Goal: Task Accomplishment & Management: Manage account settings

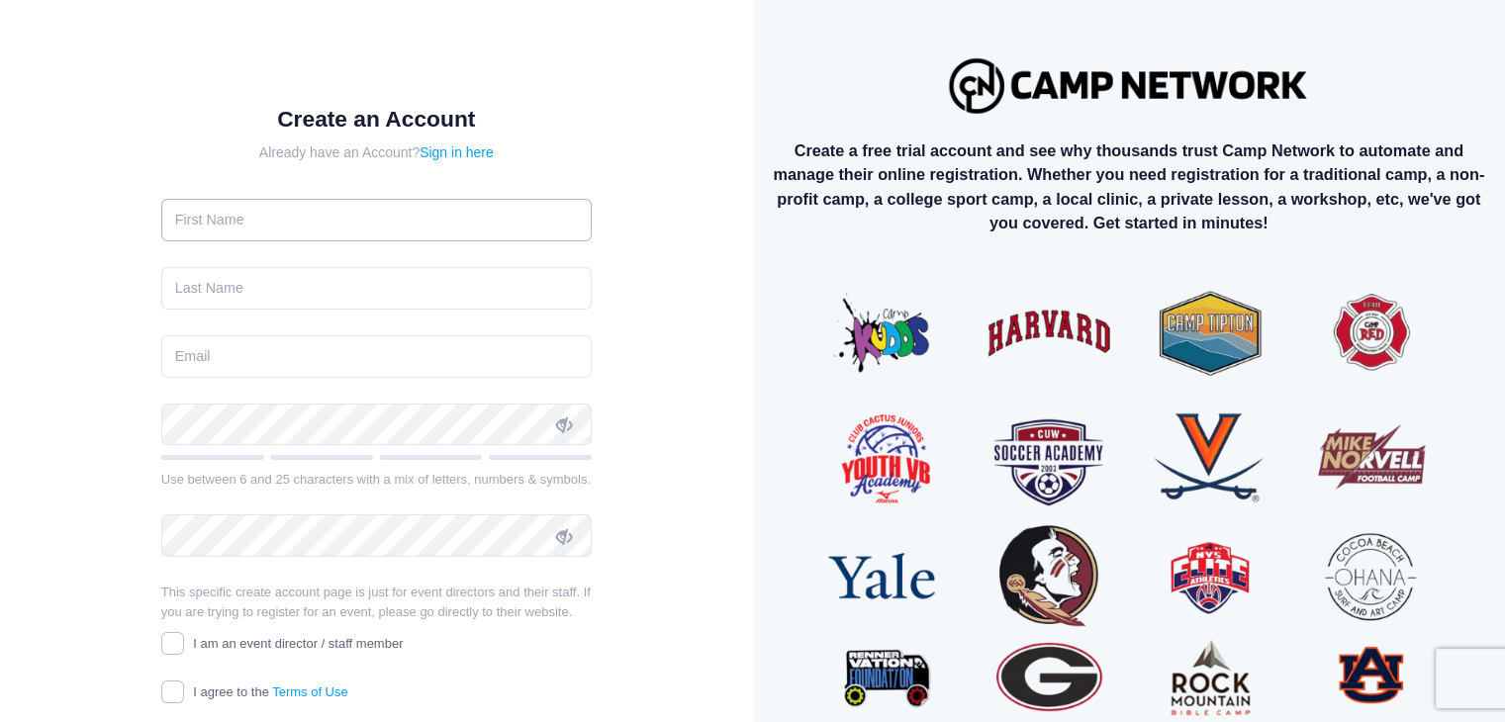
drag, startPoint x: 410, startPoint y: 183, endPoint x: 399, endPoint y: 195, distance: 16.1
click at [407, 199] on input "text" at bounding box center [376, 220] width 431 height 43
type input "Caleb"
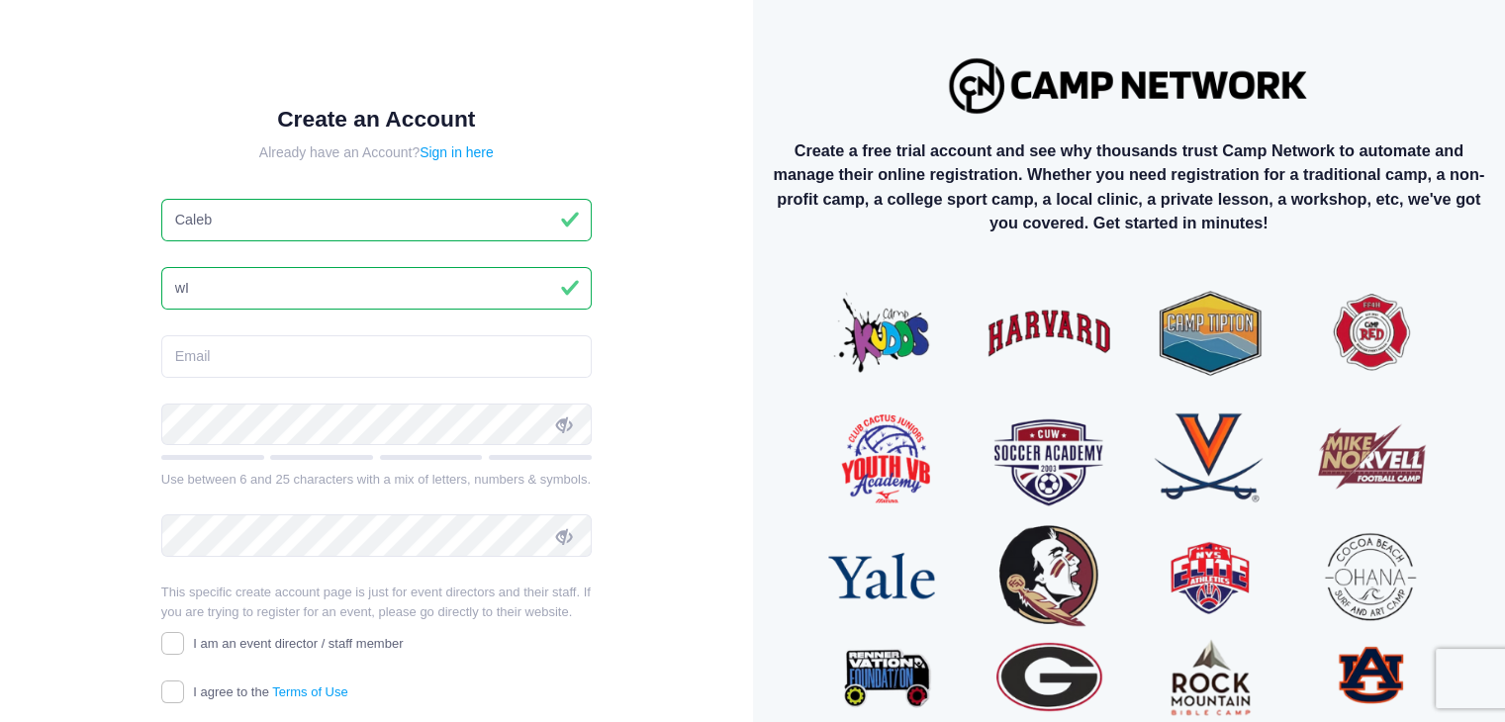
type input "w"
type input "Williamson"
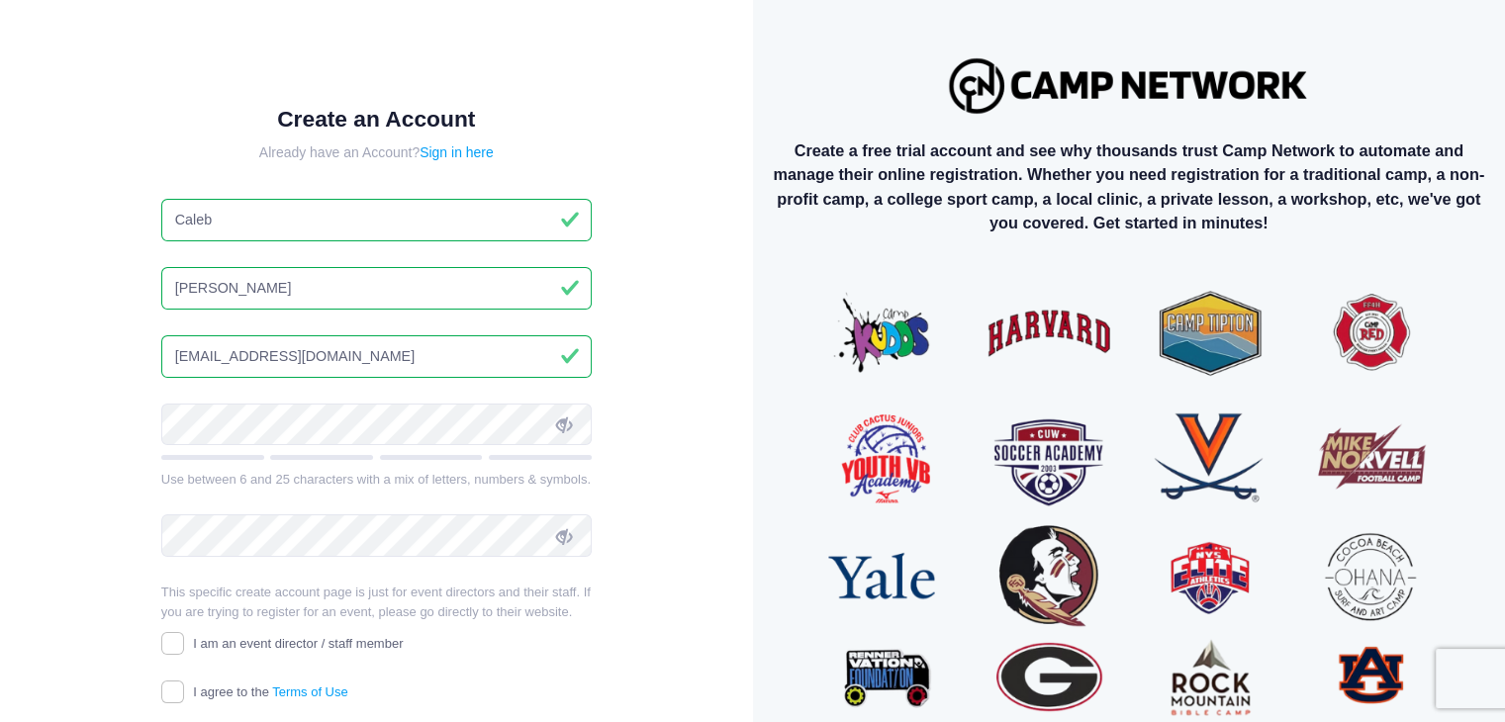
type input "pastorcwilliamson@gmail.com"
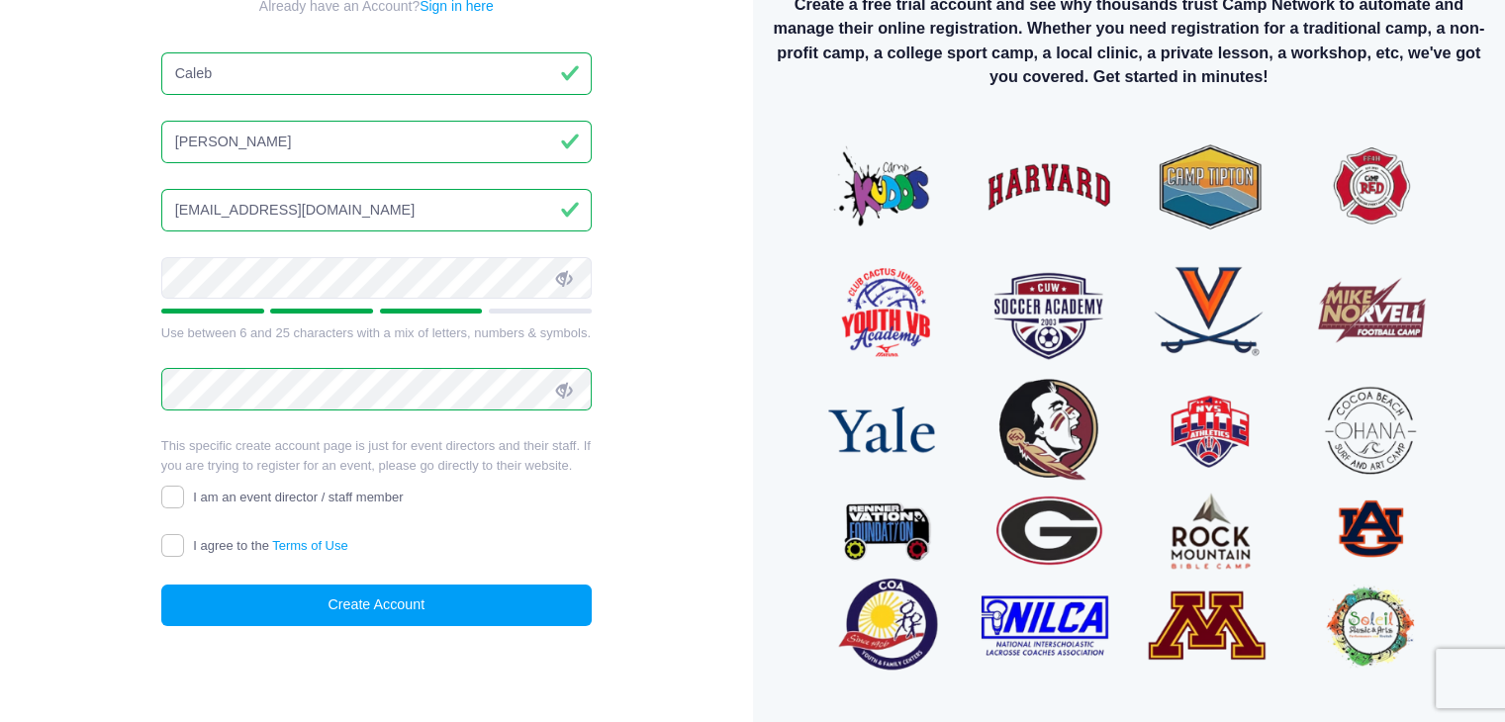
scroll to position [173, 0]
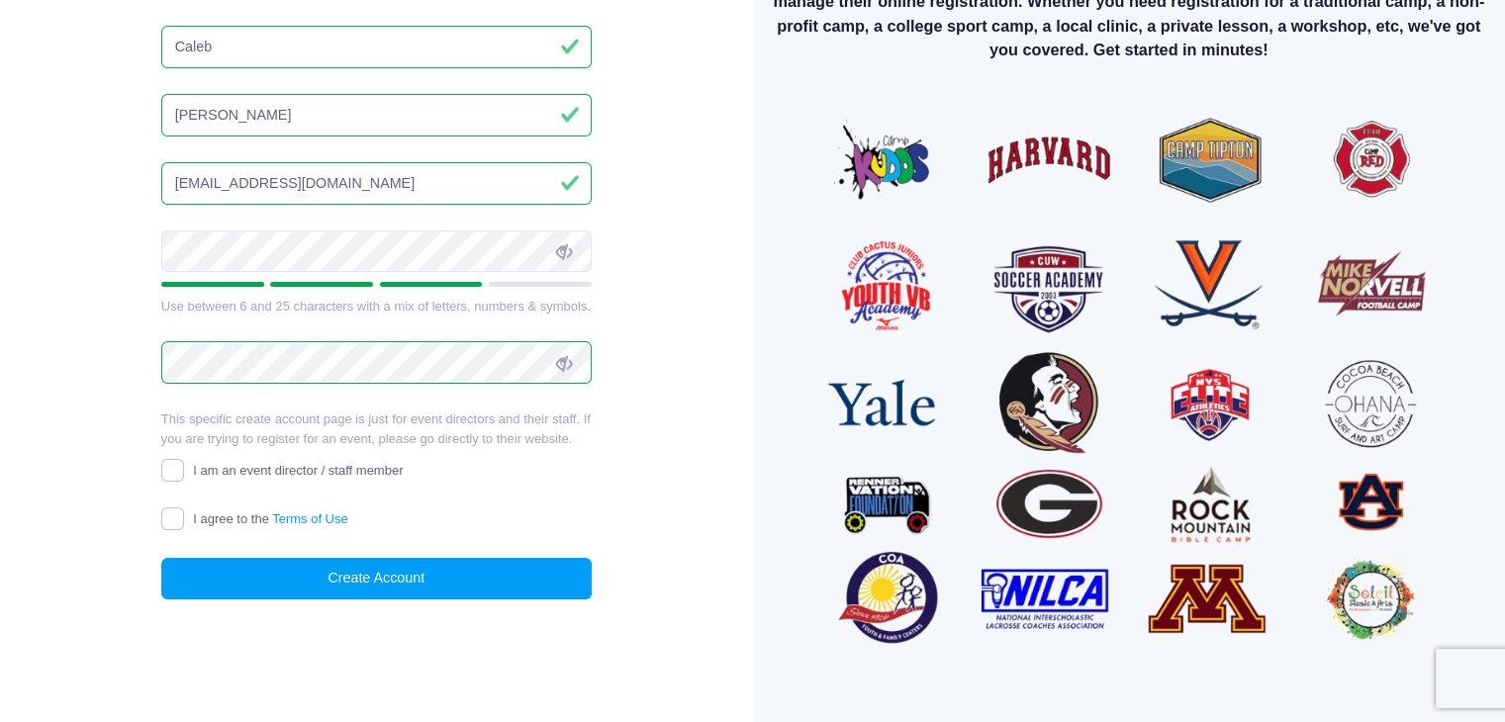
click at [322, 478] on span "I am an event director / staff member" at bounding box center [298, 470] width 210 height 15
click at [184, 482] on input "I am an event director / staff member" at bounding box center [172, 470] width 23 height 23
checkbox input "true"
click at [220, 530] on label "I agree to the Terms of Use" at bounding box center [254, 520] width 187 height 21
click at [184, 530] on input "I agree to the Terms of Use" at bounding box center [172, 519] width 23 height 23
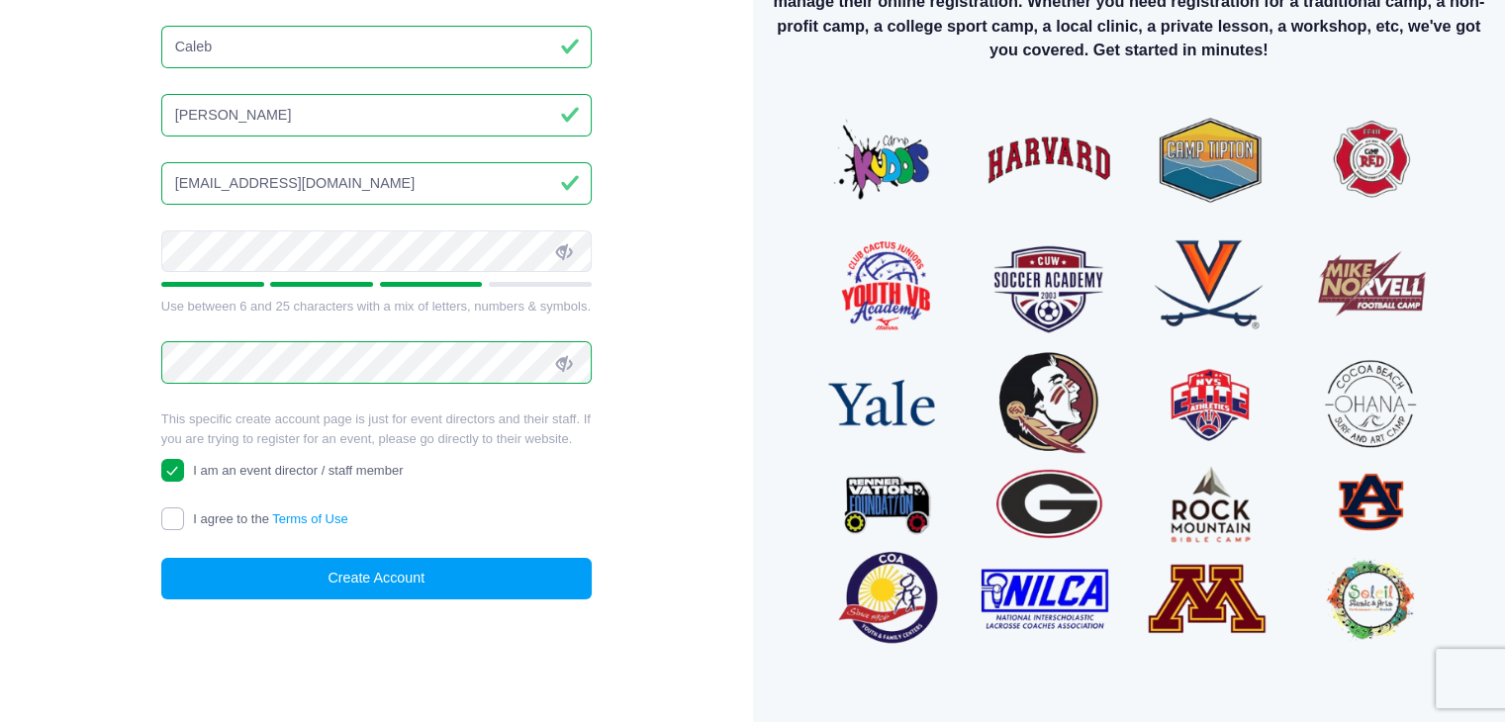
checkbox input "true"
click at [250, 599] on button "Create Account" at bounding box center [376, 579] width 431 height 43
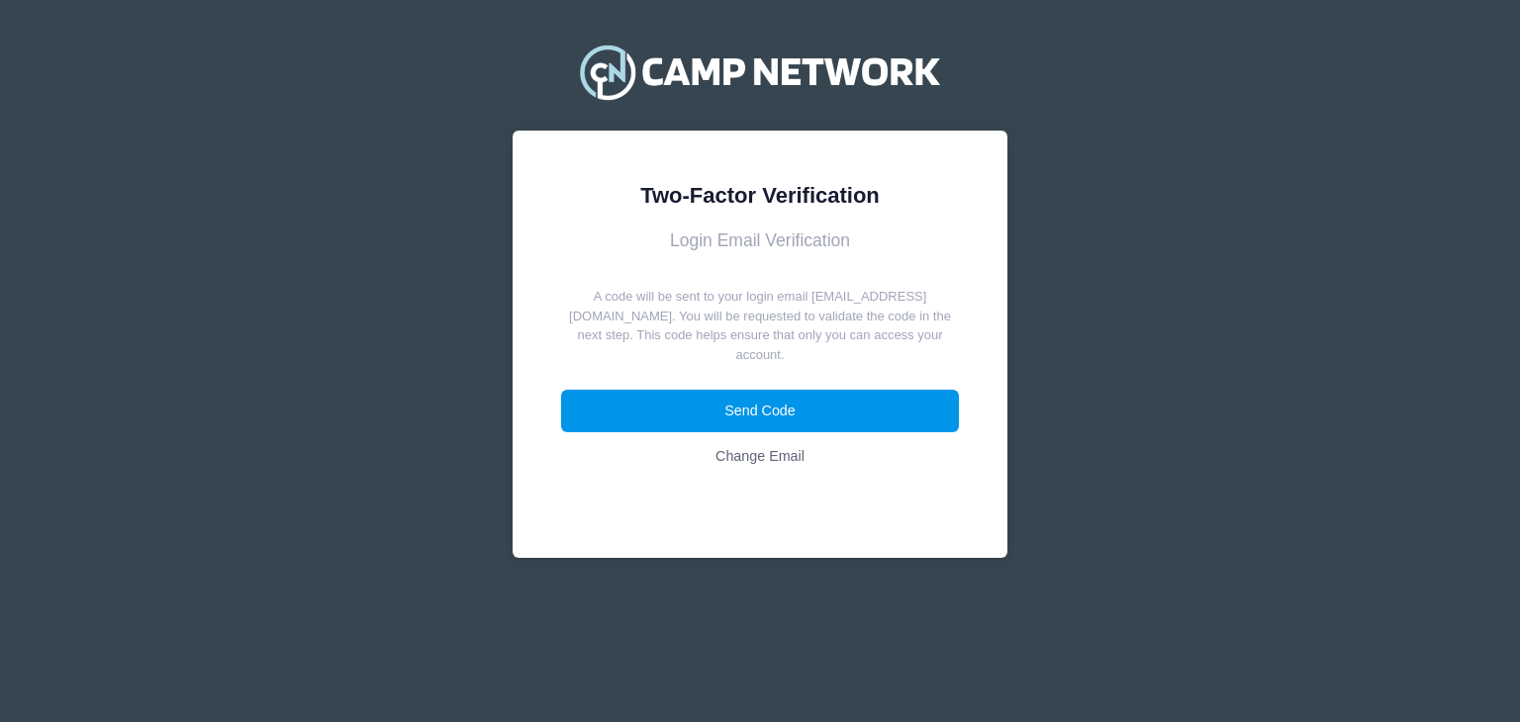
click at [802, 422] on button "Send Code" at bounding box center [760, 411] width 399 height 43
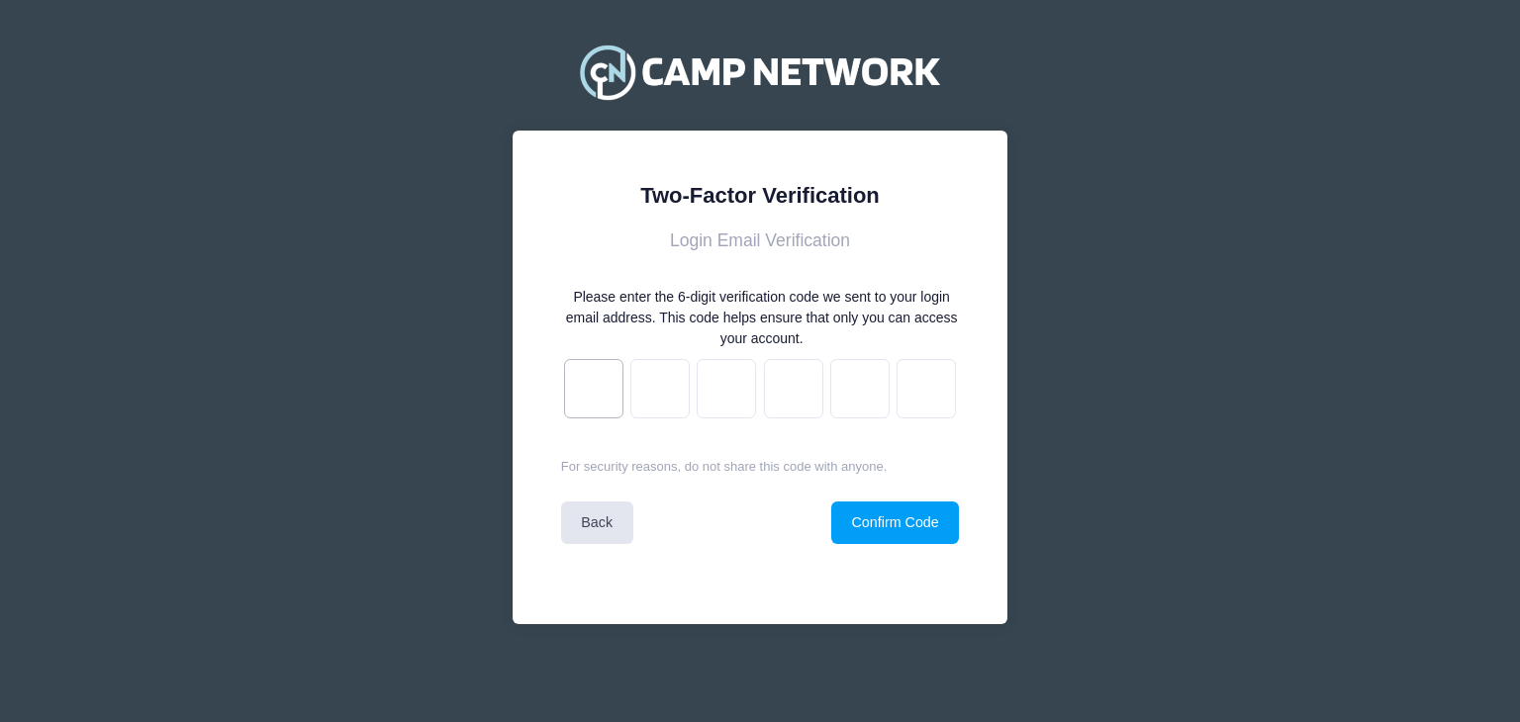
click at [599, 386] on input "text" at bounding box center [593, 388] width 59 height 59
paste input "e"
type input "1"
type input "6"
type input "3"
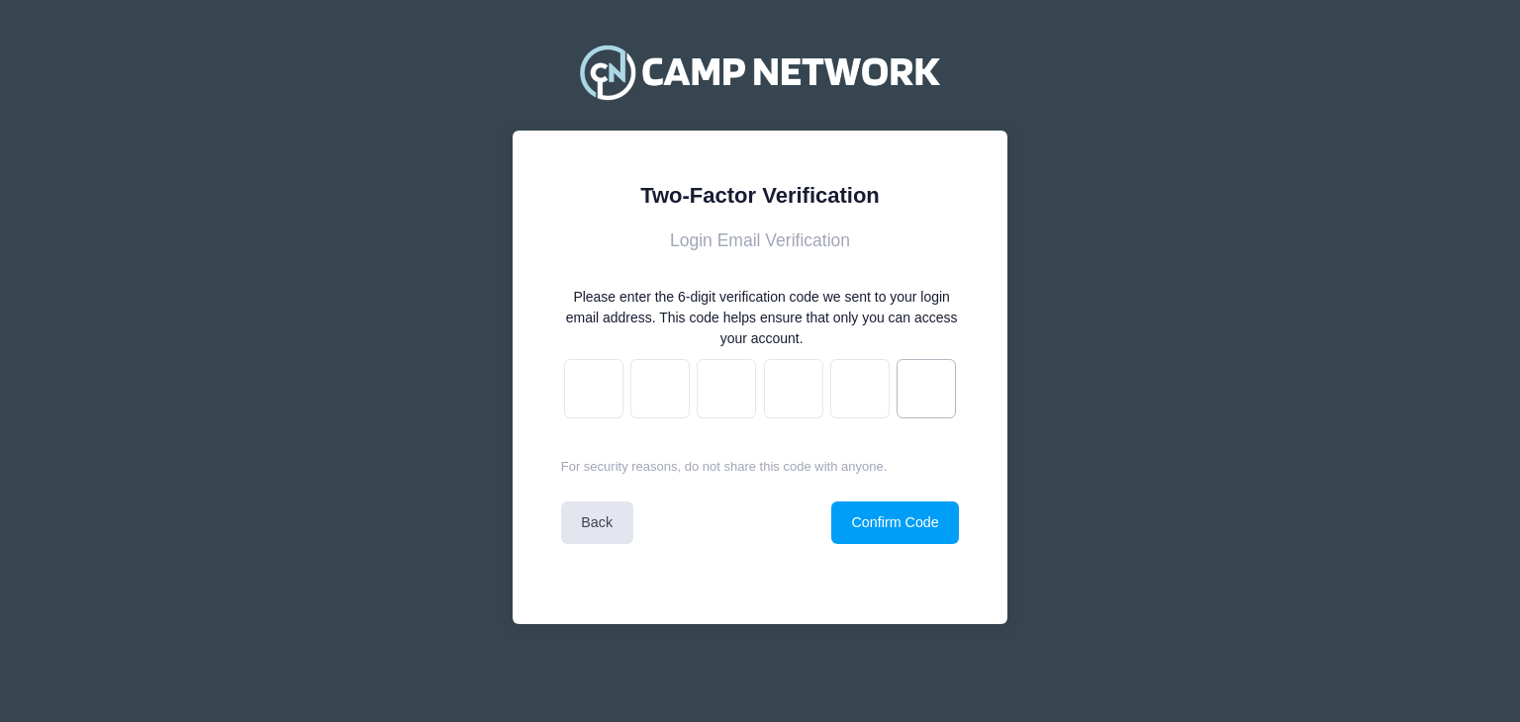
type input "8"
type input "7"
type input "e"
click at [871, 512] on button "Confirm Code" at bounding box center [895, 523] width 128 height 43
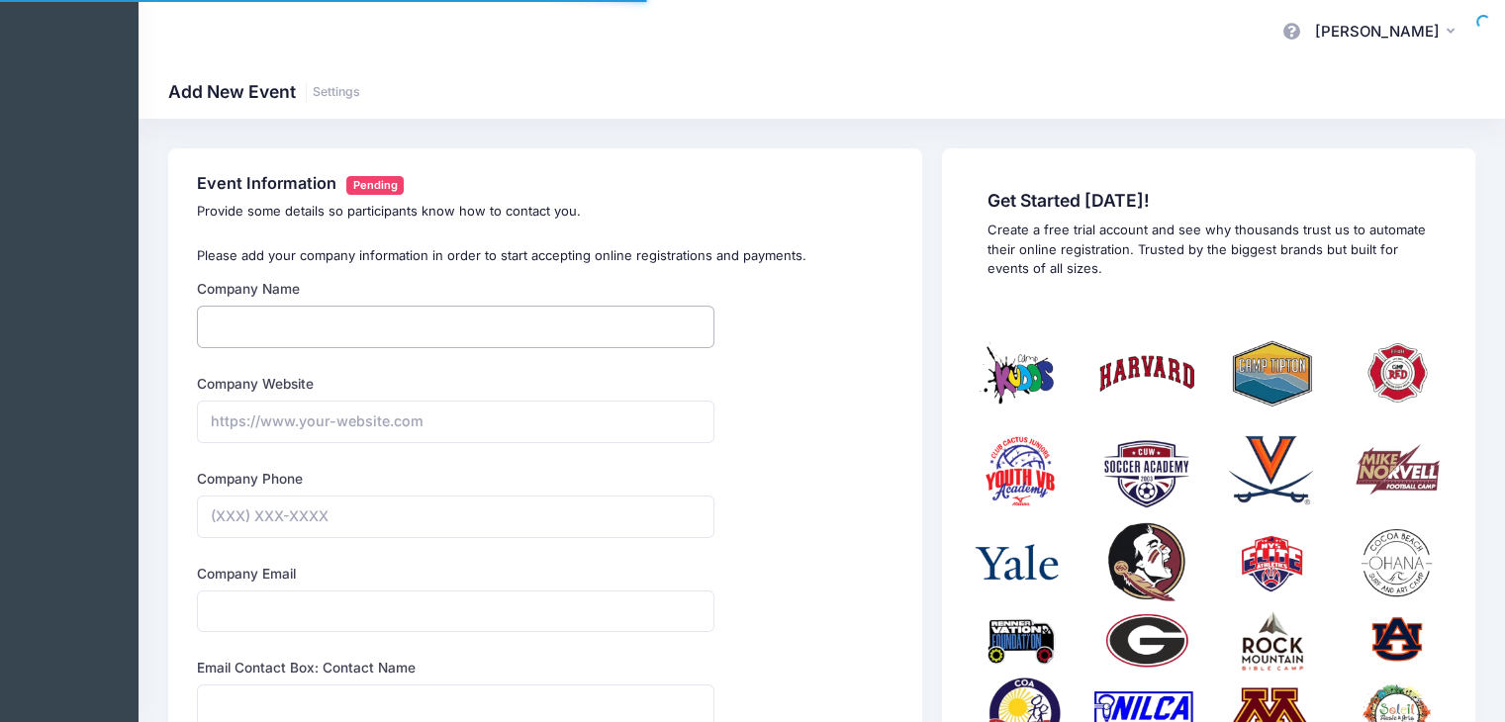
click at [477, 331] on input "Company Name" at bounding box center [456, 327] width 518 height 43
click at [415, 257] on p "Please add your company information in order to start accepting online registra…" at bounding box center [545, 256] width 697 height 20
drag, startPoint x: 400, startPoint y: 253, endPoint x: 319, endPoint y: 239, distance: 82.5
click at [266, 308] on input "Company Name" at bounding box center [456, 327] width 518 height 43
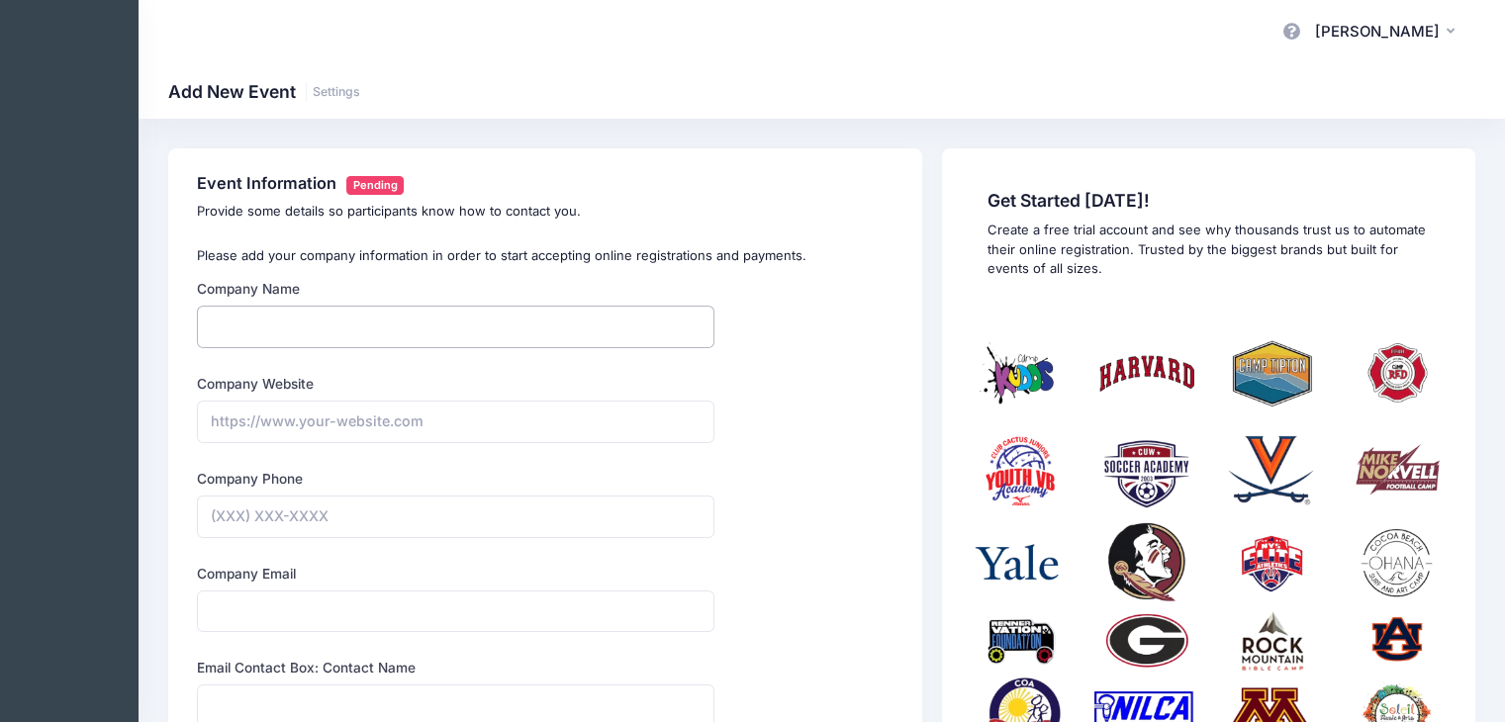
type input "[DEMOGRAPHIC_DATA]"
click at [406, 429] on input "Company Website" at bounding box center [456, 422] width 518 height 43
click at [274, 429] on input "Company Website" at bounding box center [456, 422] width 518 height 43
paste input "https://www.fcceureka.org/"
type input "https://www.fcceureka.org/"
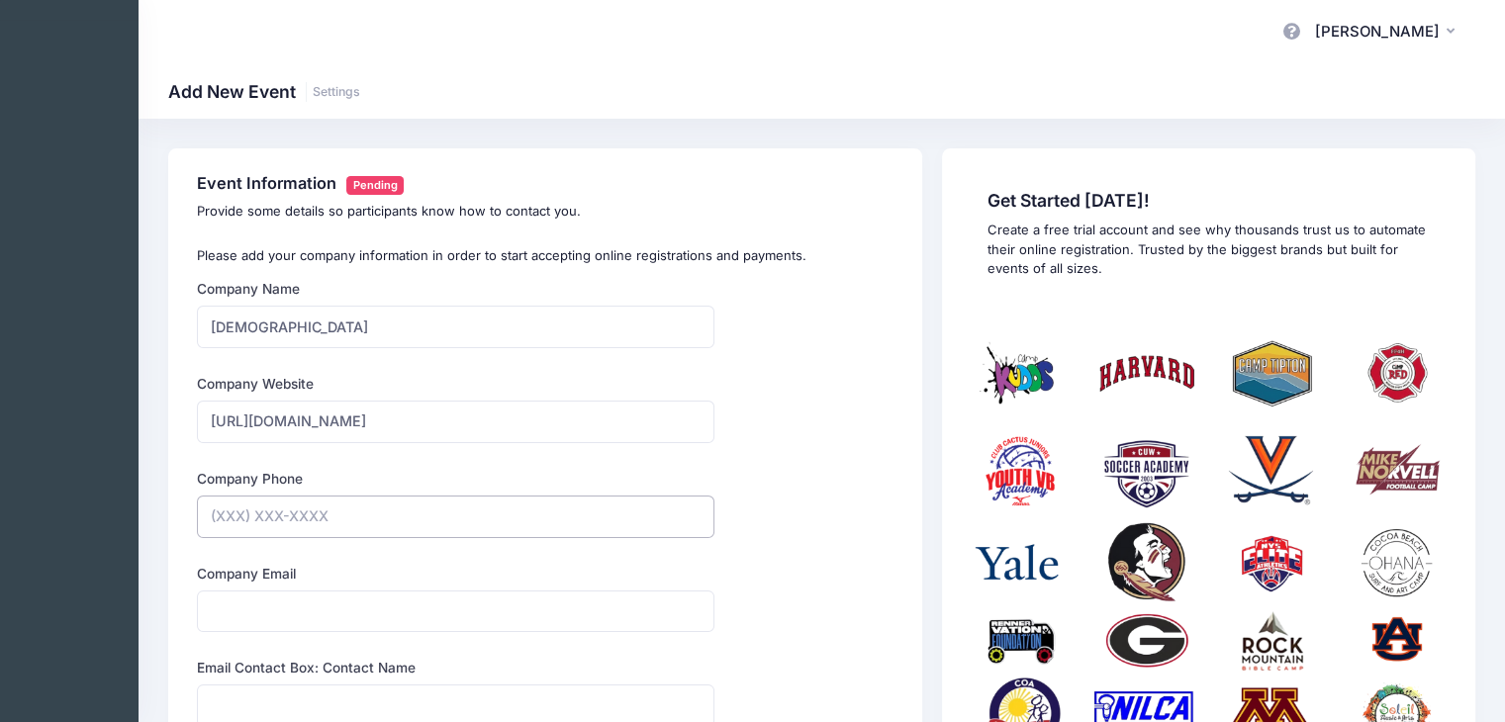
drag, startPoint x: 263, startPoint y: 504, endPoint x: 285, endPoint y: 486, distance: 28.1
click at [263, 504] on input "Company Phone" at bounding box center [456, 517] width 518 height 43
click at [407, 424] on input "https://www.fcceureka.org/" at bounding box center [456, 422] width 518 height 43
click at [275, 524] on input "Company Phone" at bounding box center [456, 517] width 518 height 43
type input "(707) 834-8433"
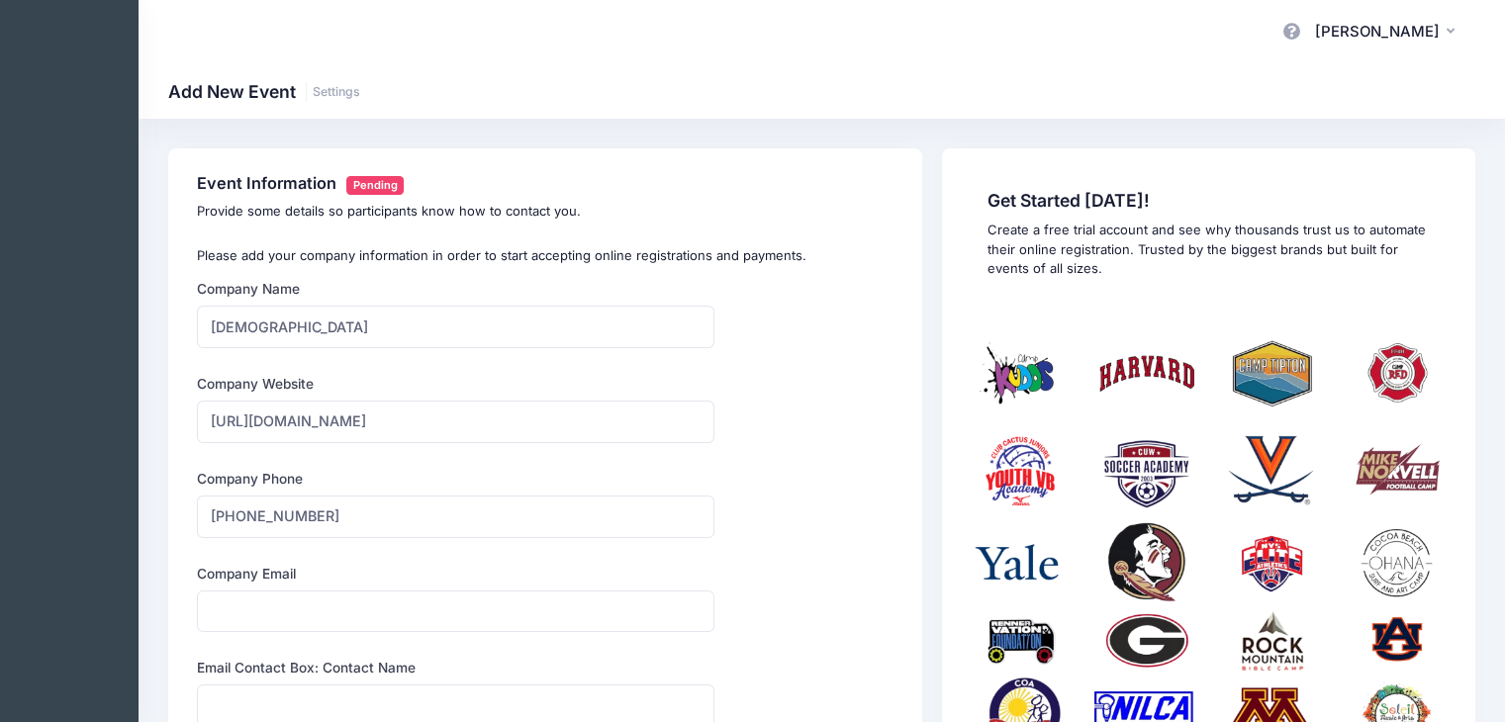
click at [272, 588] on div "Company Email" at bounding box center [456, 598] width 518 height 69
click at [264, 599] on input "Company Email" at bounding box center [456, 612] width 518 height 43
type input "pastorcwilliamson@gmail.com"
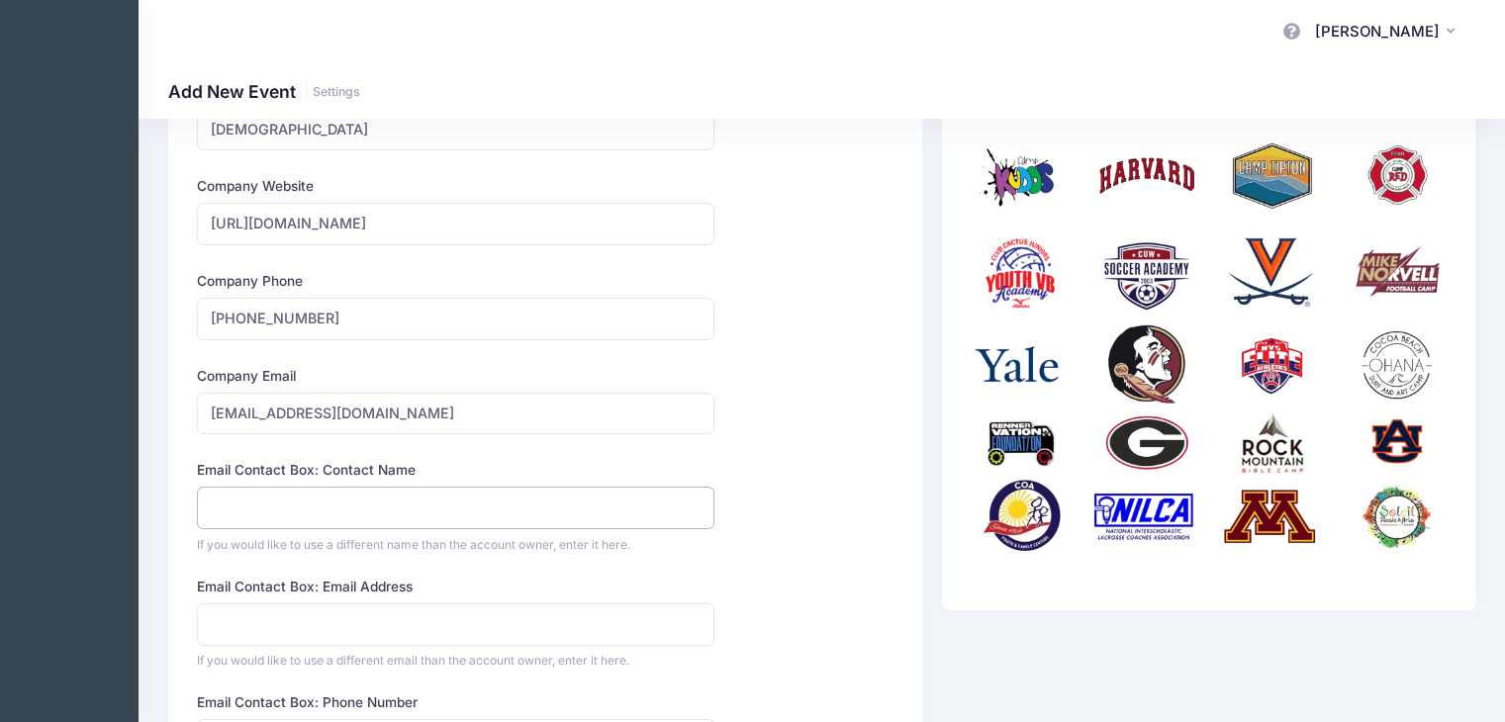
click at [273, 521] on input "Email Contact Box: Contact Name" at bounding box center [456, 508] width 518 height 43
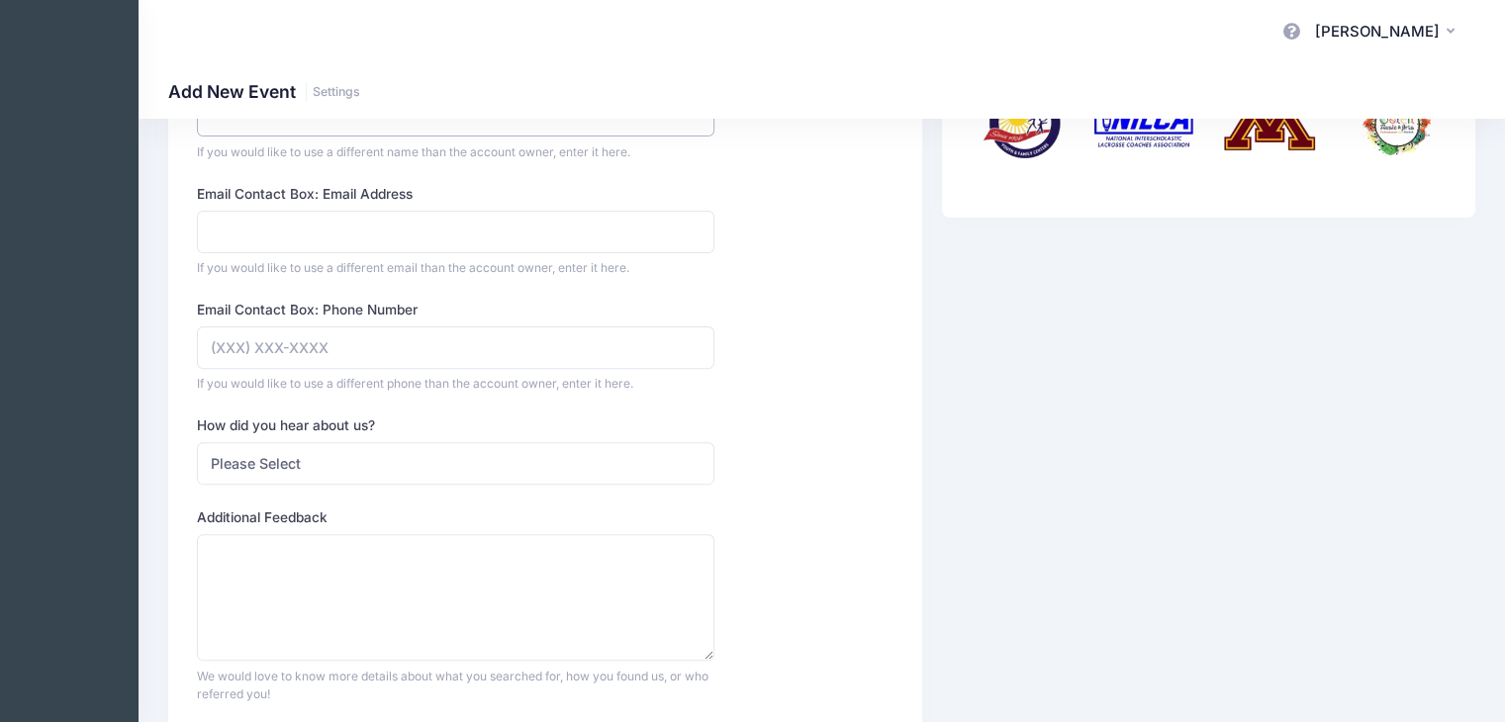
scroll to position [594, 0]
click at [268, 433] on div "How did you hear about us? Please Select Web Search Customer Referral Other" at bounding box center [456, 447] width 518 height 69
click at [248, 462] on select "Please Select Web Search Customer Referral Other" at bounding box center [456, 460] width 518 height 43
select select "web"
click at [197, 439] on select "Please Select Web Search Customer Referral Other" at bounding box center [456, 460] width 518 height 43
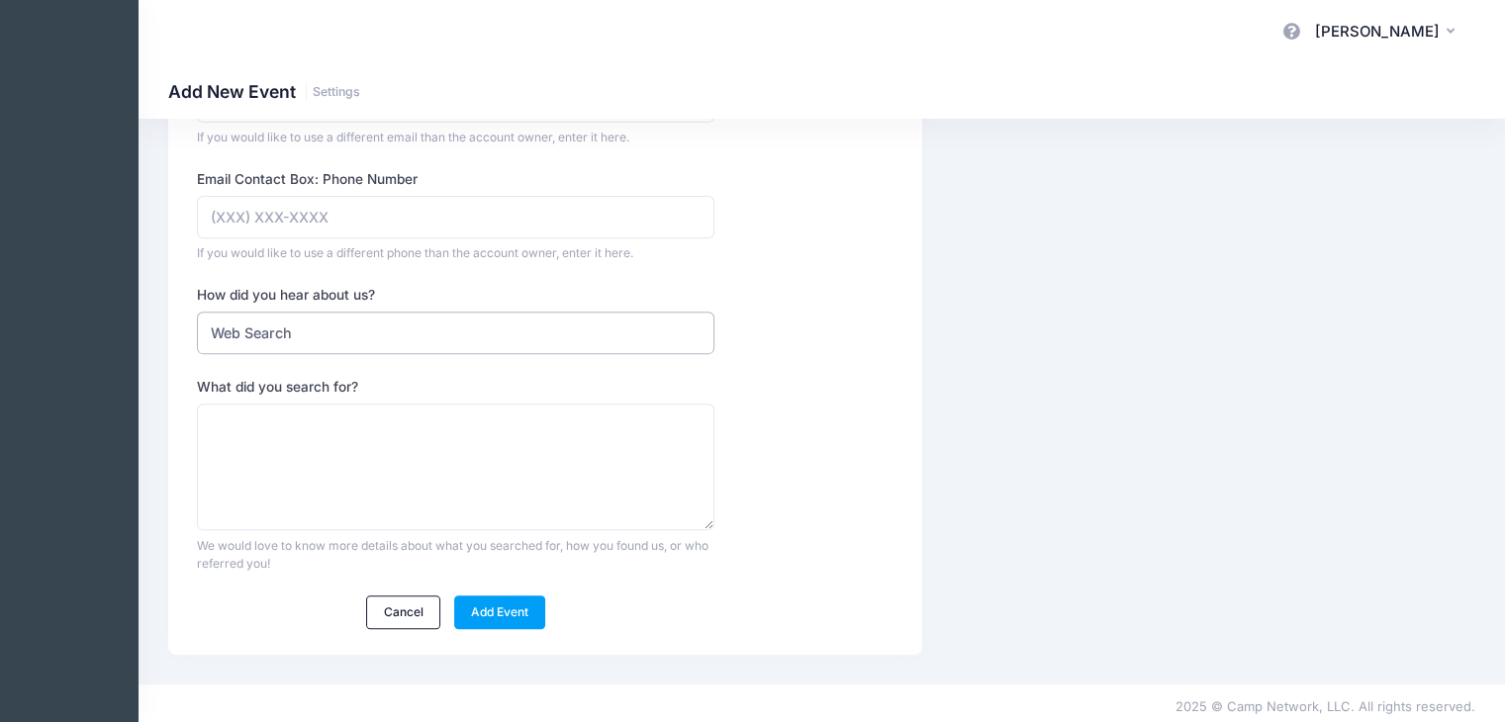
scroll to position [725, 0]
click at [359, 435] on textarea "What did you search for?" at bounding box center [456, 464] width 518 height 128
click at [545, 617] on div "Cancel Add Event Archive" at bounding box center [456, 609] width 537 height 34
click at [513, 606] on link "Add Event" at bounding box center [500, 609] width 92 height 34
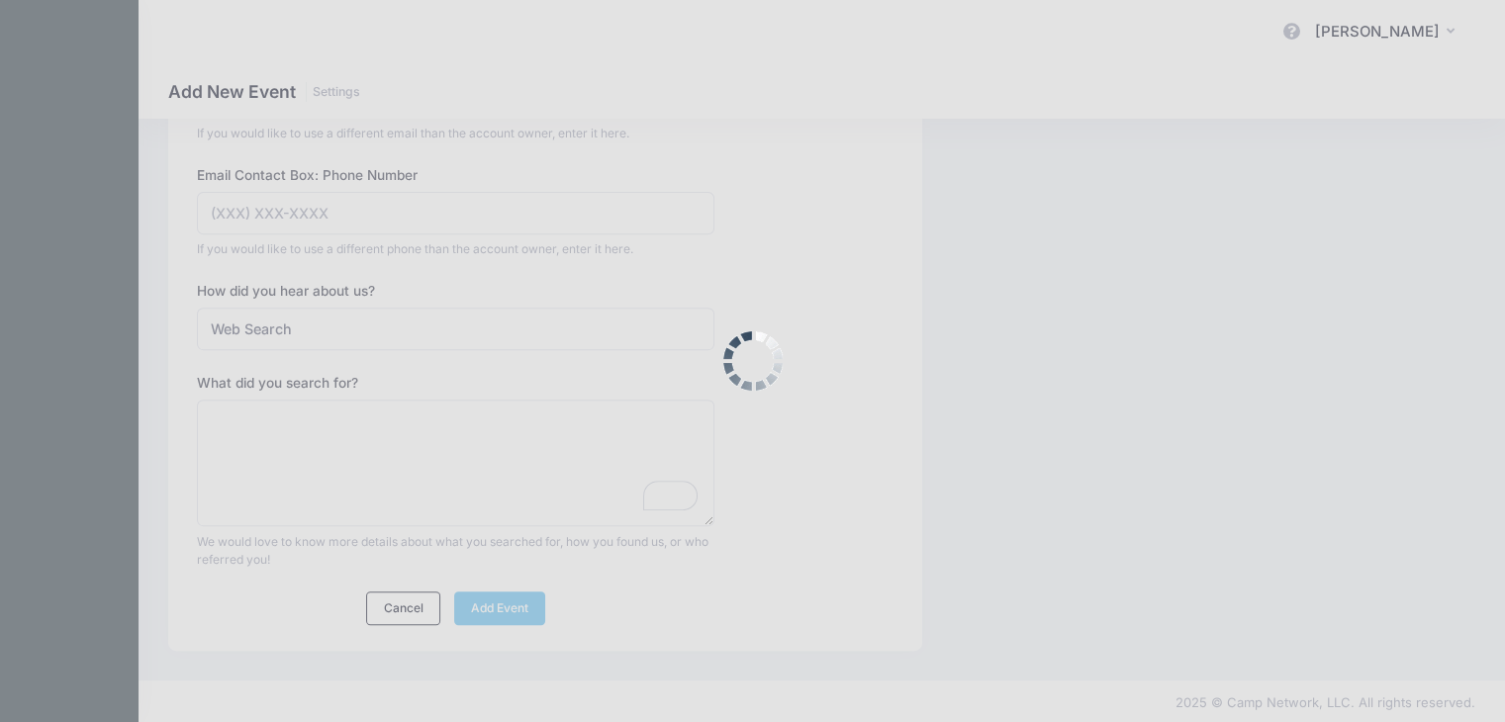
scroll to position [750, 0]
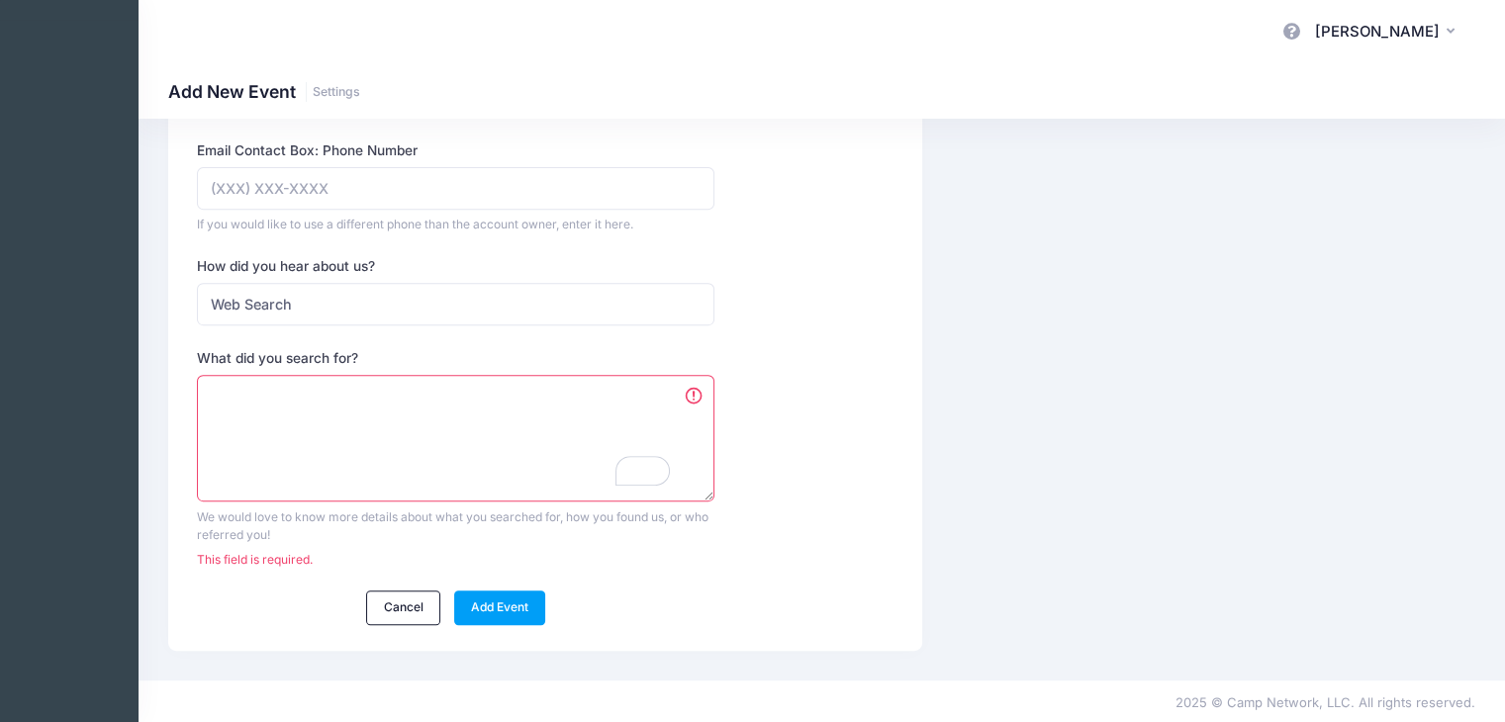
click at [515, 403] on textarea "What did you search for?" at bounding box center [456, 439] width 518 height 128
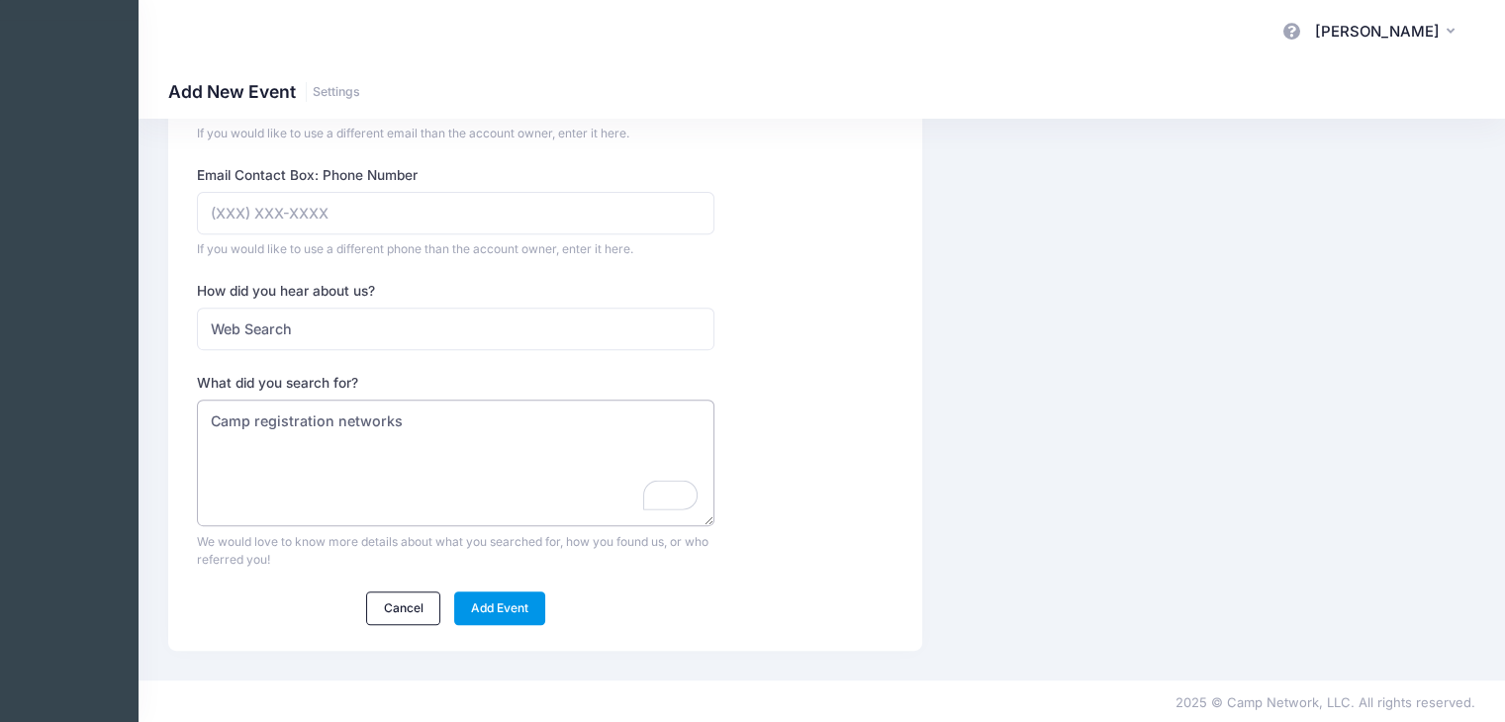
type textarea "Camp registration networks"
click at [534, 615] on link "Add Event" at bounding box center [500, 609] width 92 height 34
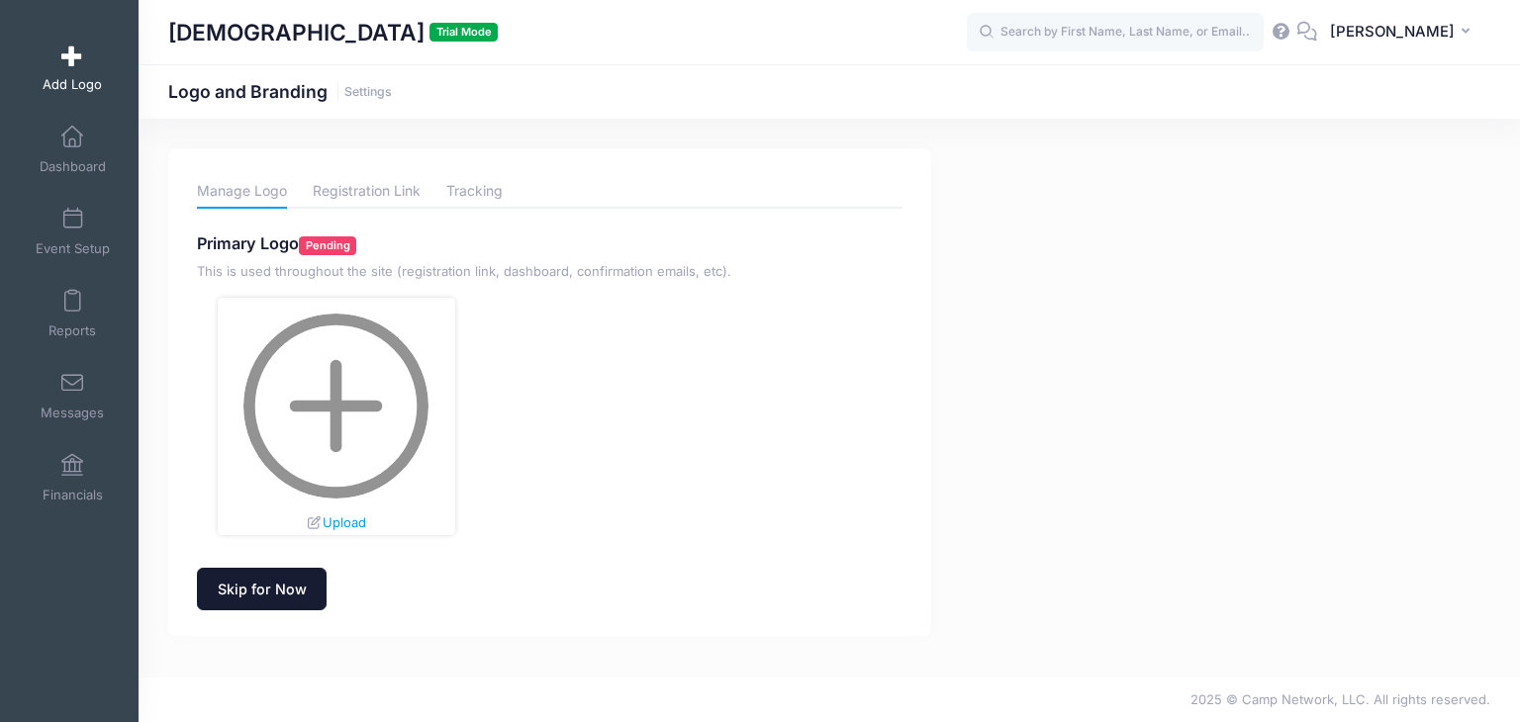
click at [301, 592] on link "Skip for Now" at bounding box center [262, 589] width 130 height 43
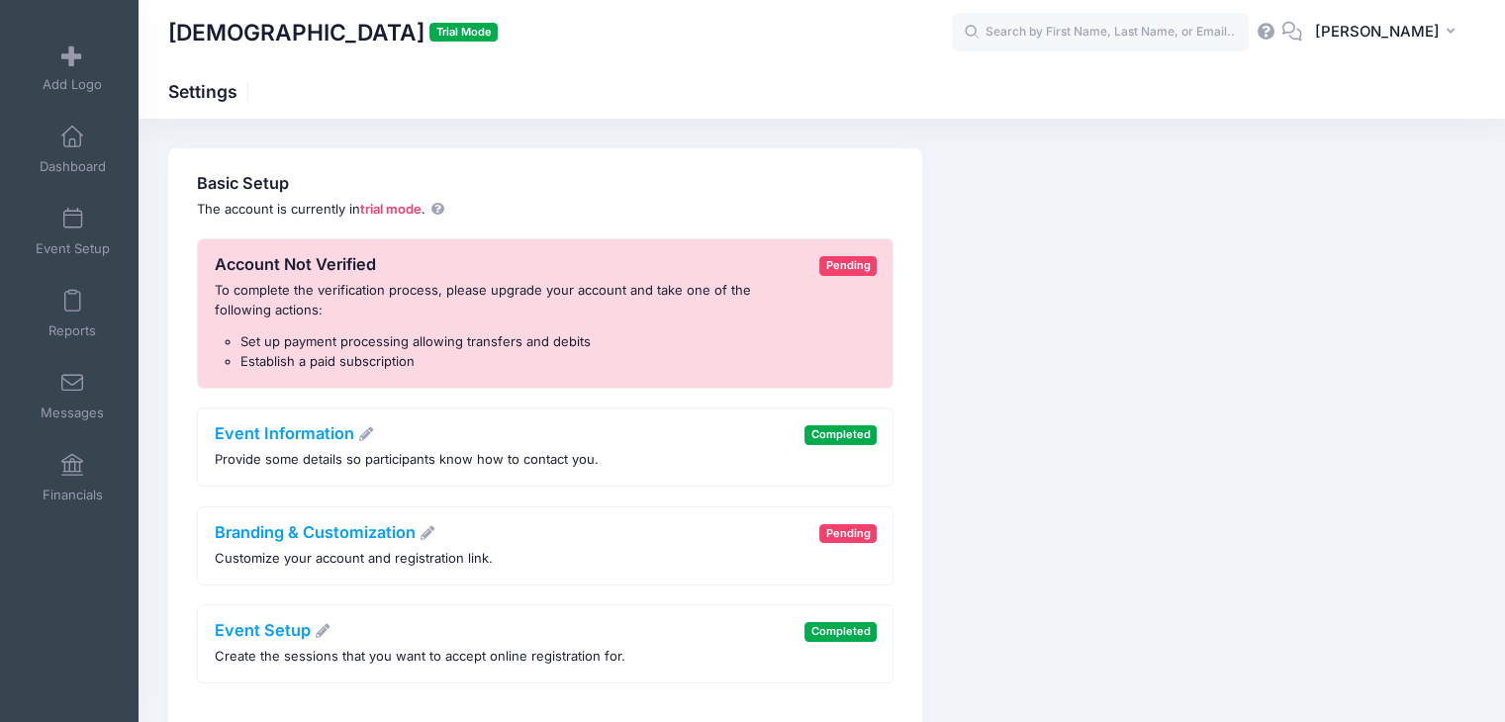
drag, startPoint x: 487, startPoint y: 282, endPoint x: 471, endPoint y: 270, distance: 19.8
click at [471, 270] on div "Account Not Verified To complete the verification process, please upgrade your …" at bounding box center [513, 313] width 596 height 116
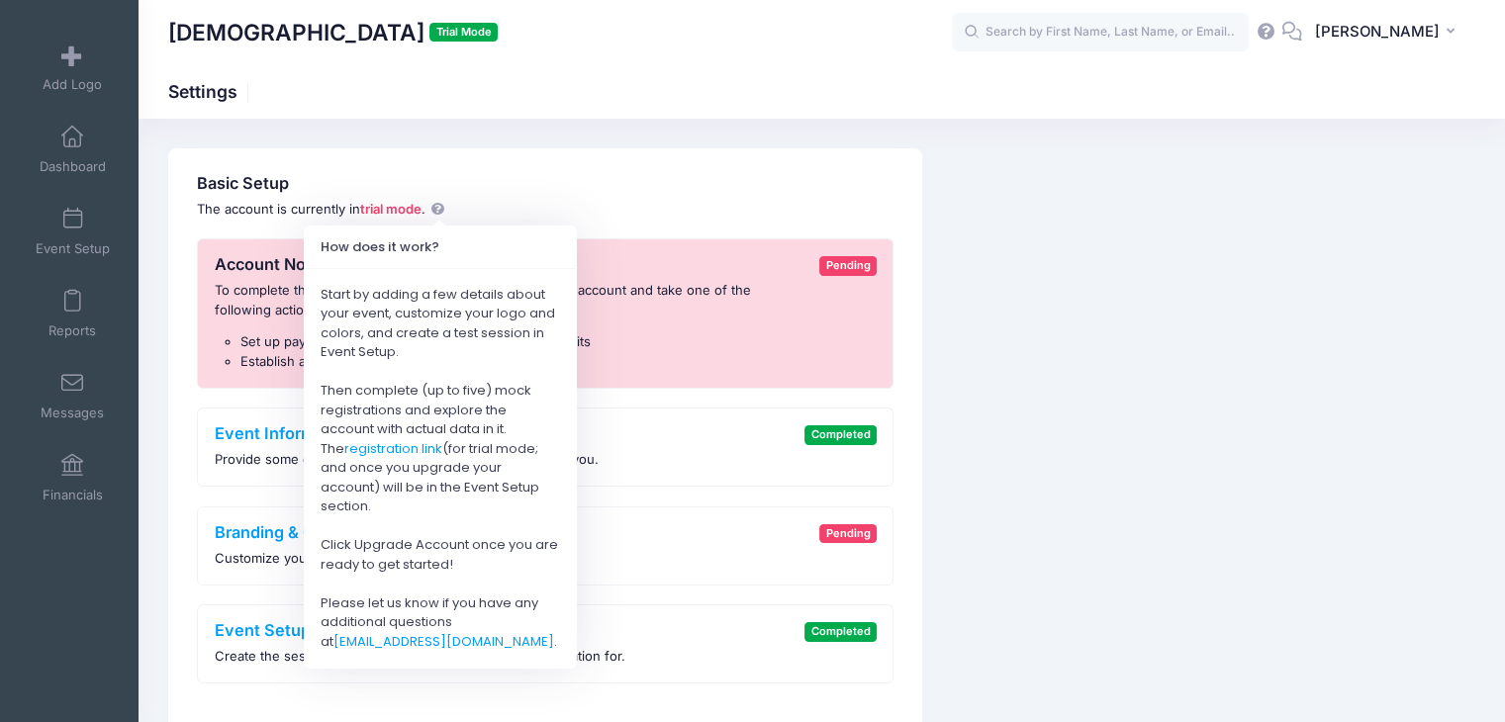
click at [438, 206] on icon at bounding box center [438, 209] width 16 height 13
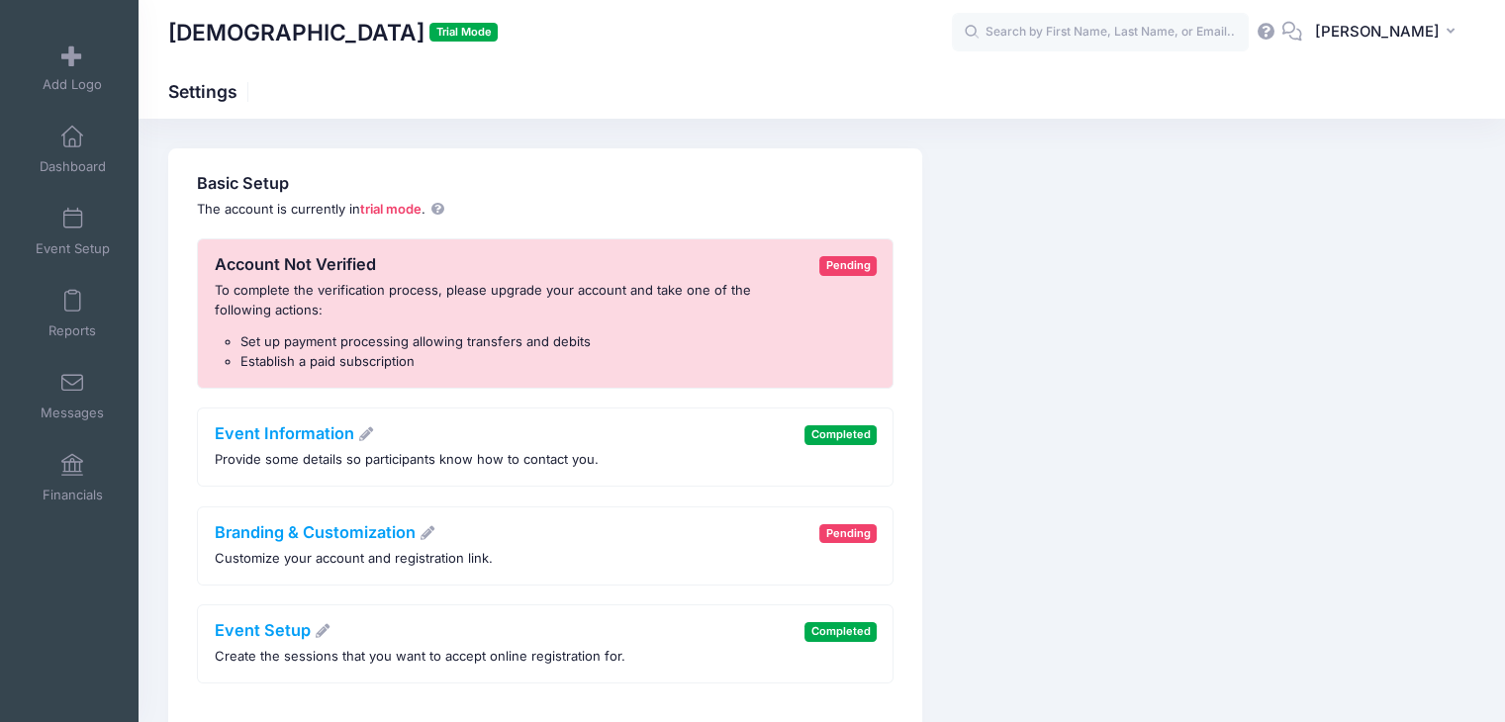
click at [407, 211] on strong "trial mode" at bounding box center [390, 209] width 61 height 16
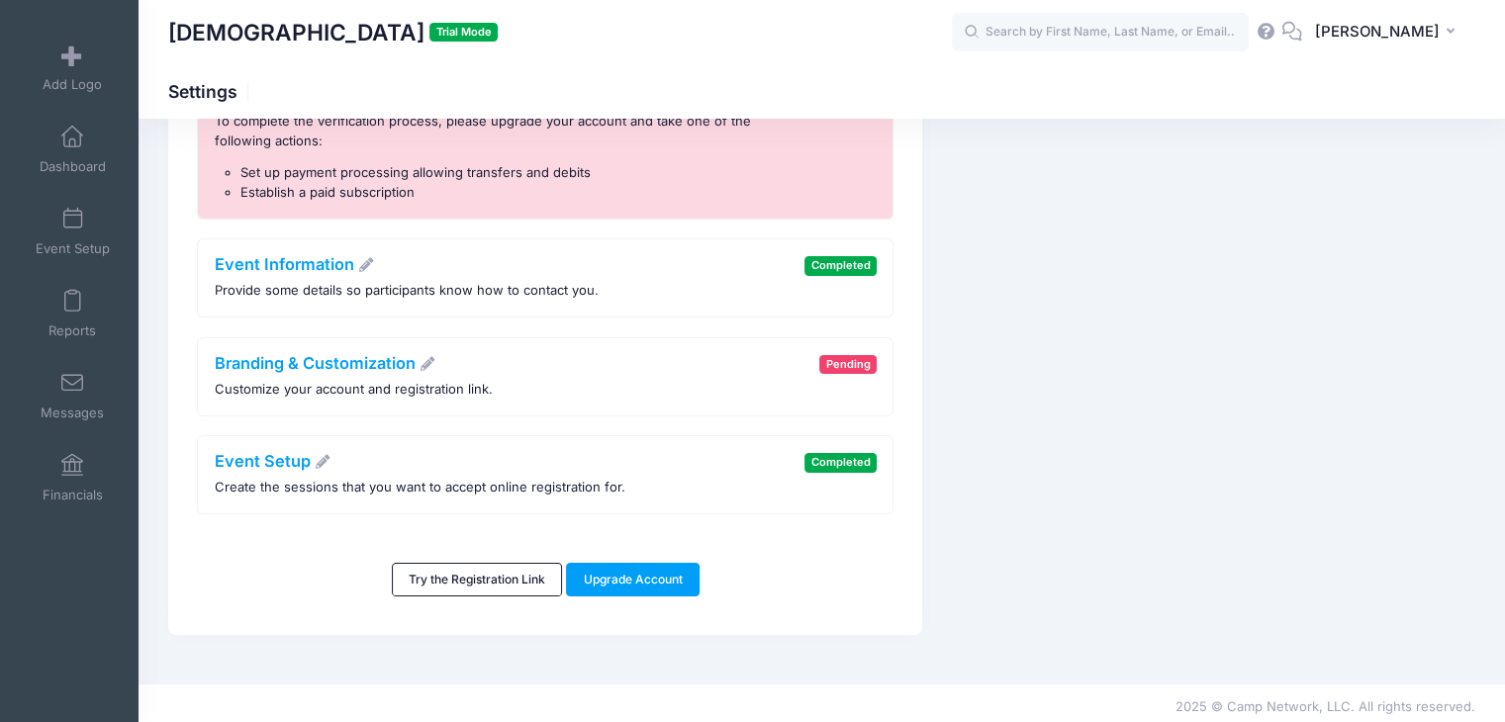
scroll to position [174, 0]
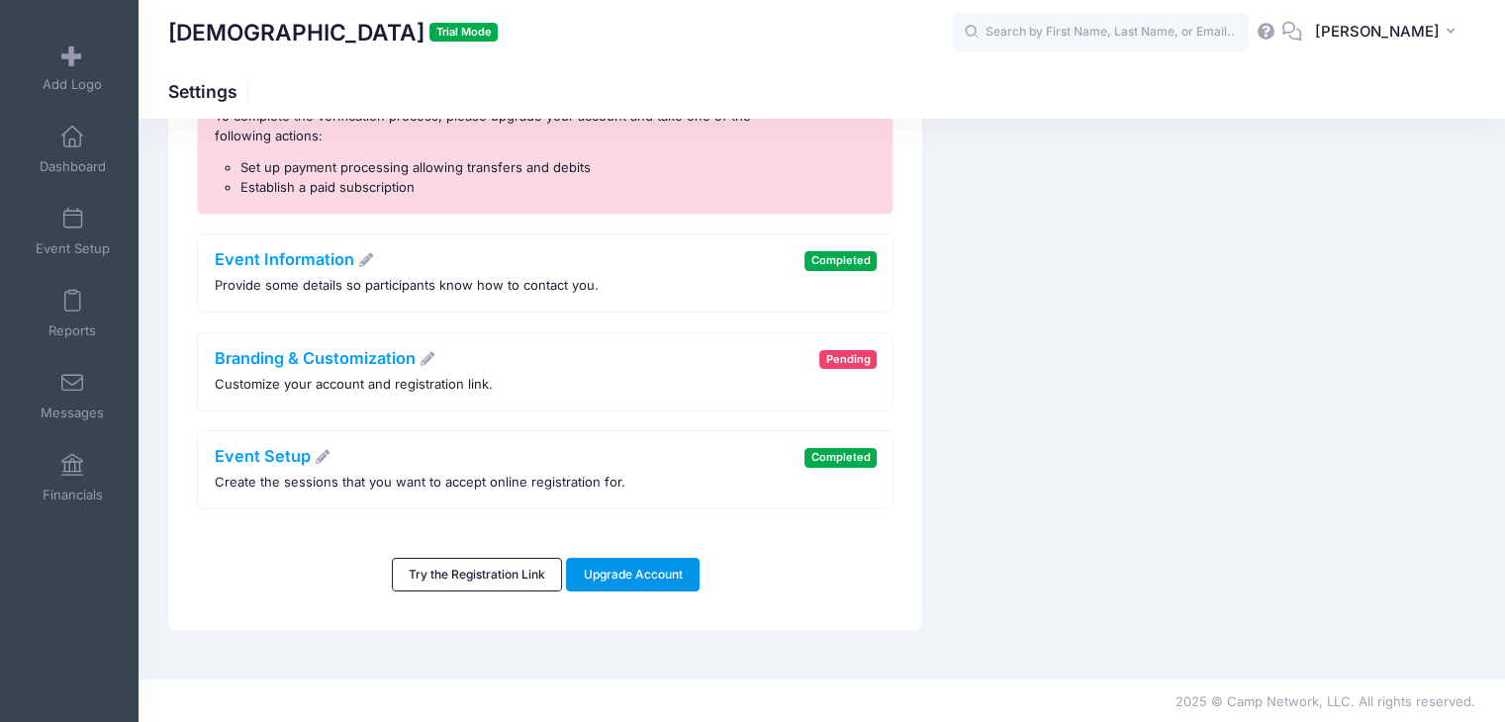
click at [602, 569] on link "Upgrade Account" at bounding box center [633, 575] width 134 height 34
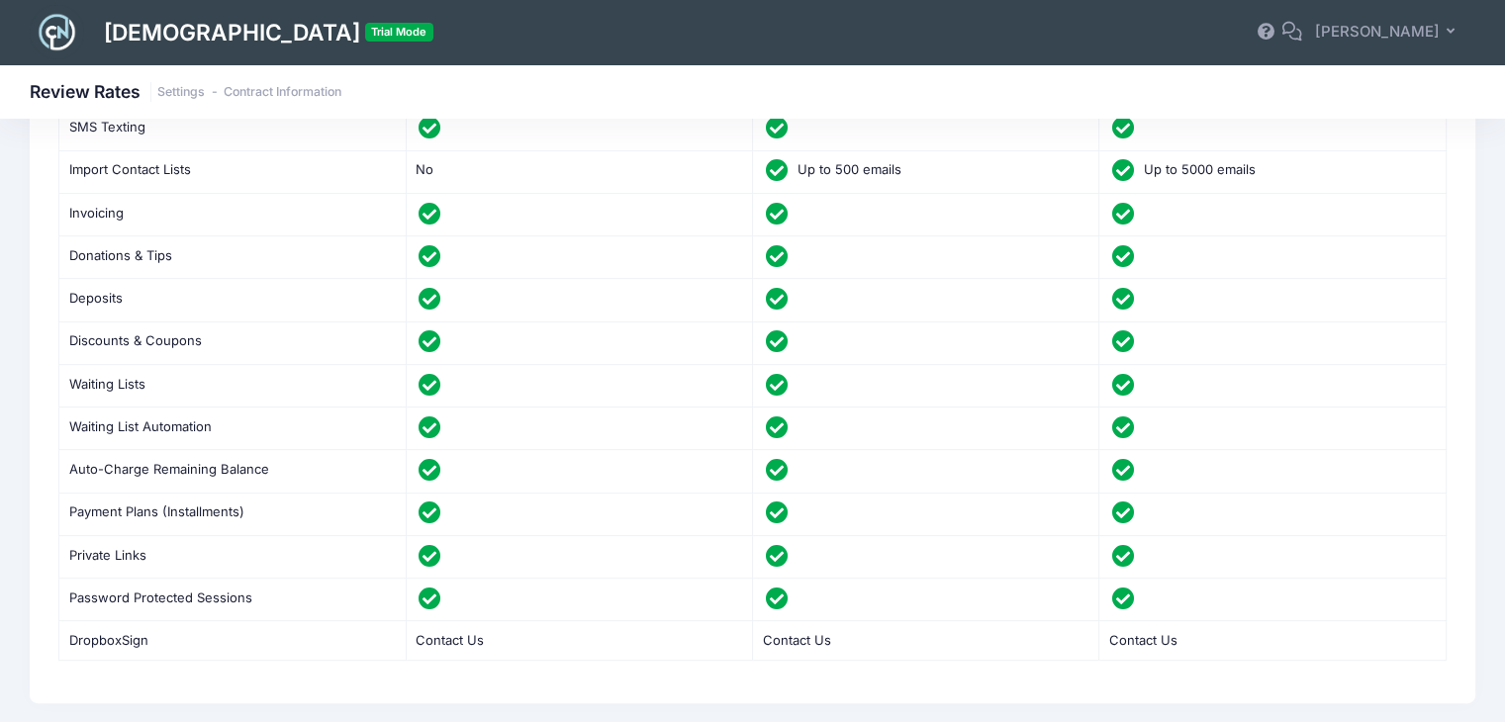
scroll to position [396, 0]
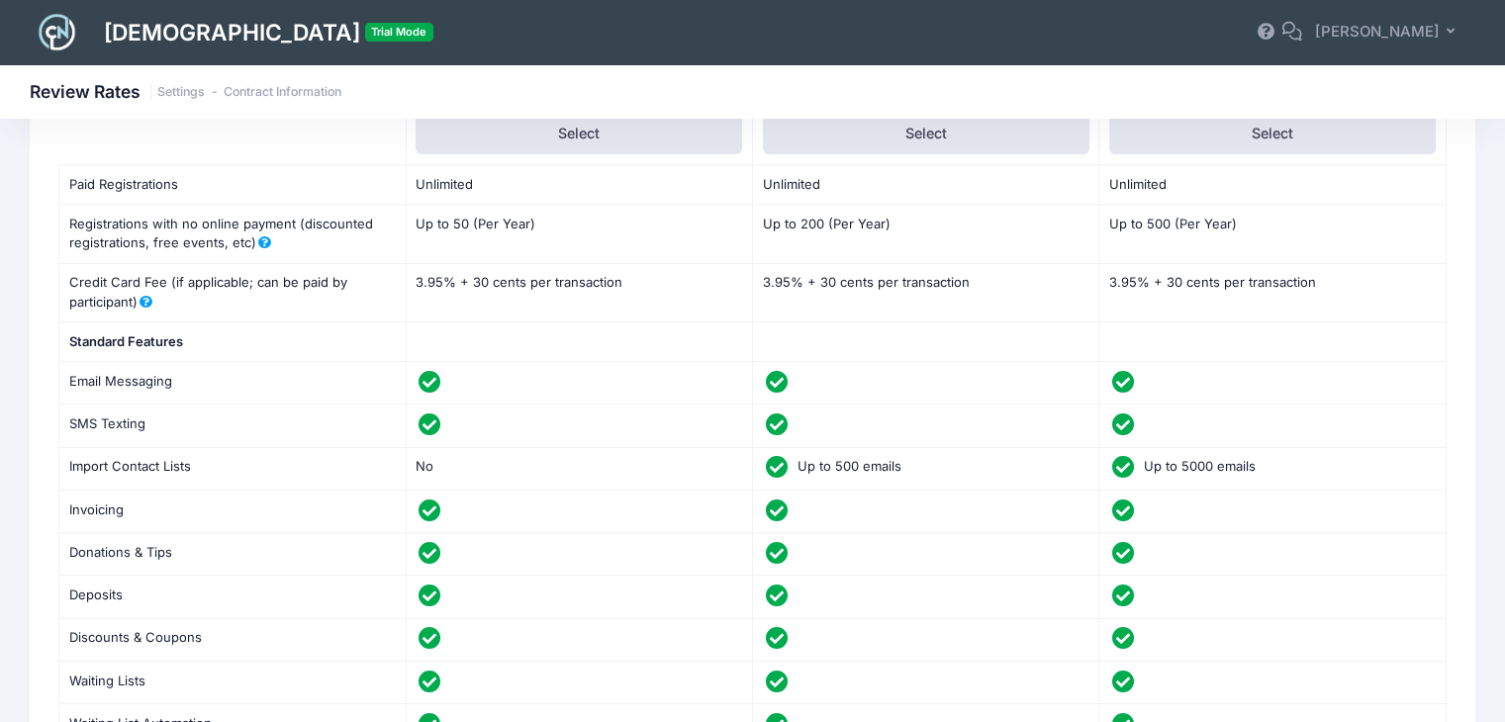
click at [515, 387] on div at bounding box center [579, 383] width 327 height 23
click at [511, 385] on div at bounding box center [579, 383] width 327 height 23
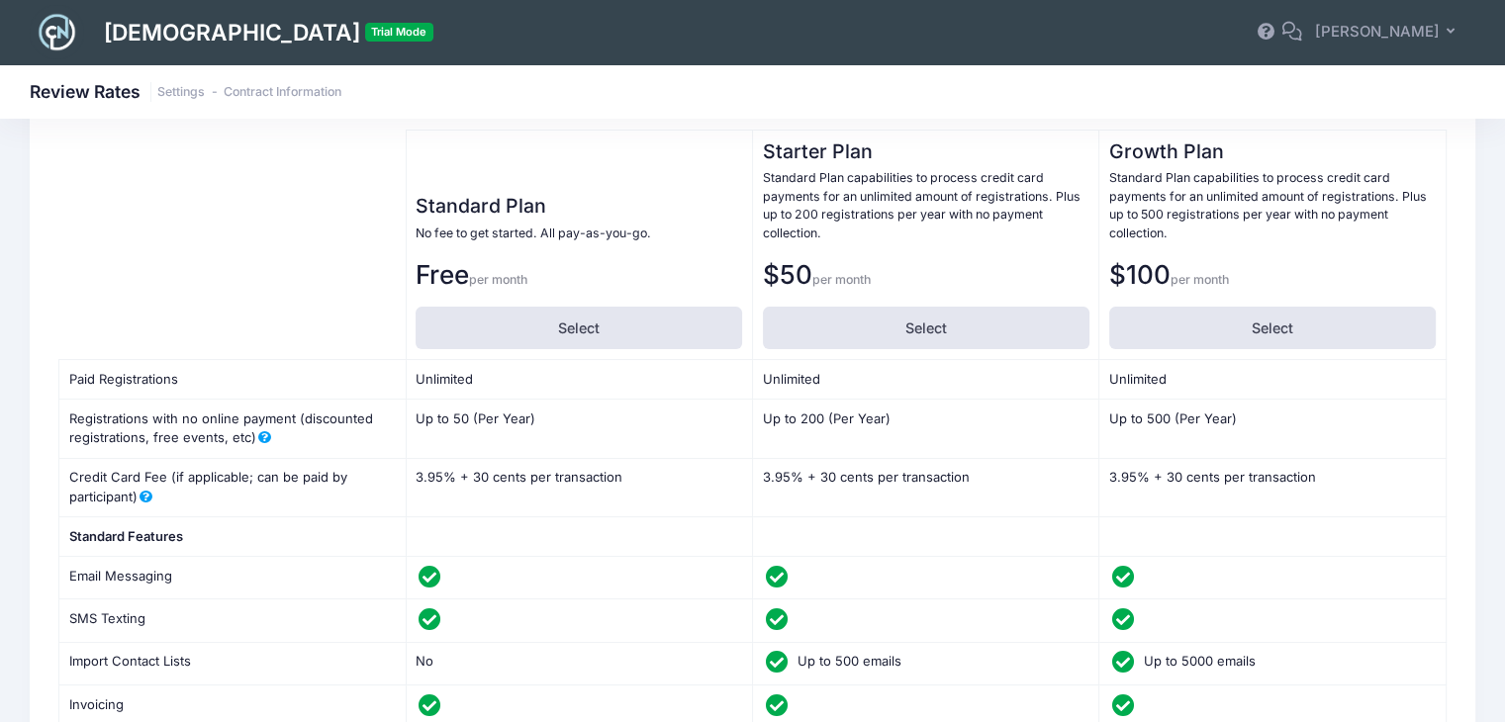
scroll to position [150, 0]
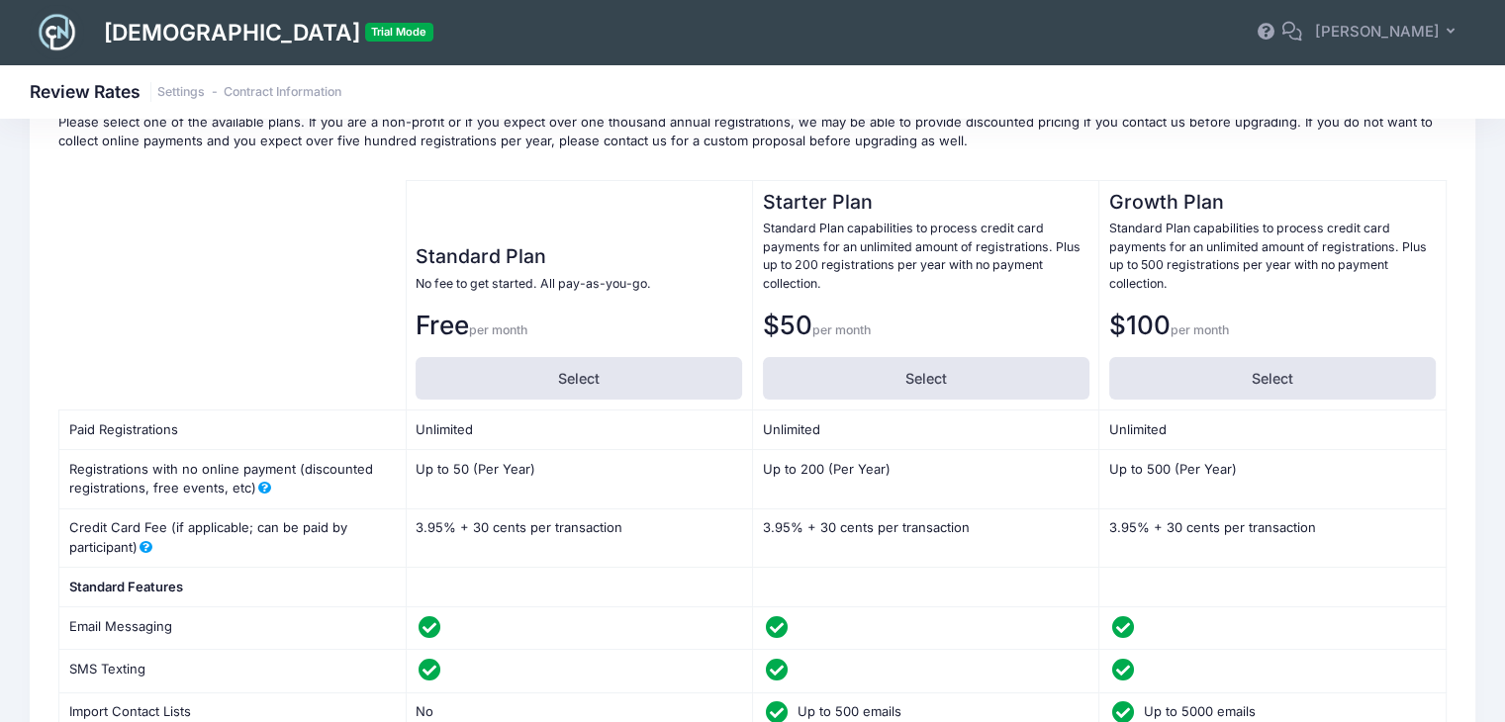
click at [511, 385] on label "Select" at bounding box center [579, 378] width 327 height 43
click at [429, 370] on input "Select" at bounding box center [422, 363] width 13 height 13
radio input "true"
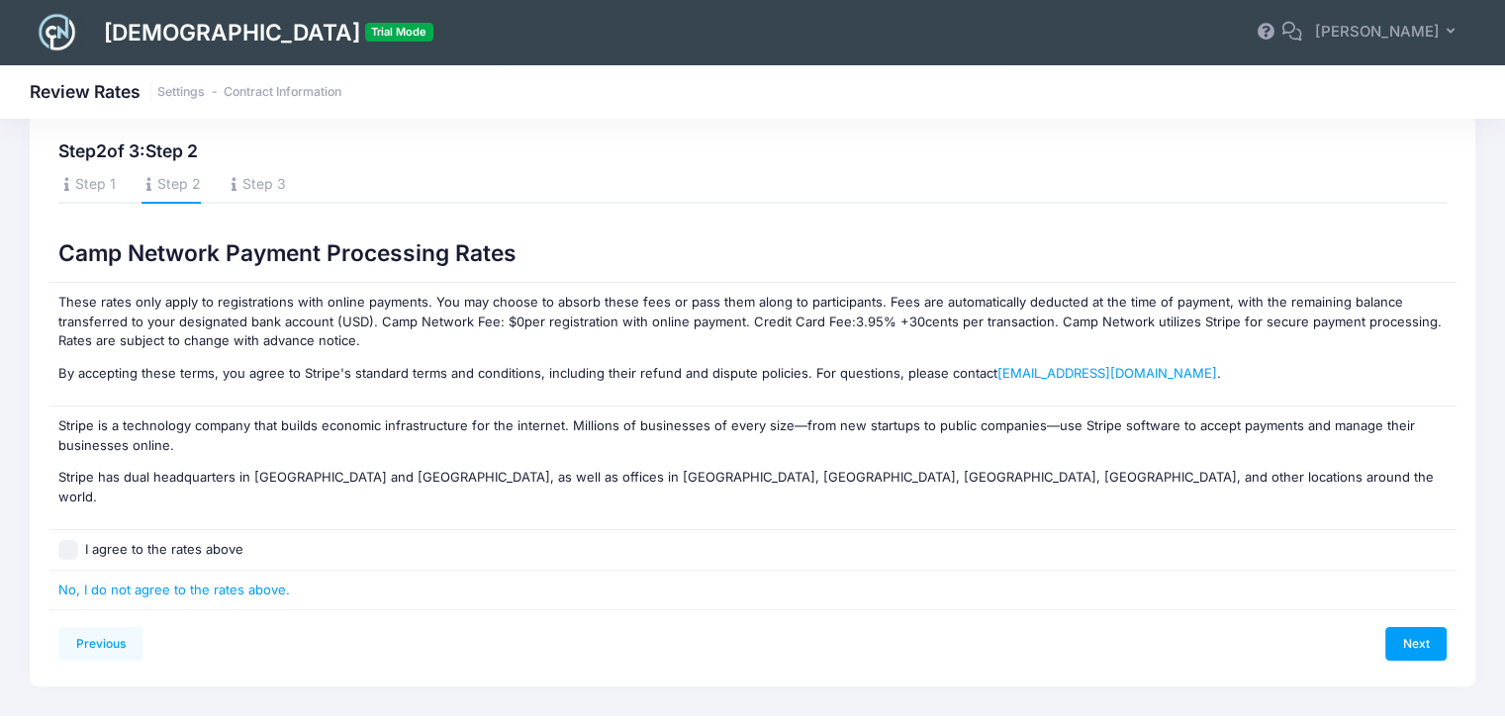
scroll to position [51, 0]
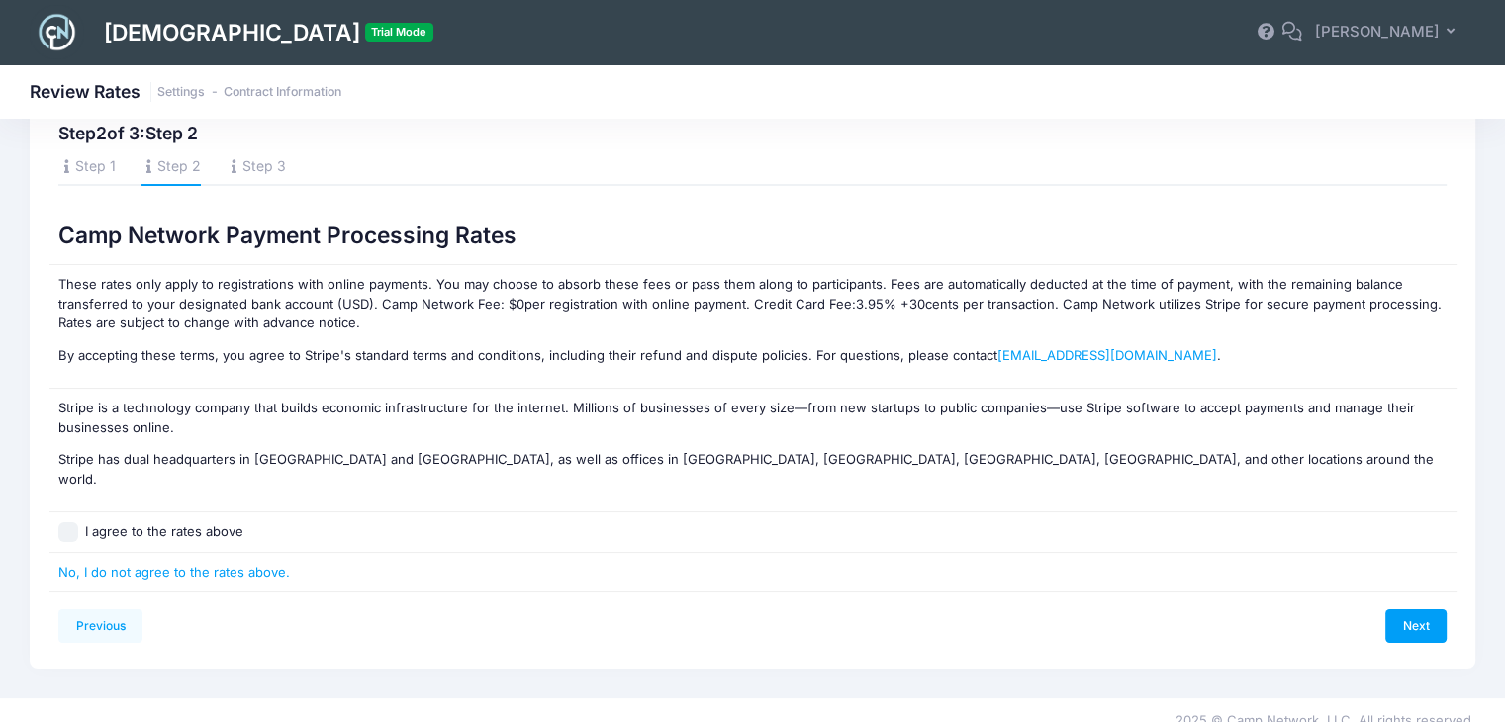
click at [229, 523] on label "I agree to the rates above" at bounding box center [164, 533] width 158 height 20
click at [78, 523] on input "I agree to the rates above" at bounding box center [68, 533] width 20 height 20
checkbox input "true"
click at [1414, 610] on link "Next" at bounding box center [1416, 627] width 61 height 34
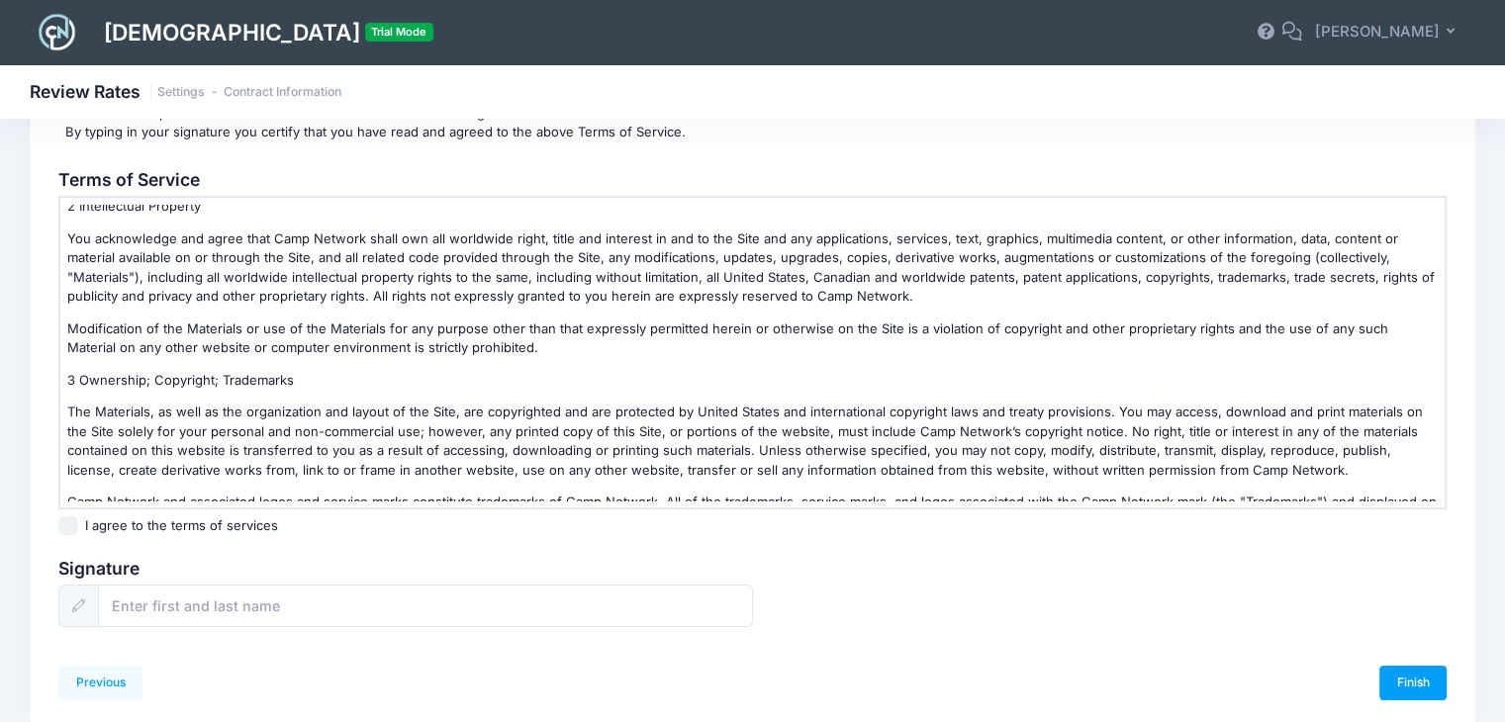
scroll to position [198, 0]
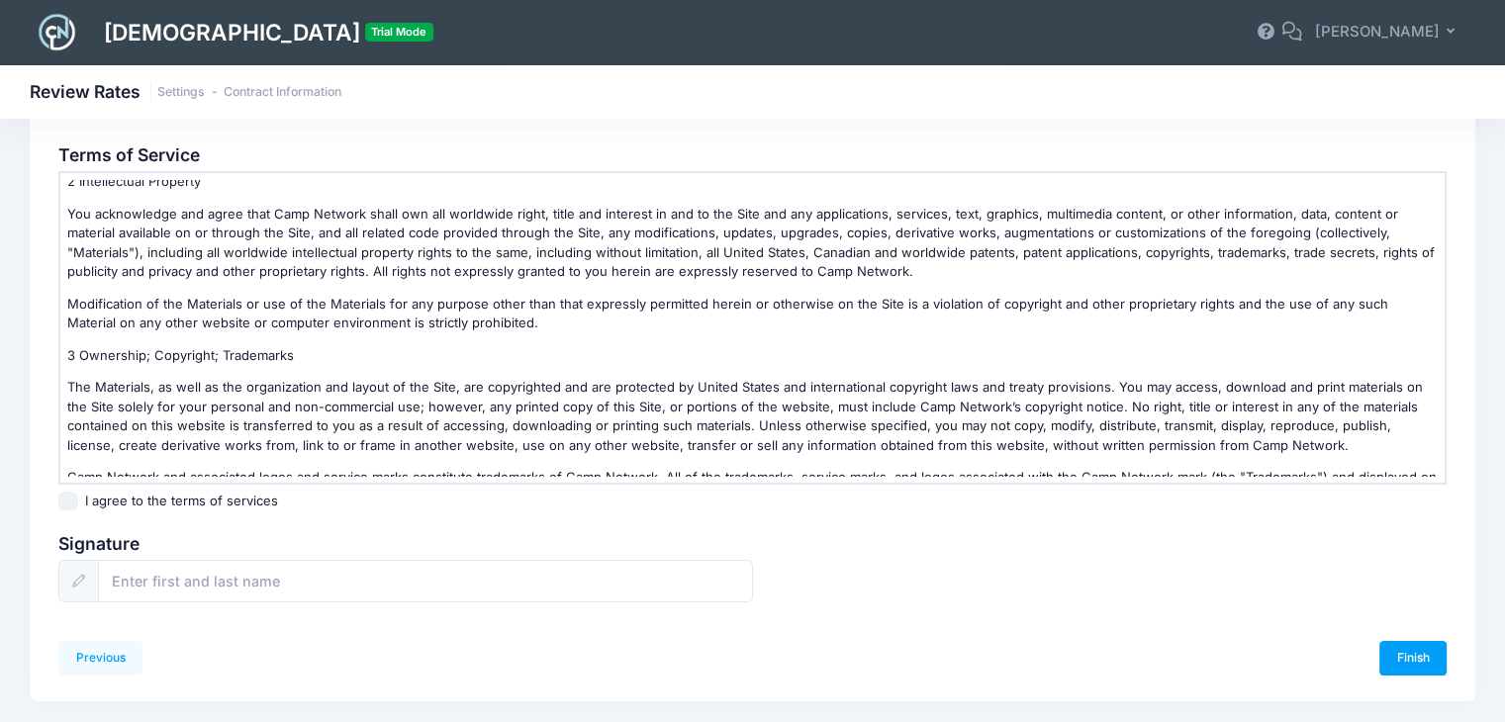
click at [129, 519] on div "Terms of Service Welcome to Camp Network. PLEASE READ THESE TERMS OF USE CAREFU…" at bounding box center [752, 385] width 1407 height 482
click at [140, 505] on label "I agree to the terms of services" at bounding box center [181, 502] width 193 height 20
click at [78, 505] on input "I agree to the terms of services" at bounding box center [68, 502] width 20 height 20
checkbox input "true"
click at [147, 571] on input "text" at bounding box center [425, 581] width 654 height 43
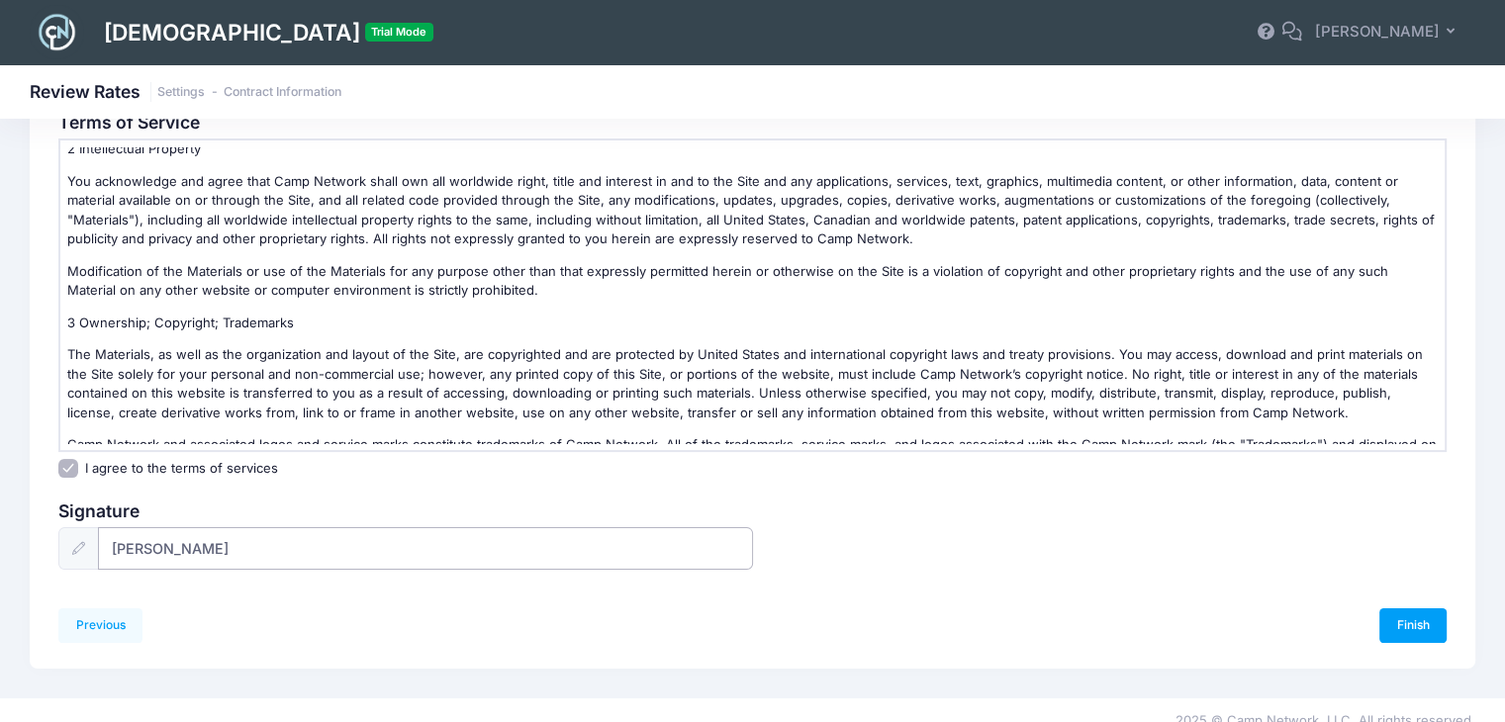
scroll to position [249, 0]
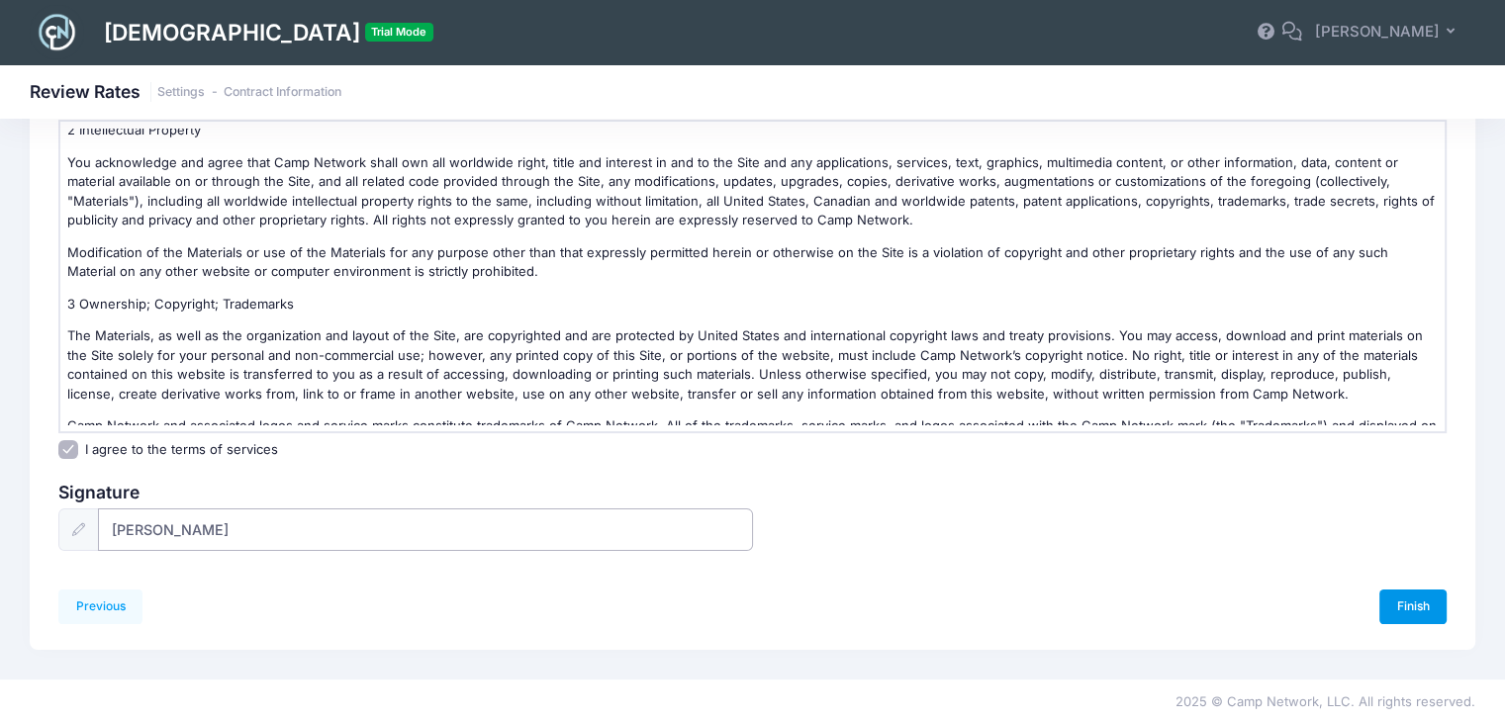
type input "[PERSON_NAME]"
click at [1401, 599] on link "Finish" at bounding box center [1413, 607] width 67 height 34
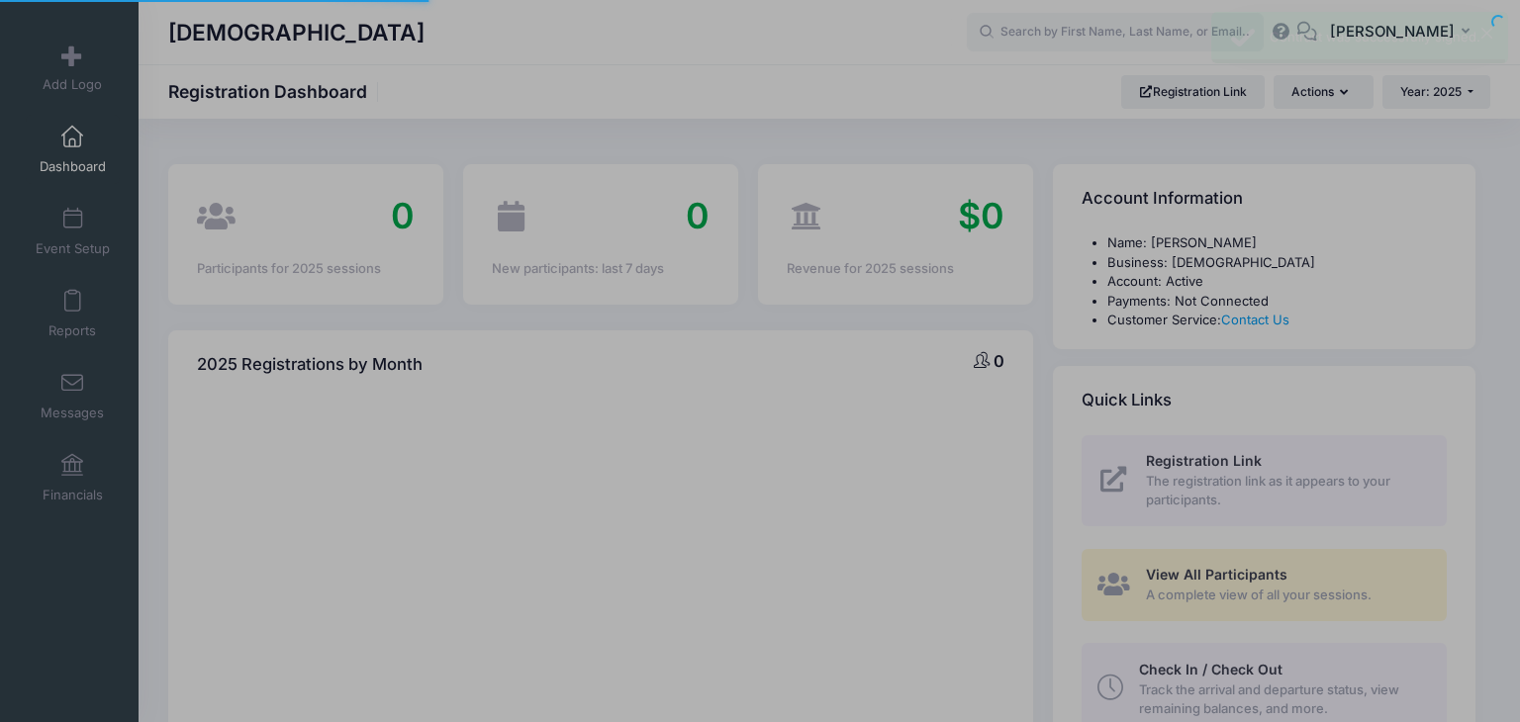
select select
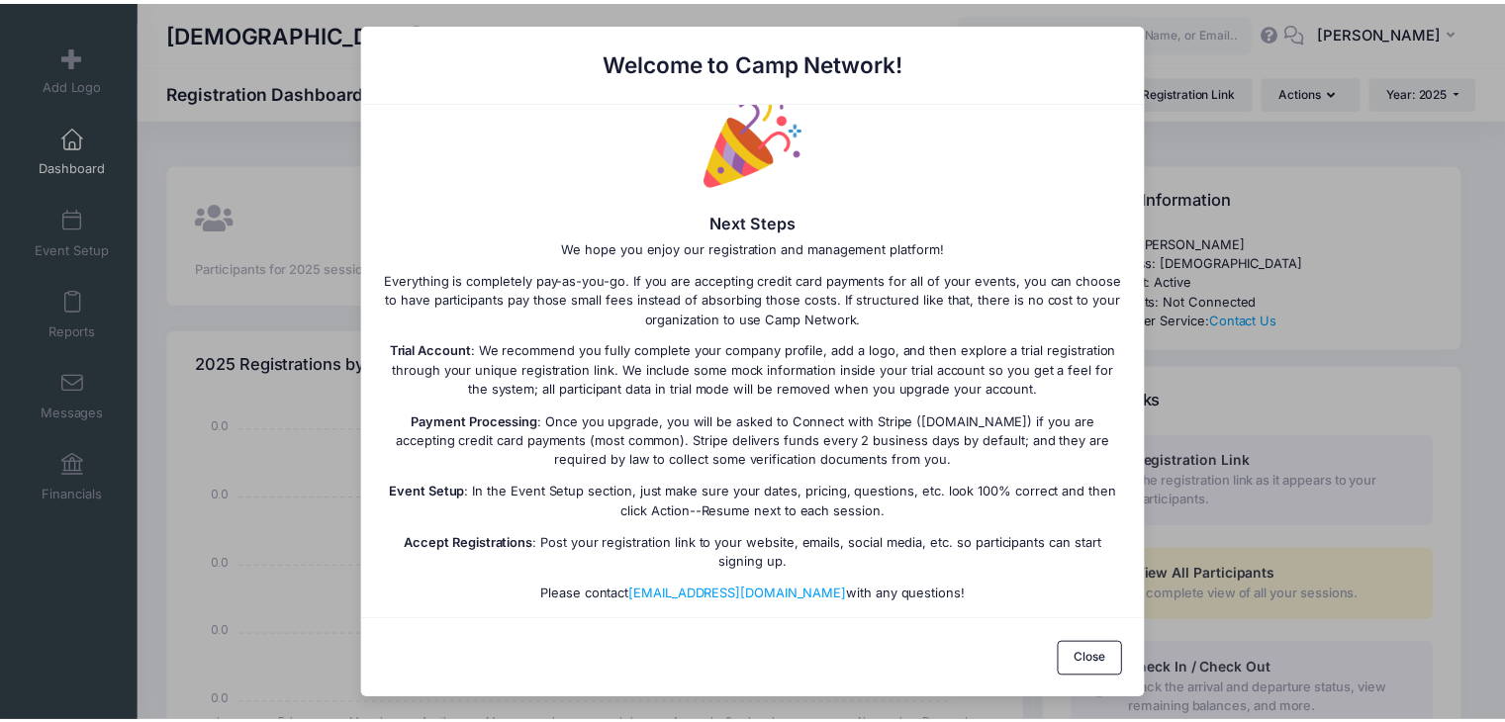
scroll to position [56, 0]
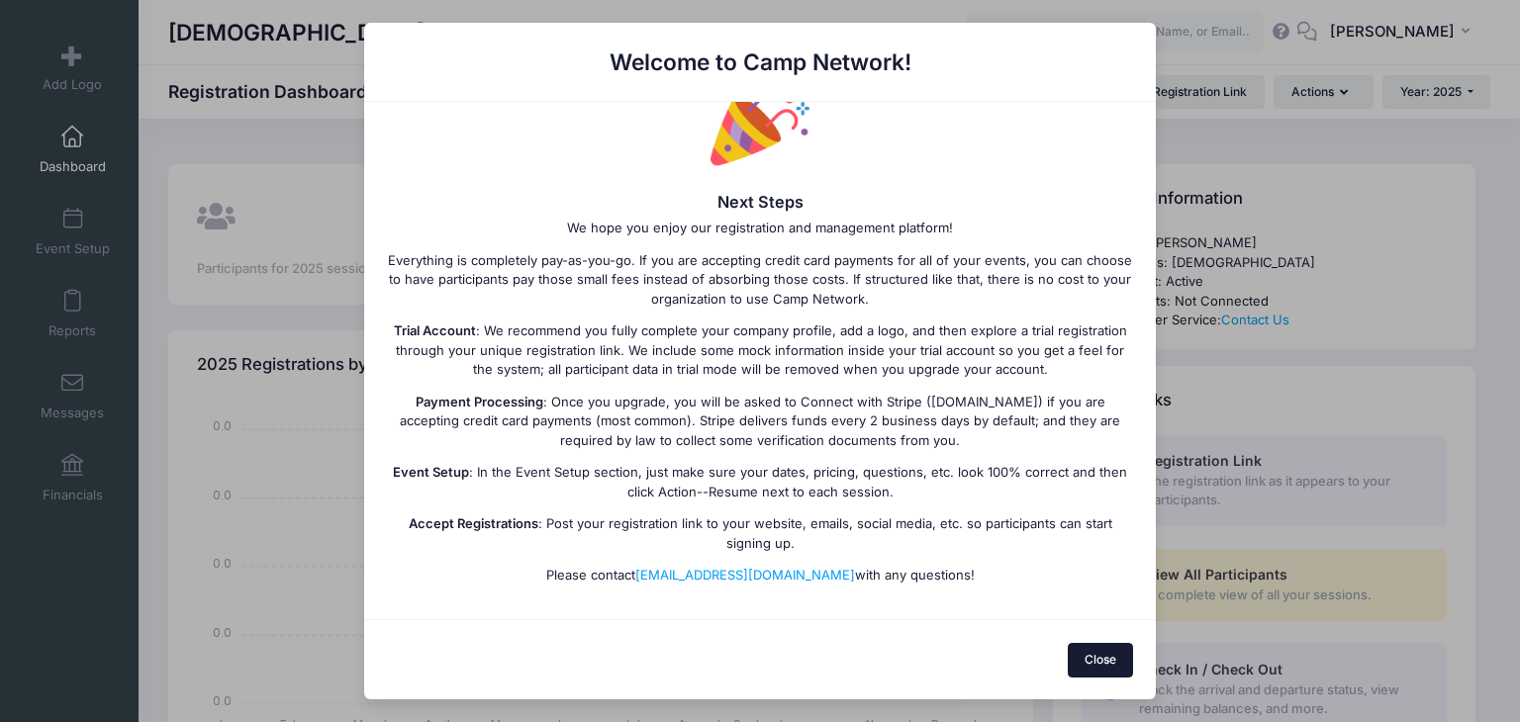
click at [1081, 658] on button "Close" at bounding box center [1101, 660] width 66 height 34
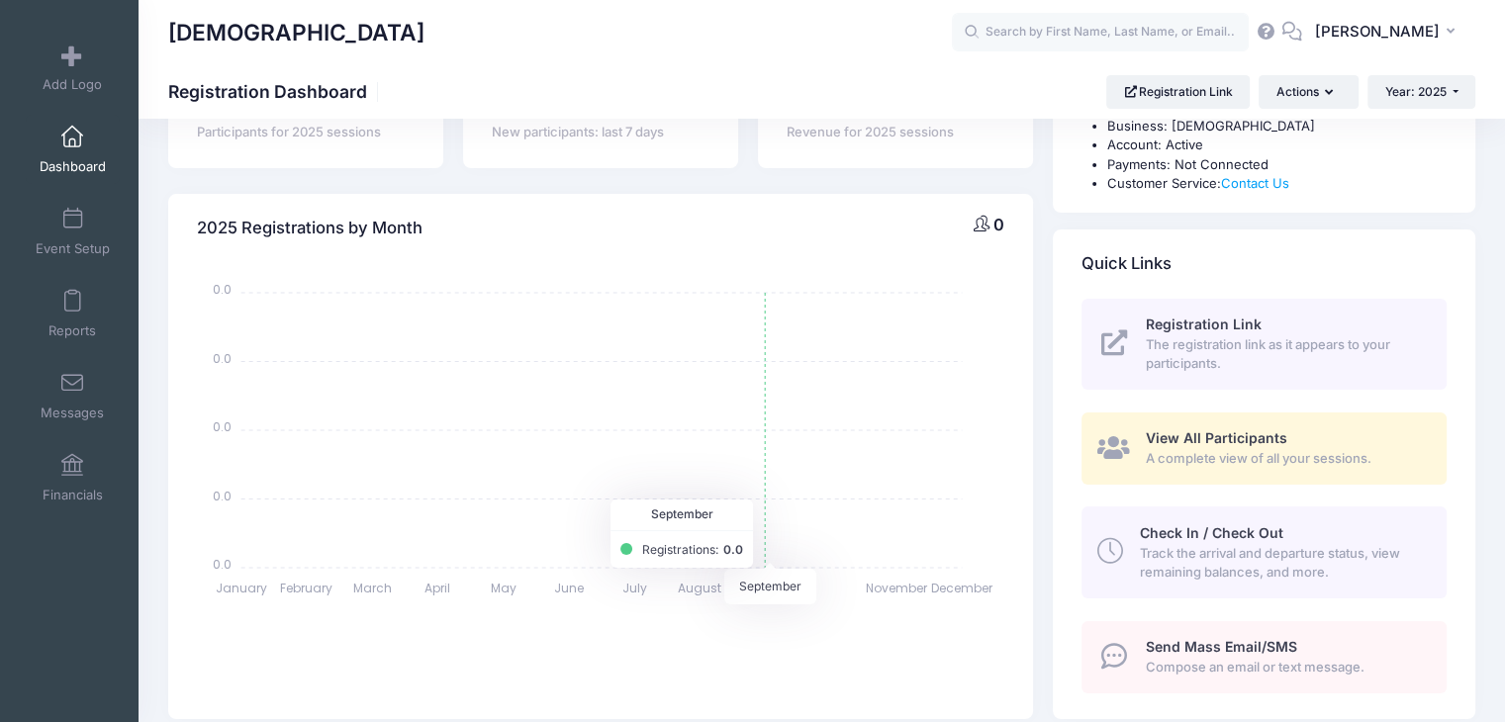
scroll to position [0, 0]
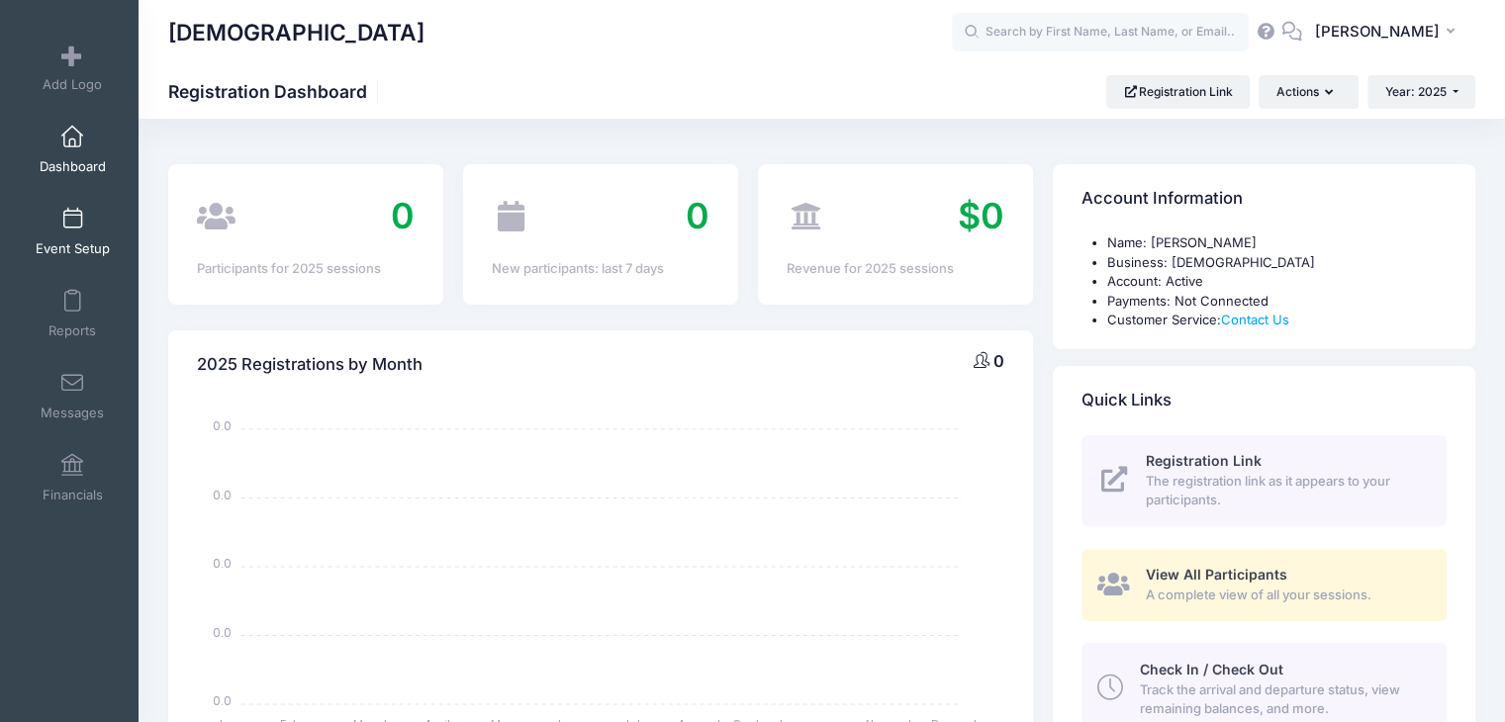
click at [79, 229] on link "Event Setup" at bounding box center [73, 231] width 94 height 69
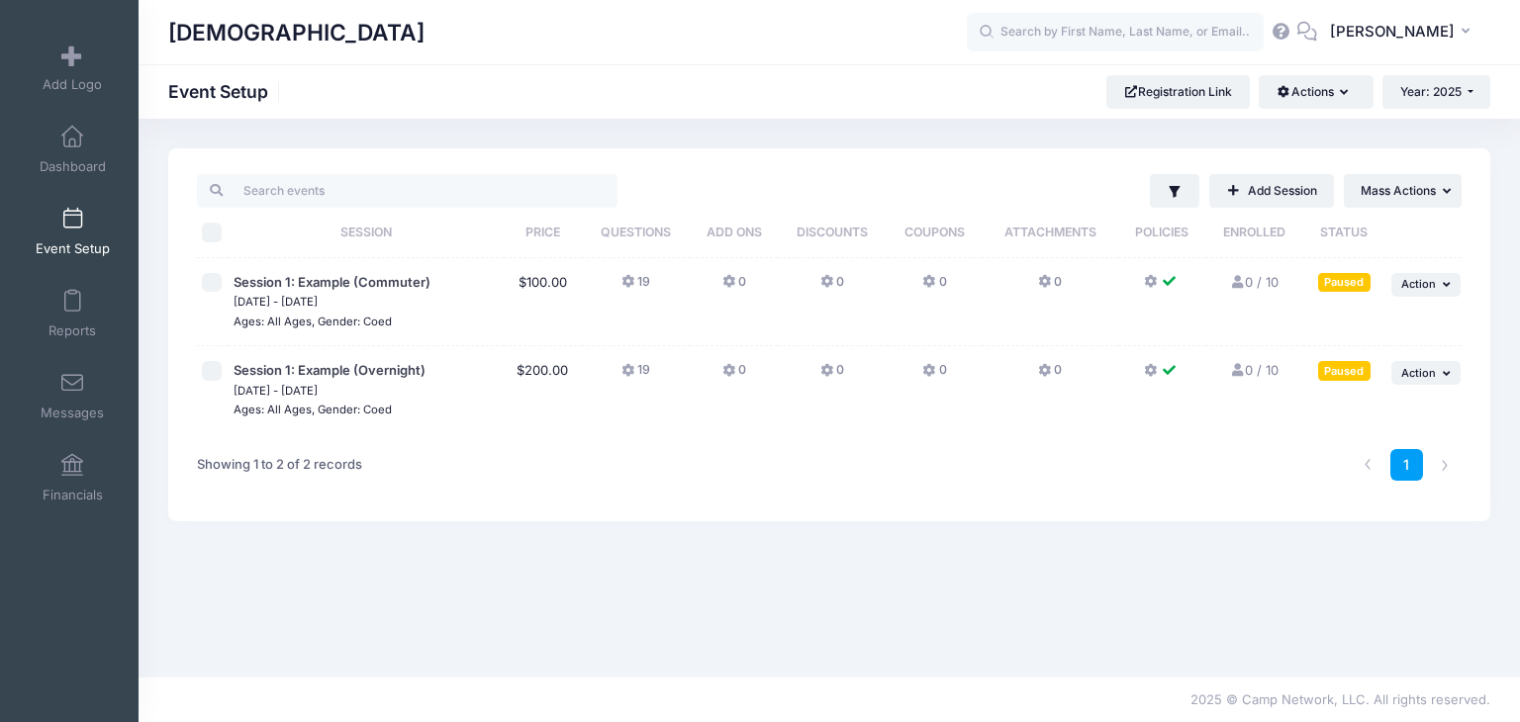
click at [721, 167] on div "Filter Filter Options Show: Active Live Completed Add Session ... Mass Actions" at bounding box center [829, 334] width 1322 height 373
drag, startPoint x: 705, startPoint y: 163, endPoint x: 679, endPoint y: 151, distance: 28.3
click at [679, 151] on div "Filter Filter Options Show: Active Live Completed Add Session ... Mass Actions" at bounding box center [829, 334] width 1322 height 373
click at [1265, 191] on link "Add Session" at bounding box center [1271, 191] width 125 height 34
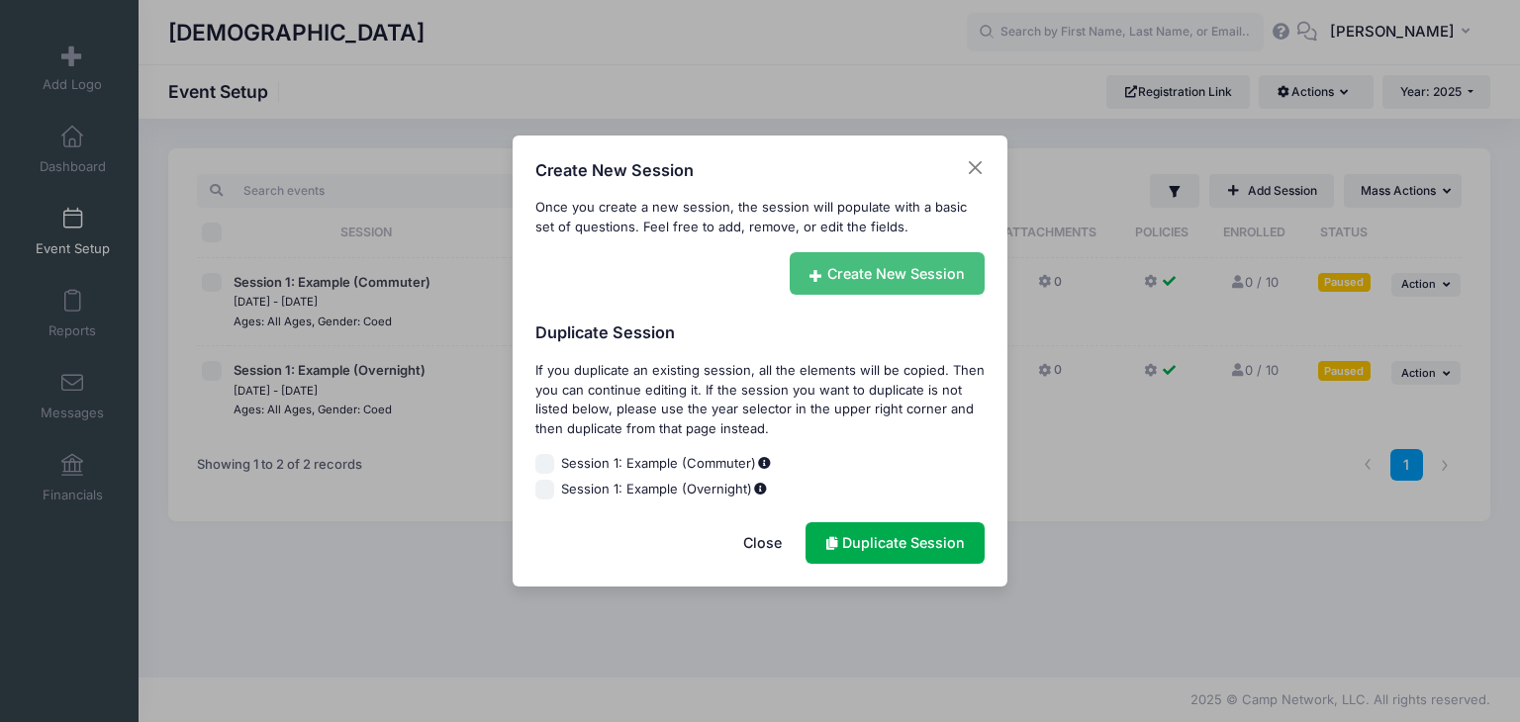
click at [819, 285] on link "Create New Session" at bounding box center [888, 273] width 196 height 43
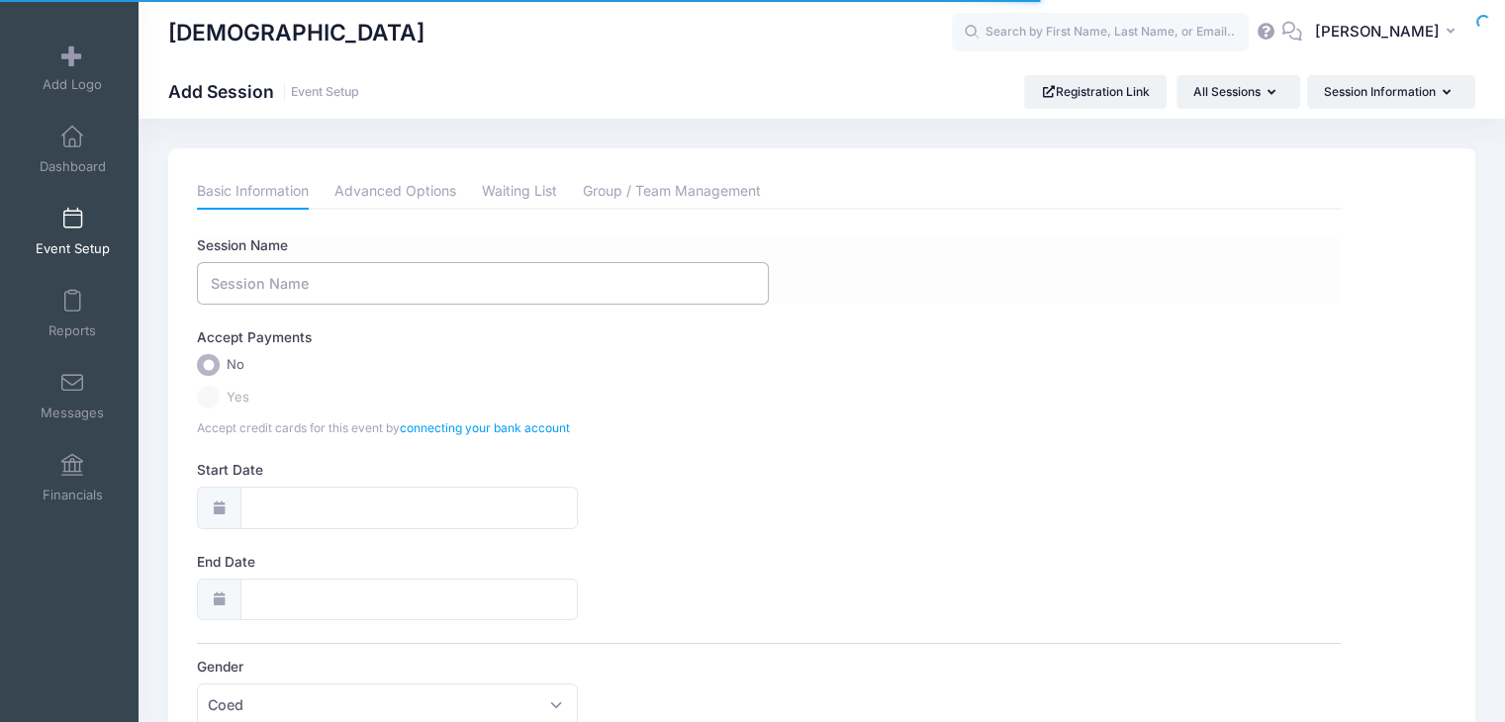
click at [560, 287] on input "Session Name" at bounding box center [483, 283] width 572 height 43
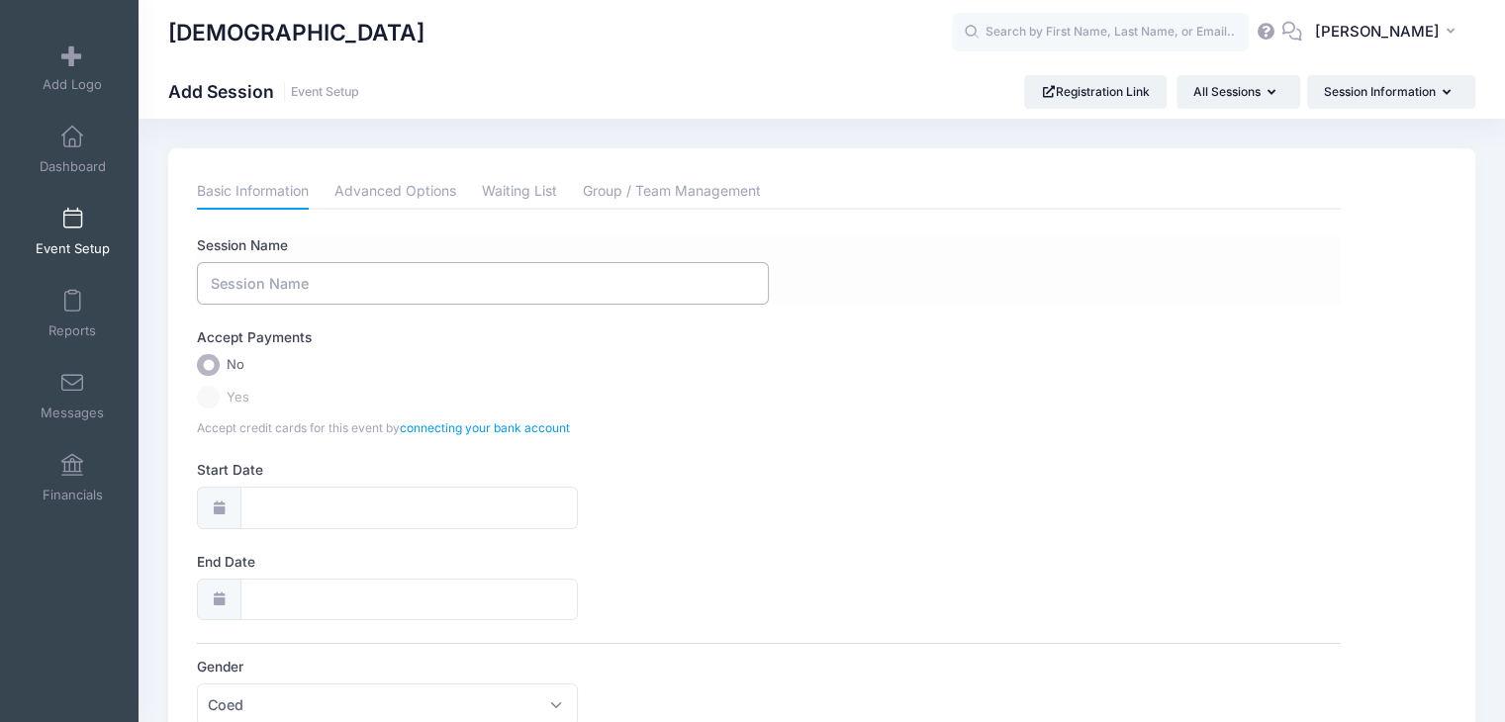
click at [560, 287] on input "Session Name" at bounding box center [483, 283] width 572 height 43
click at [214, 284] on input "Winter Camp 2025" at bounding box center [483, 283] width 572 height 43
click at [210, 282] on input "ignite: Winter Camp 2025" at bounding box center [483, 283] width 572 height 43
click at [214, 282] on input "ignite: Winter Camp 2025" at bounding box center [483, 283] width 572 height 43
click at [403, 276] on input "Ignite: Winter Camp 2025" at bounding box center [483, 283] width 572 height 43
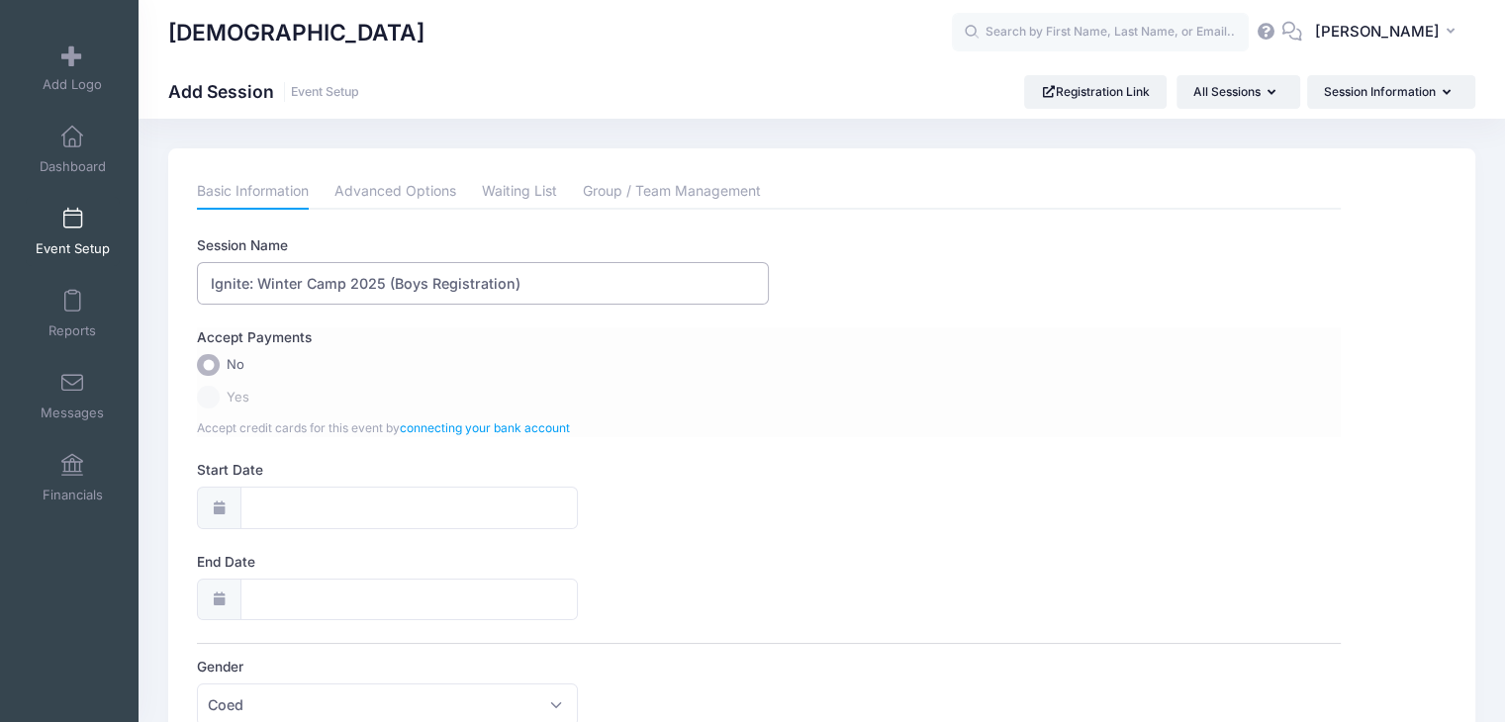
type input "Ignite: Winter Camp 2025 (Boys Registration)"
click at [221, 407] on label "Yes" at bounding box center [769, 397] width 1144 height 23
click at [213, 396] on label "Yes" at bounding box center [769, 397] width 1144 height 23
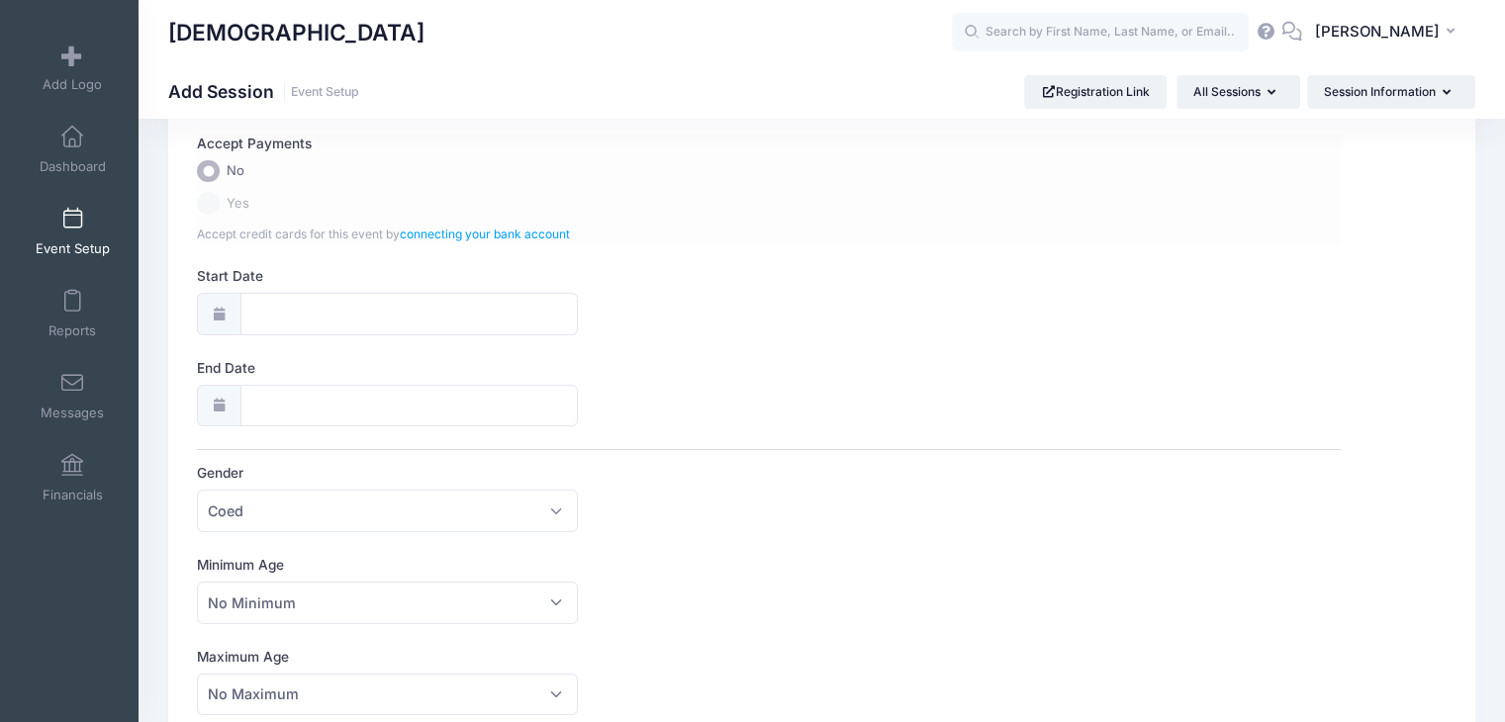
scroll to position [198, 0]
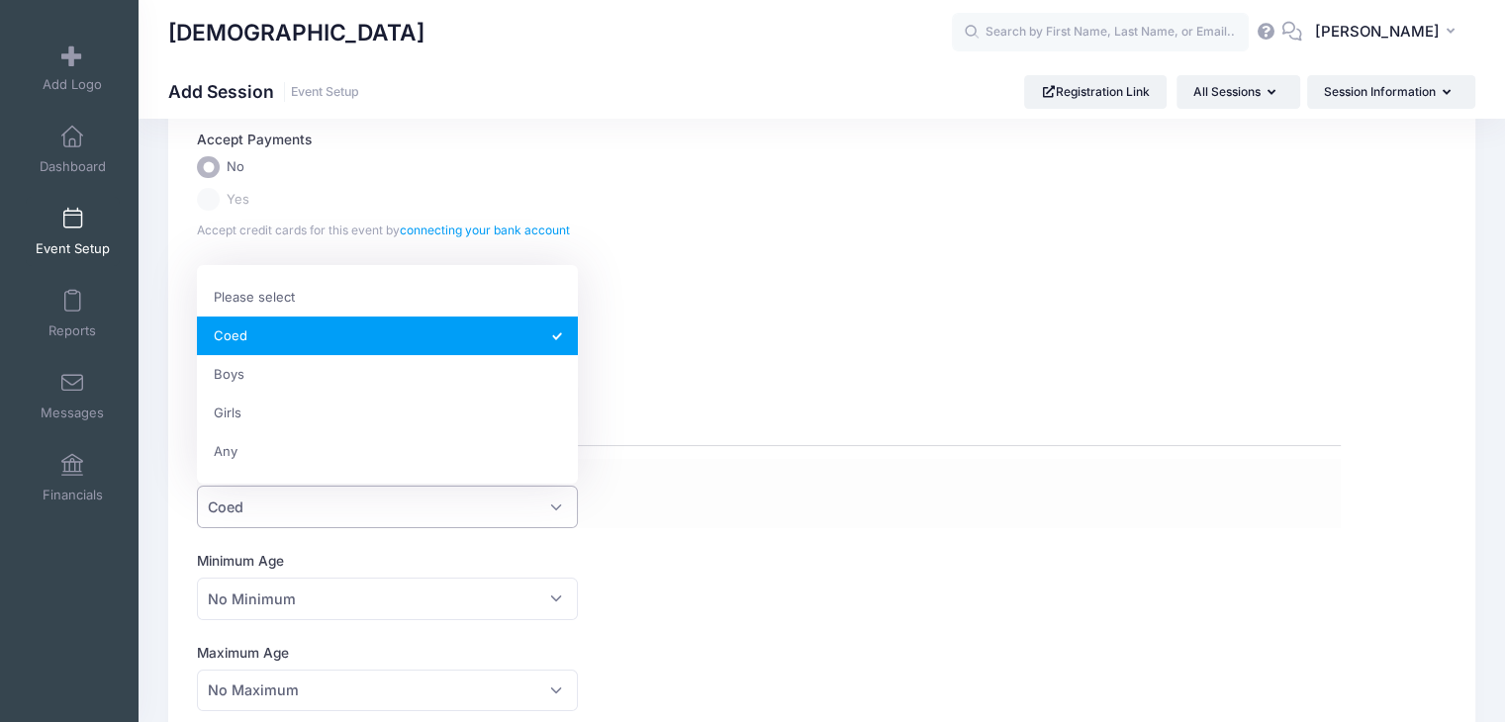
click at [258, 486] on span "Coed" at bounding box center [387, 507] width 381 height 43
select select "Boys"
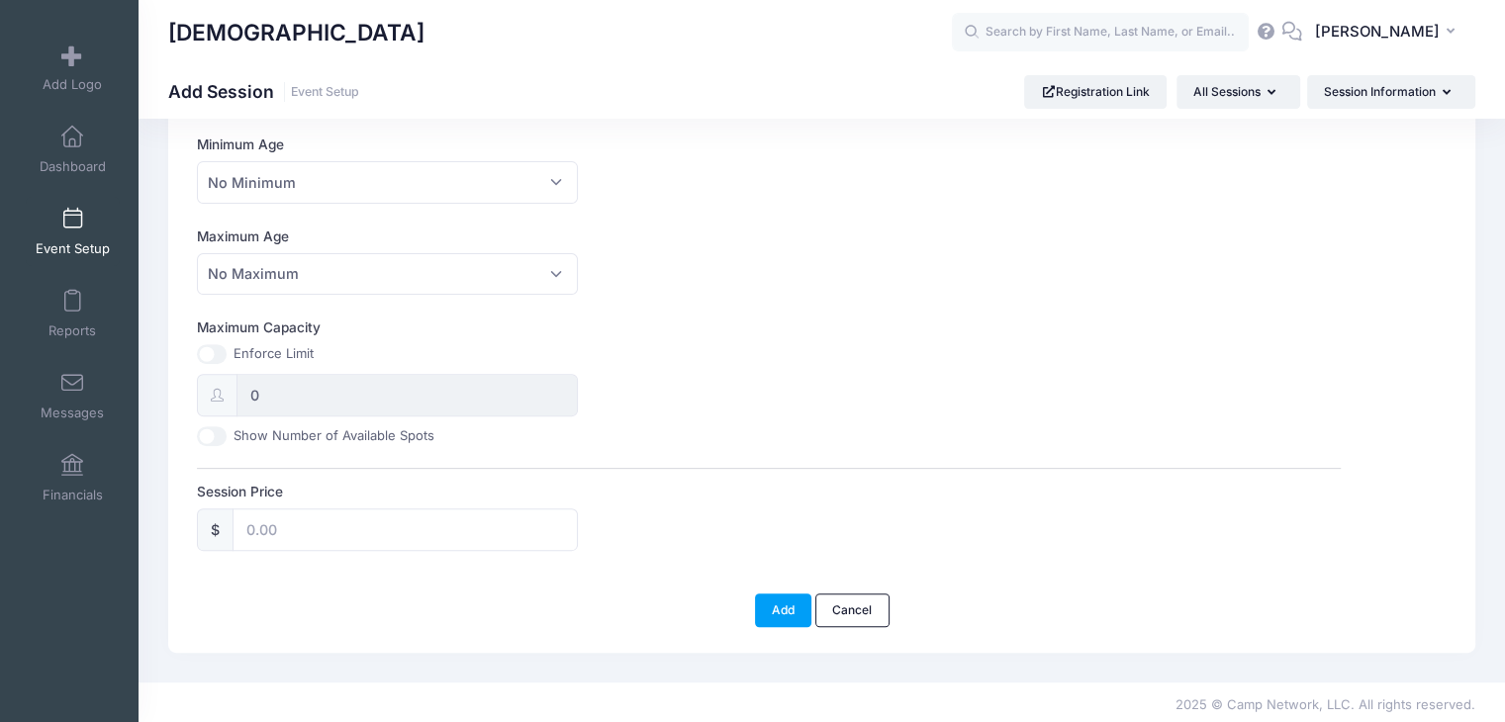
scroll to position [617, 0]
click at [267, 432] on label "Show Number of Available Spots" at bounding box center [334, 435] width 201 height 20
click at [227, 432] on input "Show Number of Available Spots" at bounding box center [212, 435] width 30 height 20
click at [265, 432] on label "Show Number of Available Spots" at bounding box center [334, 435] width 201 height 20
click at [227, 432] on input "Show Number of Available Spots" at bounding box center [212, 435] width 30 height 20
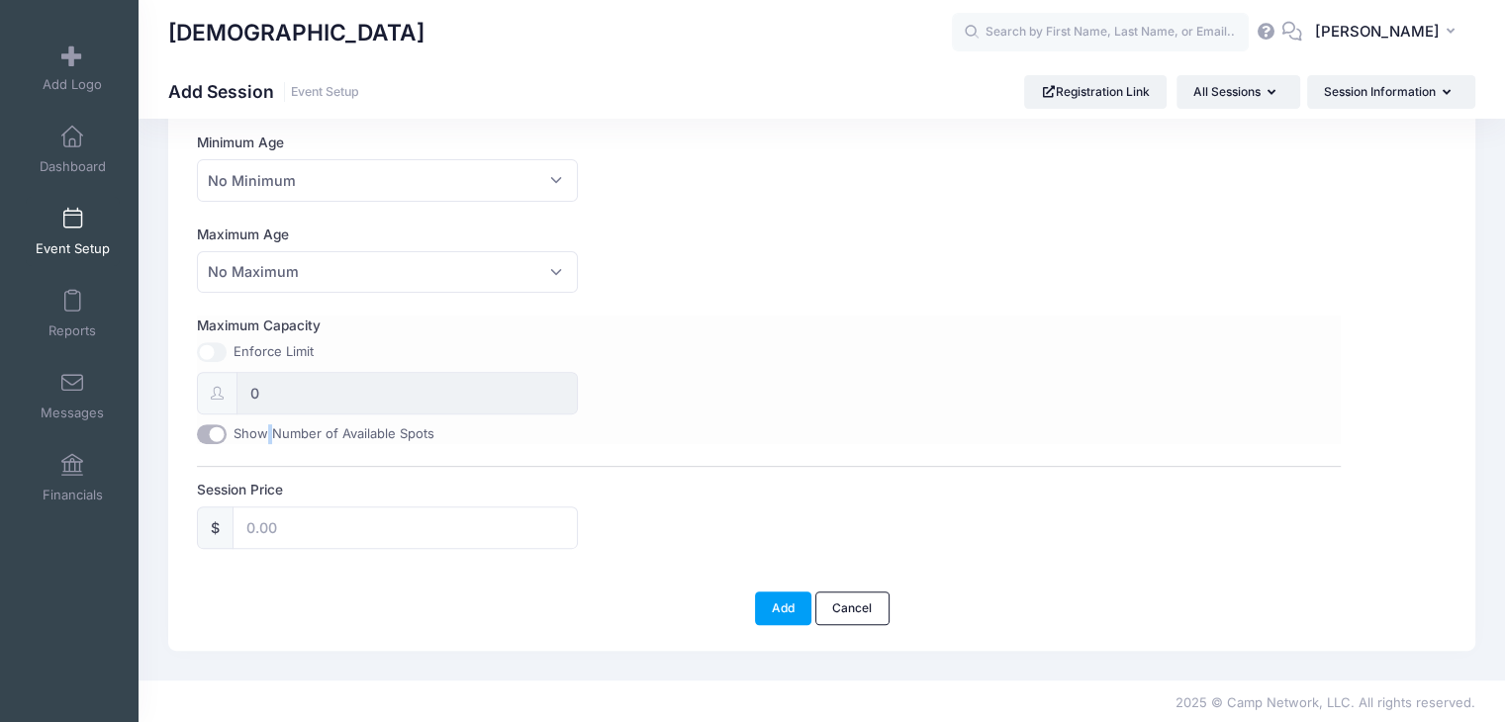
checkbox input "false"
click at [214, 357] on input "Maximum Capacity" at bounding box center [212, 352] width 30 height 20
click at [218, 349] on input "Maximum Capacity" at bounding box center [212, 352] width 30 height 20
click at [269, 398] on input "0" at bounding box center [407, 393] width 341 height 43
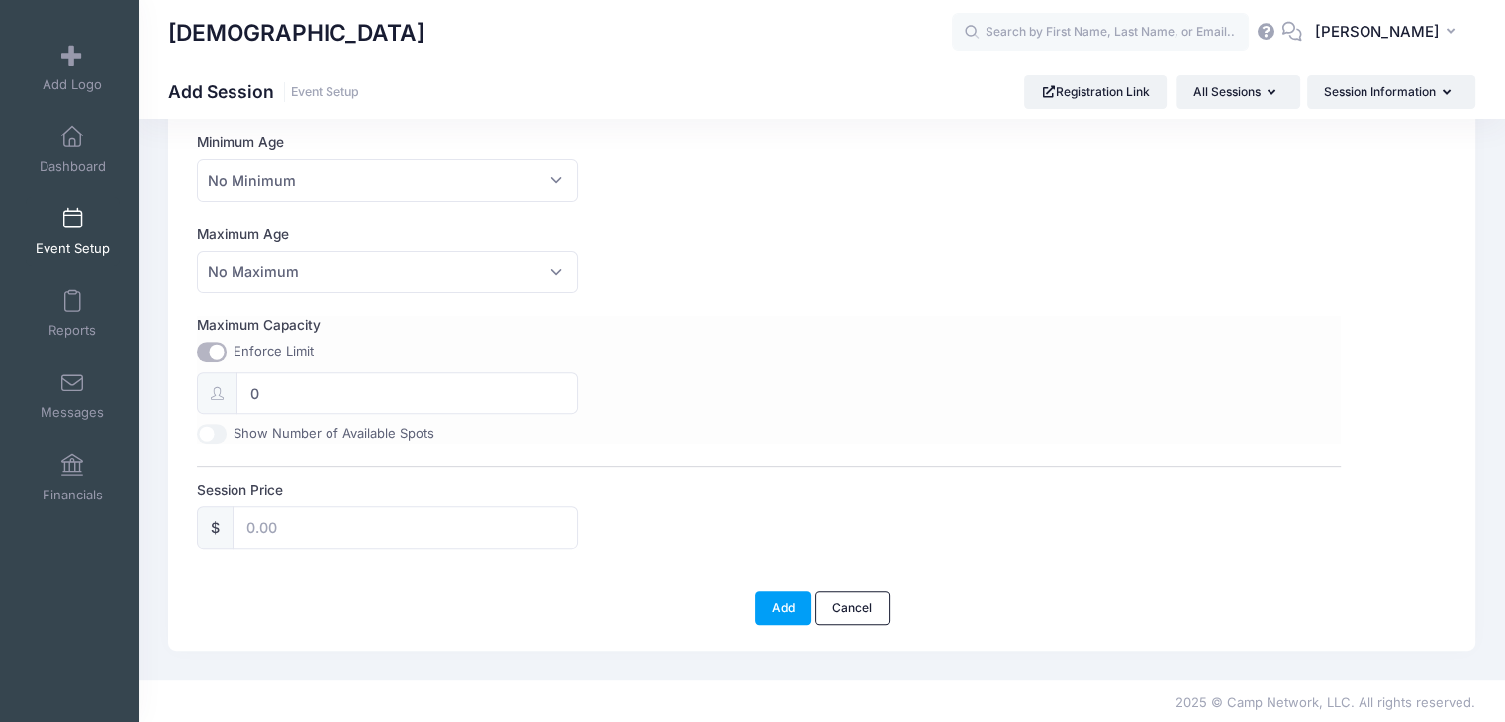
click at [215, 360] on div "Enforce Limit 0 Show Number of Available Spots" at bounding box center [387, 392] width 381 height 101
click at [210, 362] on div "Enforce Limit 0 Show Number of Available Spots" at bounding box center [387, 392] width 381 height 101
click at [214, 349] on input "Maximum Capacity" at bounding box center [212, 352] width 30 height 20
checkbox input "false"
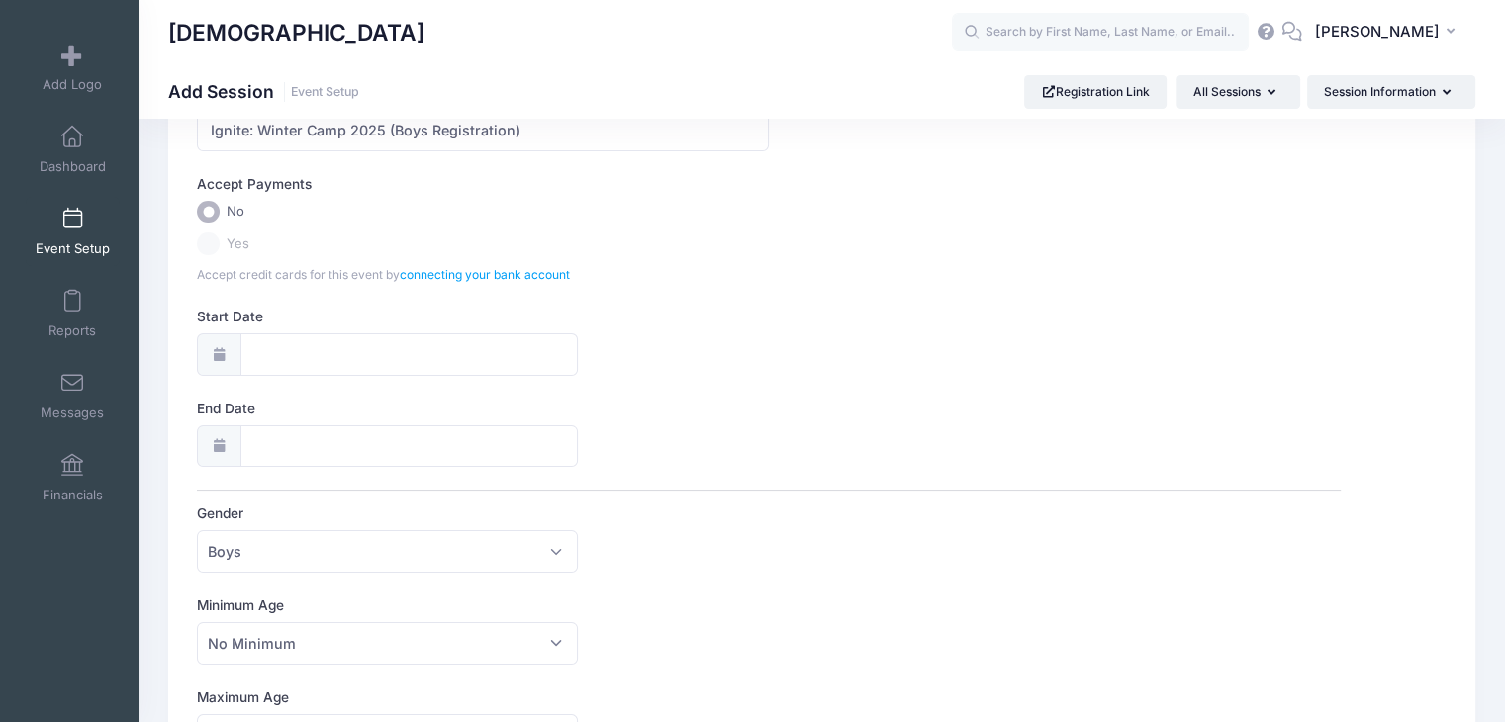
scroll to position [122, 0]
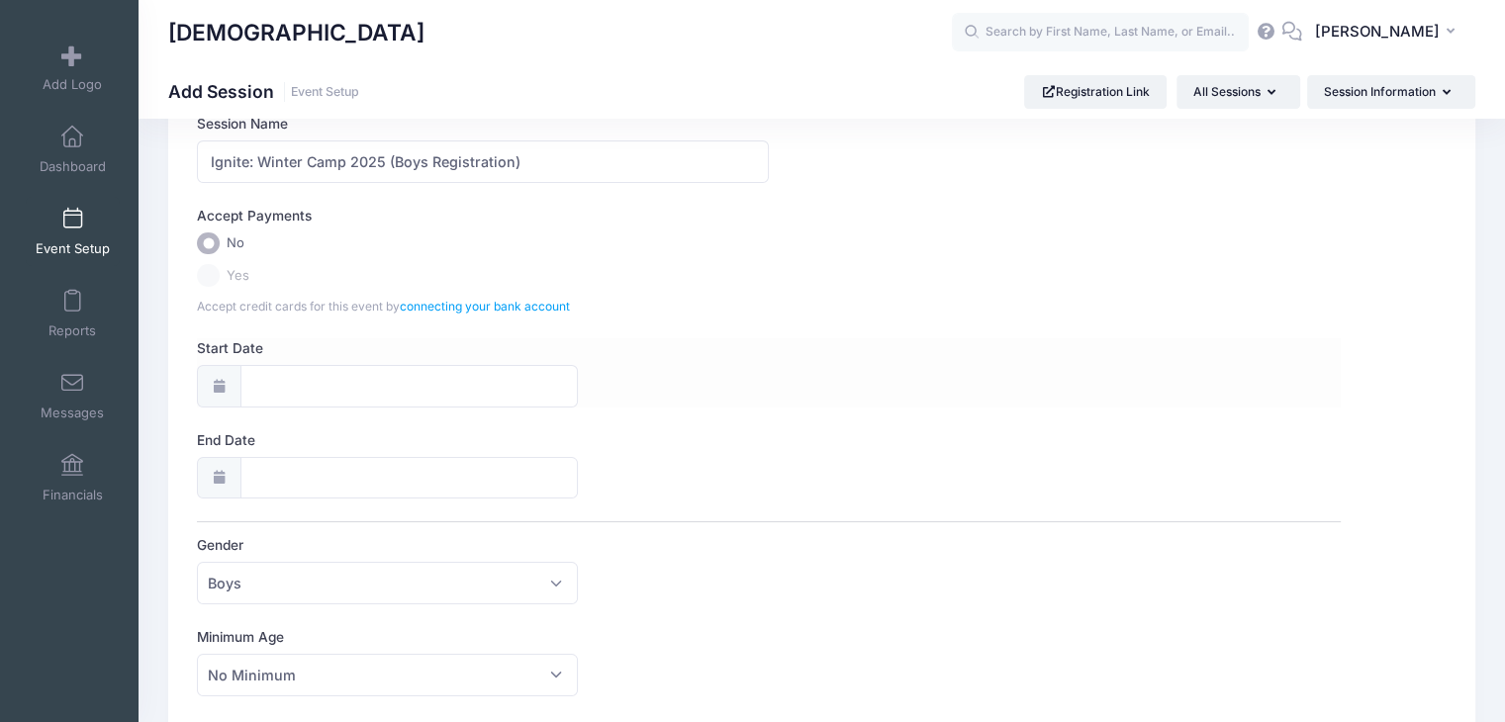
click at [230, 382] on div at bounding box center [219, 386] width 44 height 43
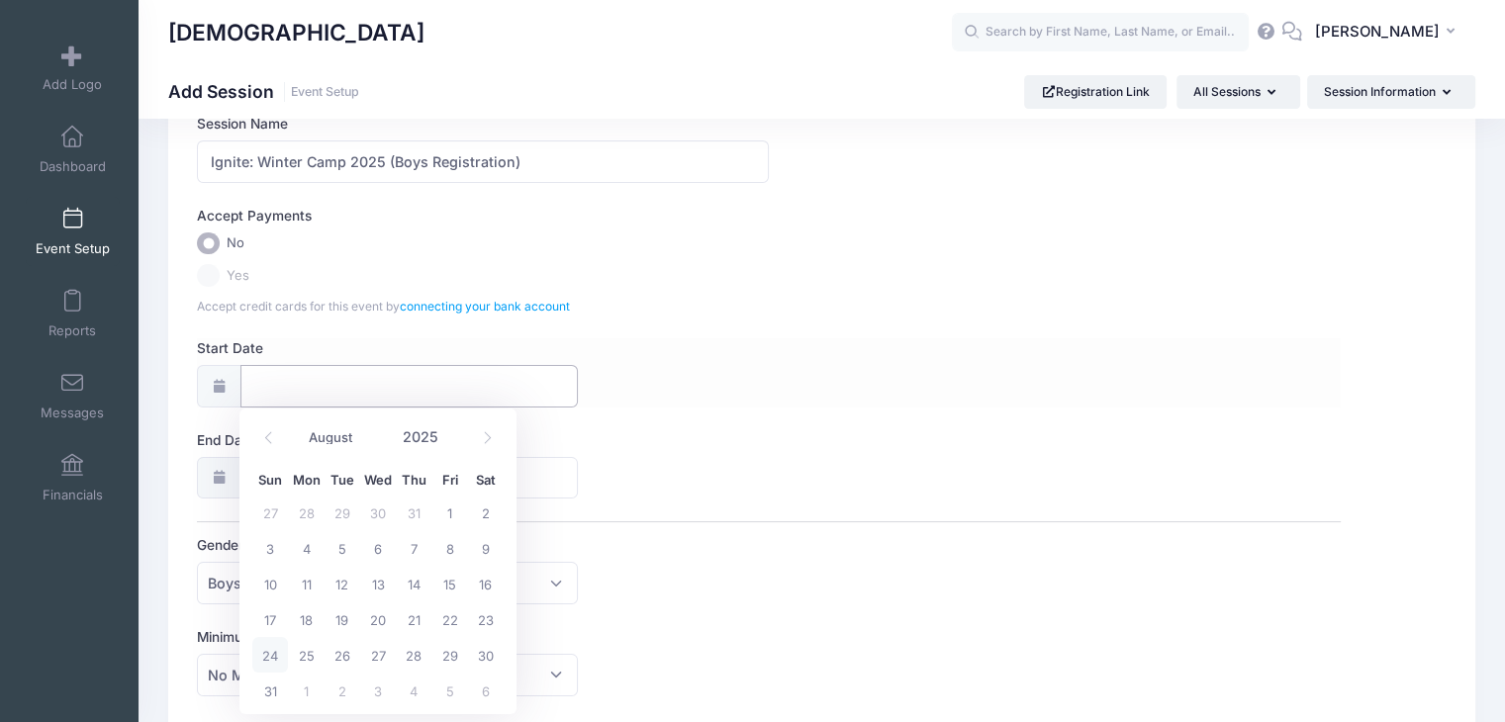
click at [428, 380] on input "Start Date" at bounding box center [410, 386] width 338 height 43
click at [495, 436] on span at bounding box center [487, 439] width 33 height 34
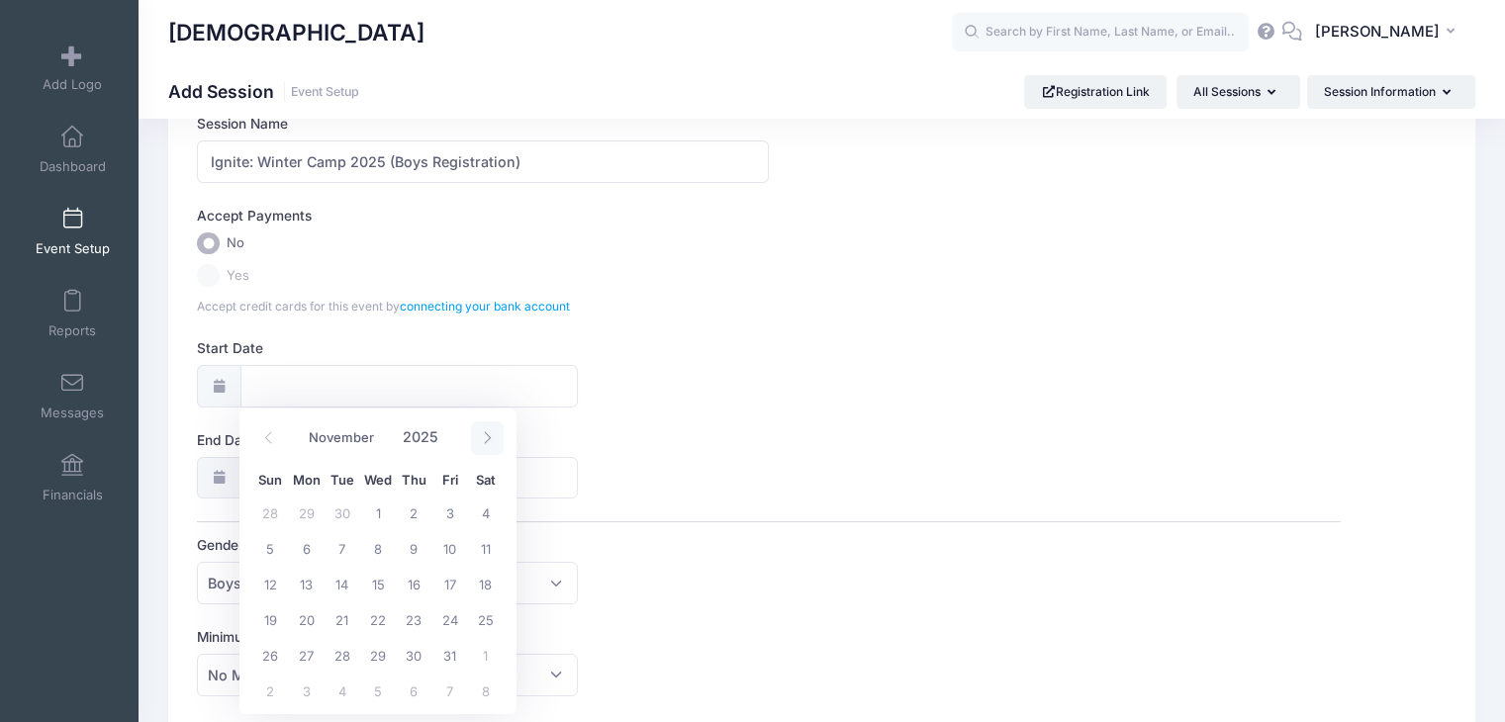
select select "11"
click at [495, 436] on span at bounding box center [487, 439] width 33 height 34
type input "2026"
click at [495, 436] on span at bounding box center [487, 439] width 33 height 34
select select "1"
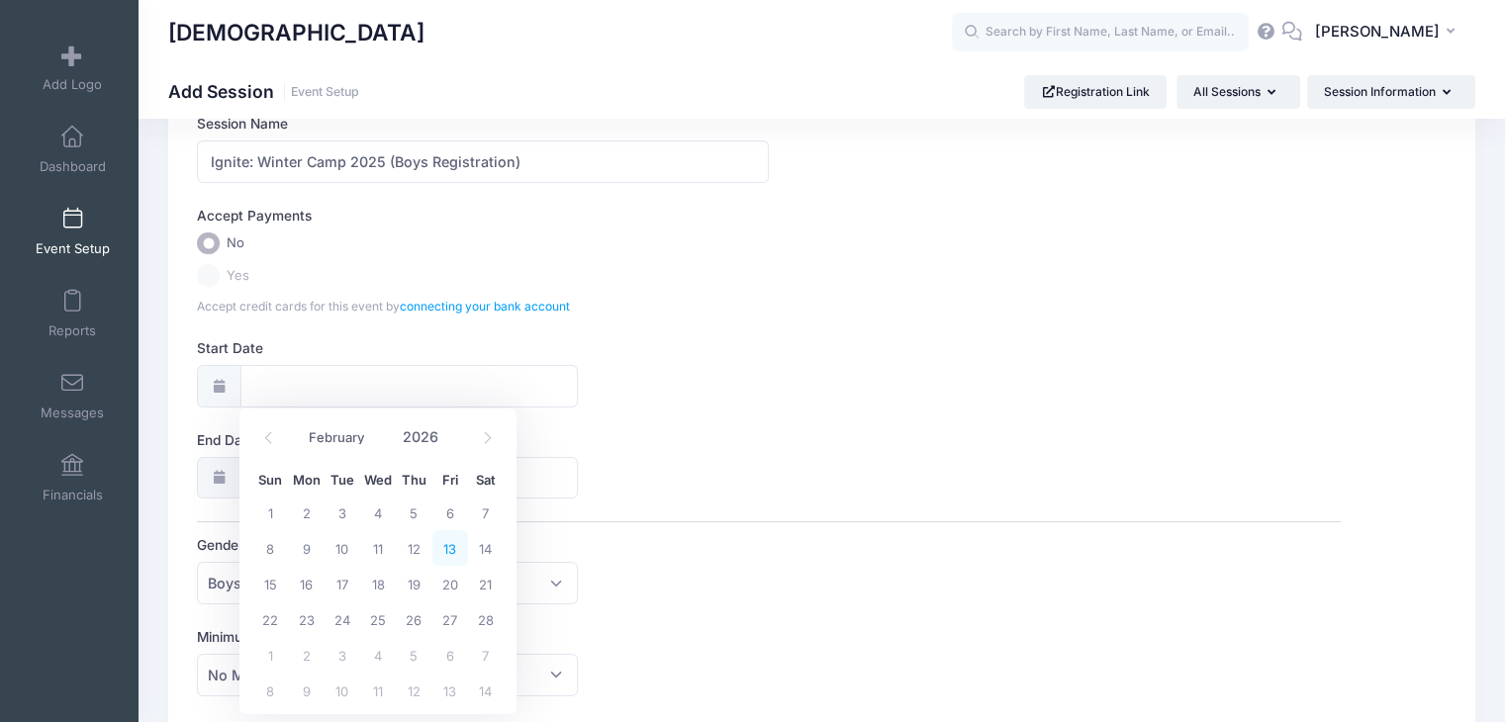
click at [447, 549] on span "13" at bounding box center [451, 548] width 36 height 36
type input "[DATE]"
type input "02/14/2026"
type input "2026"
select select "1"
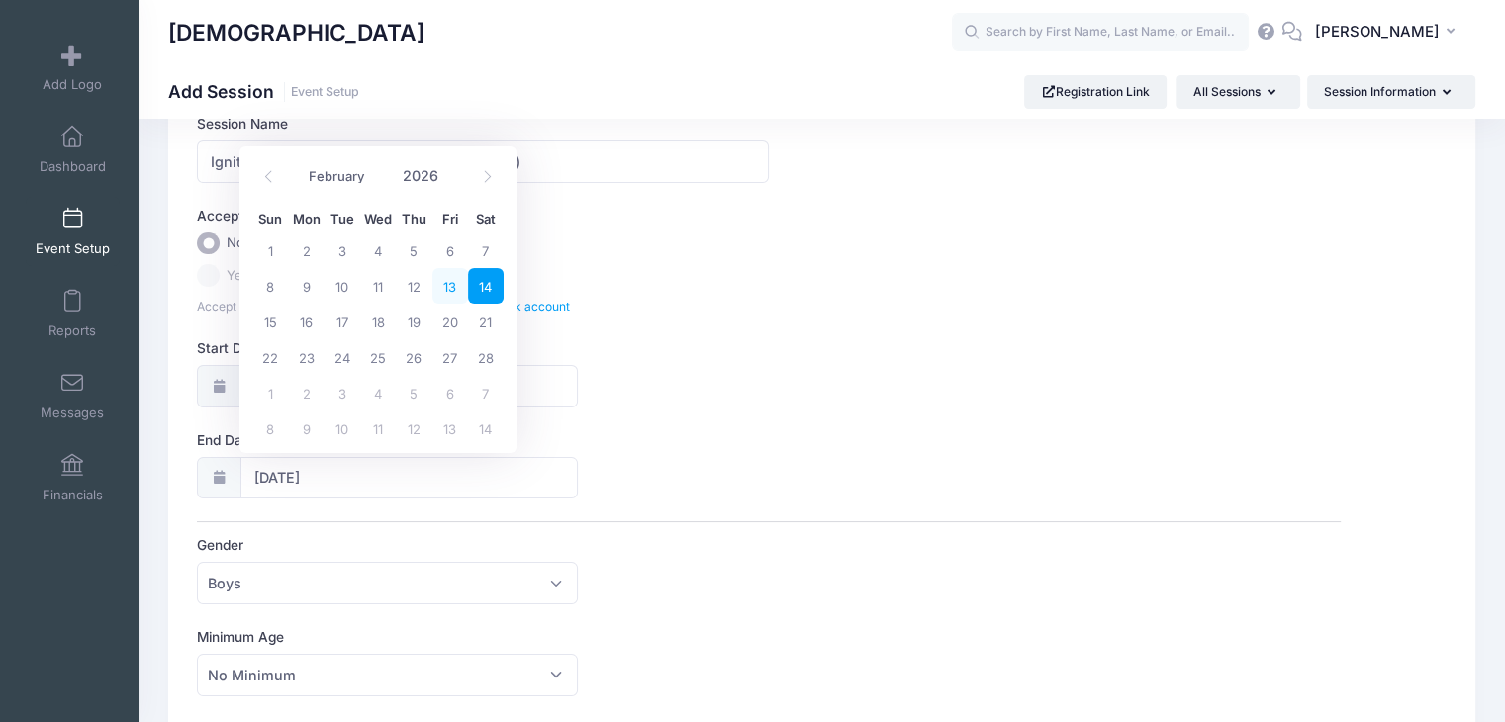
click at [450, 293] on span "13" at bounding box center [451, 286] width 36 height 36
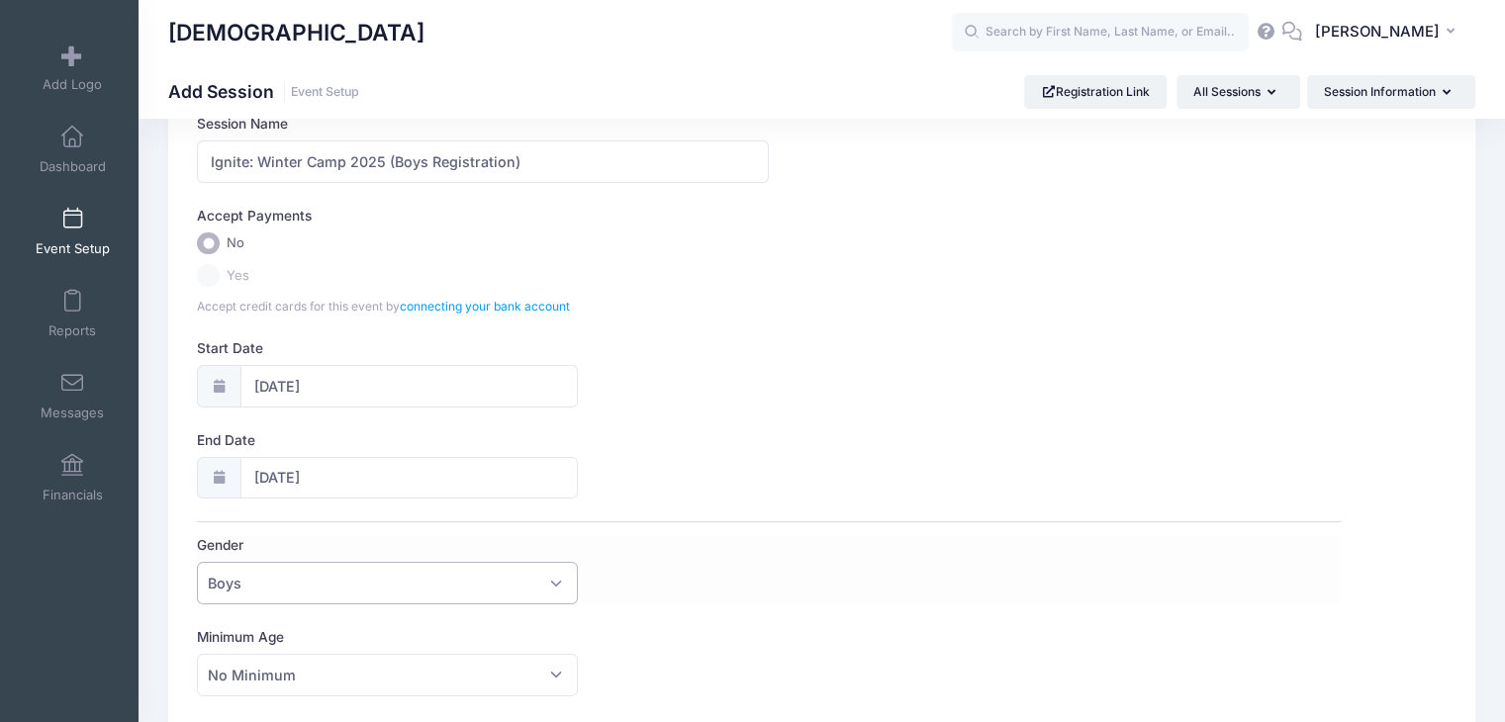
click at [285, 586] on span "Boys" at bounding box center [387, 583] width 381 height 43
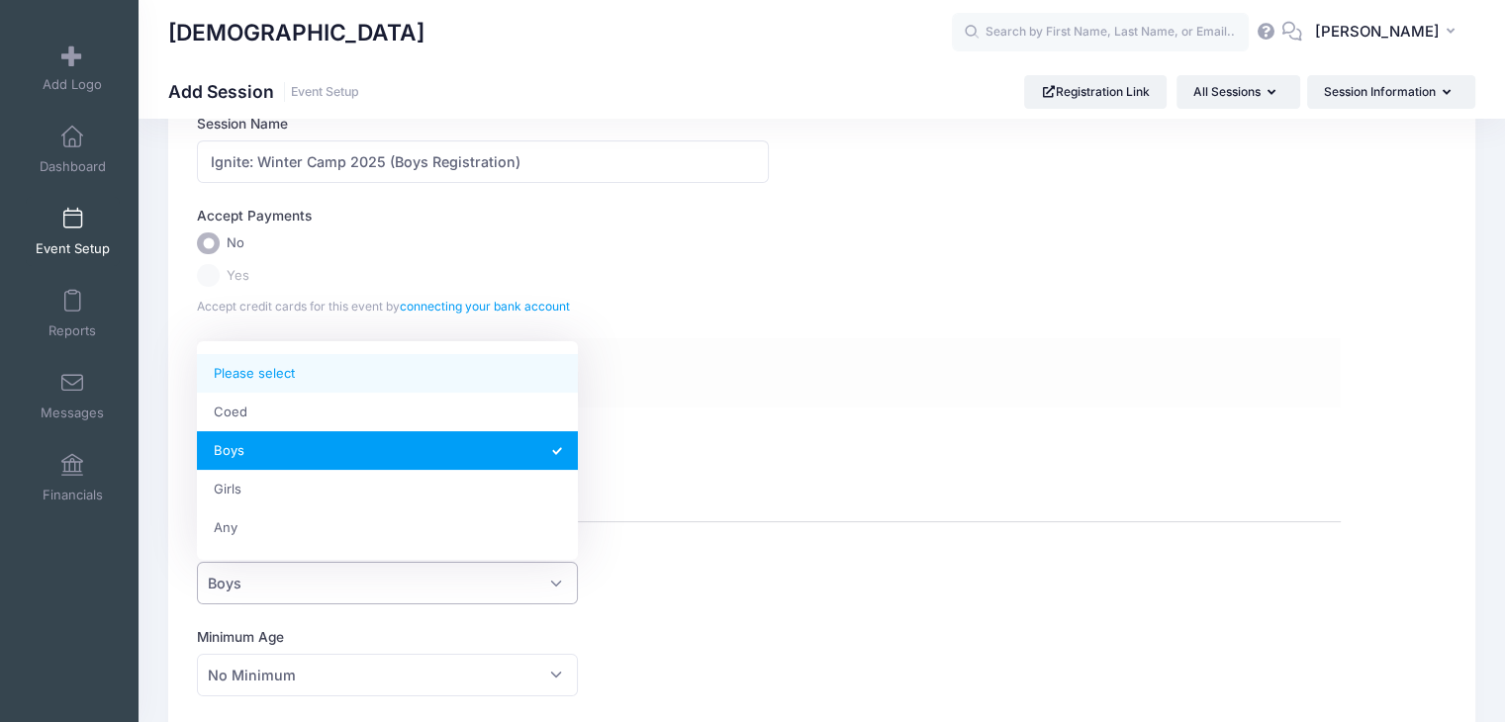
click at [679, 359] on div "Start Date 02/13/2026" at bounding box center [769, 372] width 1144 height 69
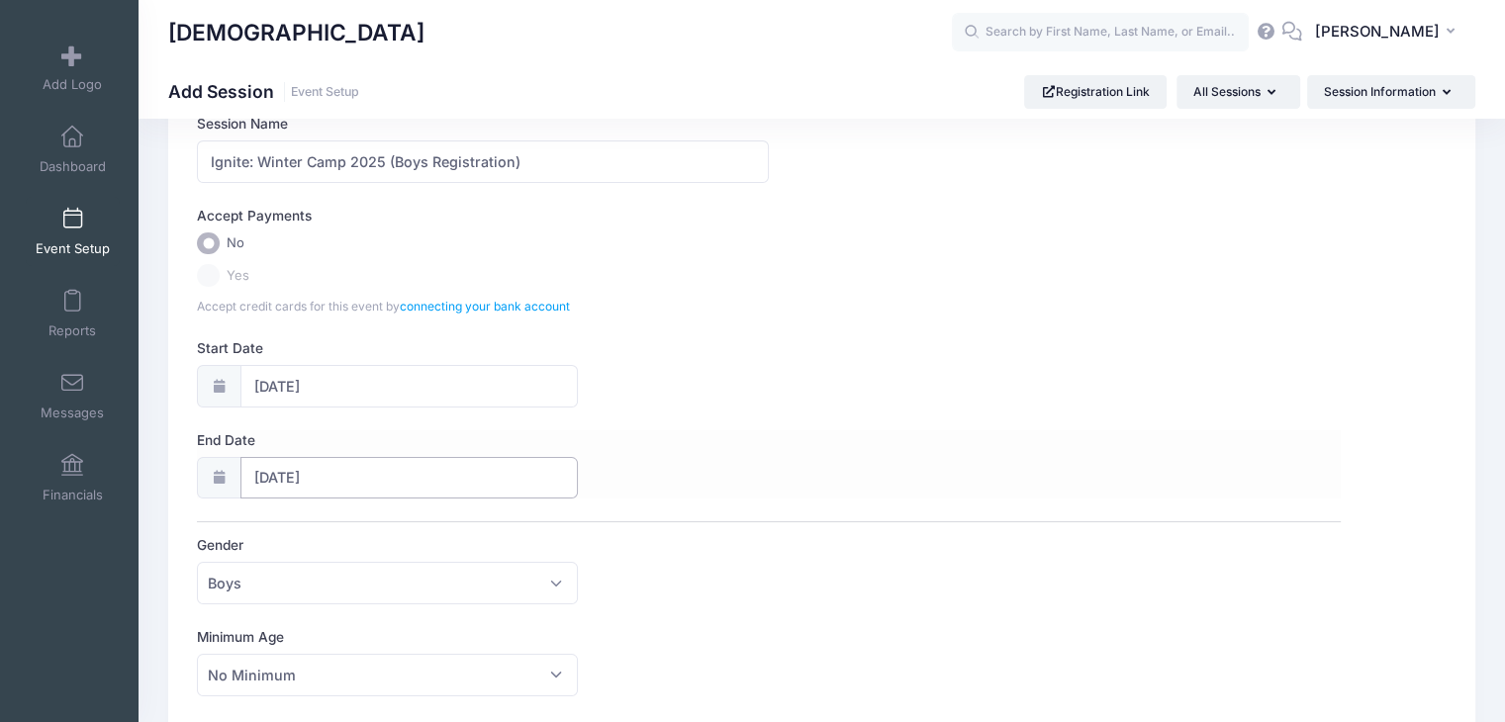
click at [293, 488] on input "[DATE]" at bounding box center [410, 478] width 338 height 43
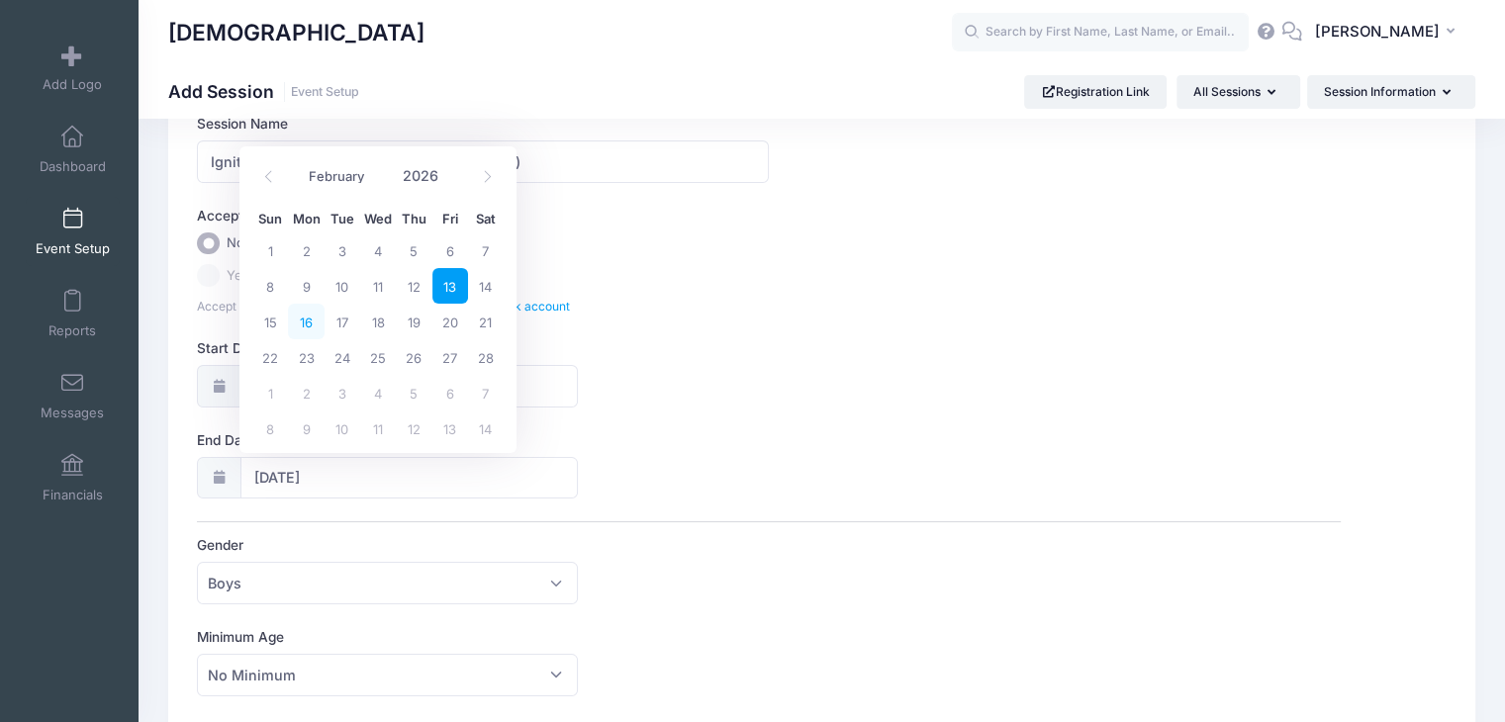
click at [300, 321] on span "16" at bounding box center [306, 322] width 36 height 36
type input "[DATE]"
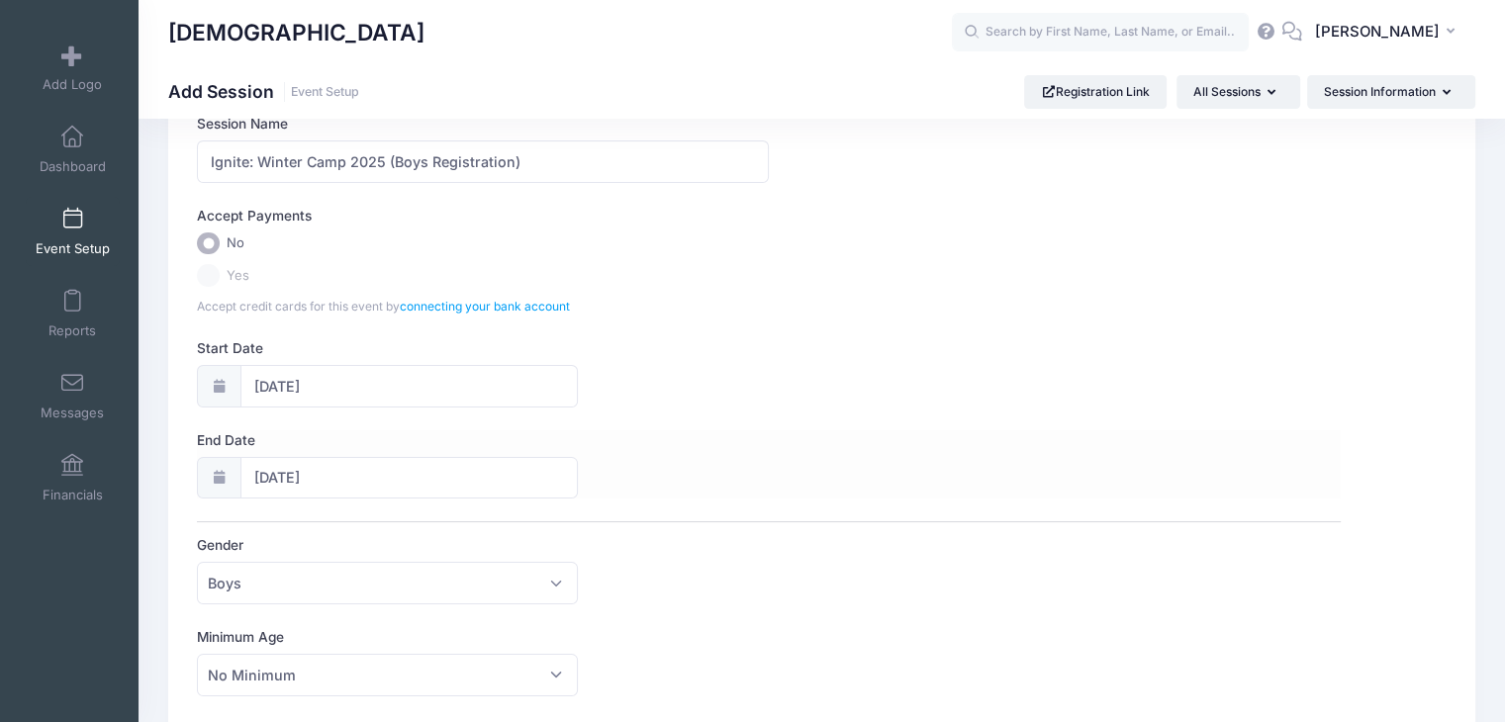
click at [808, 460] on div "End Date 02/16/2026" at bounding box center [769, 465] width 1144 height 69
click at [538, 162] on input "Ignite: Winter Camp 2025 (Boys Registration)" at bounding box center [483, 162] width 572 height 43
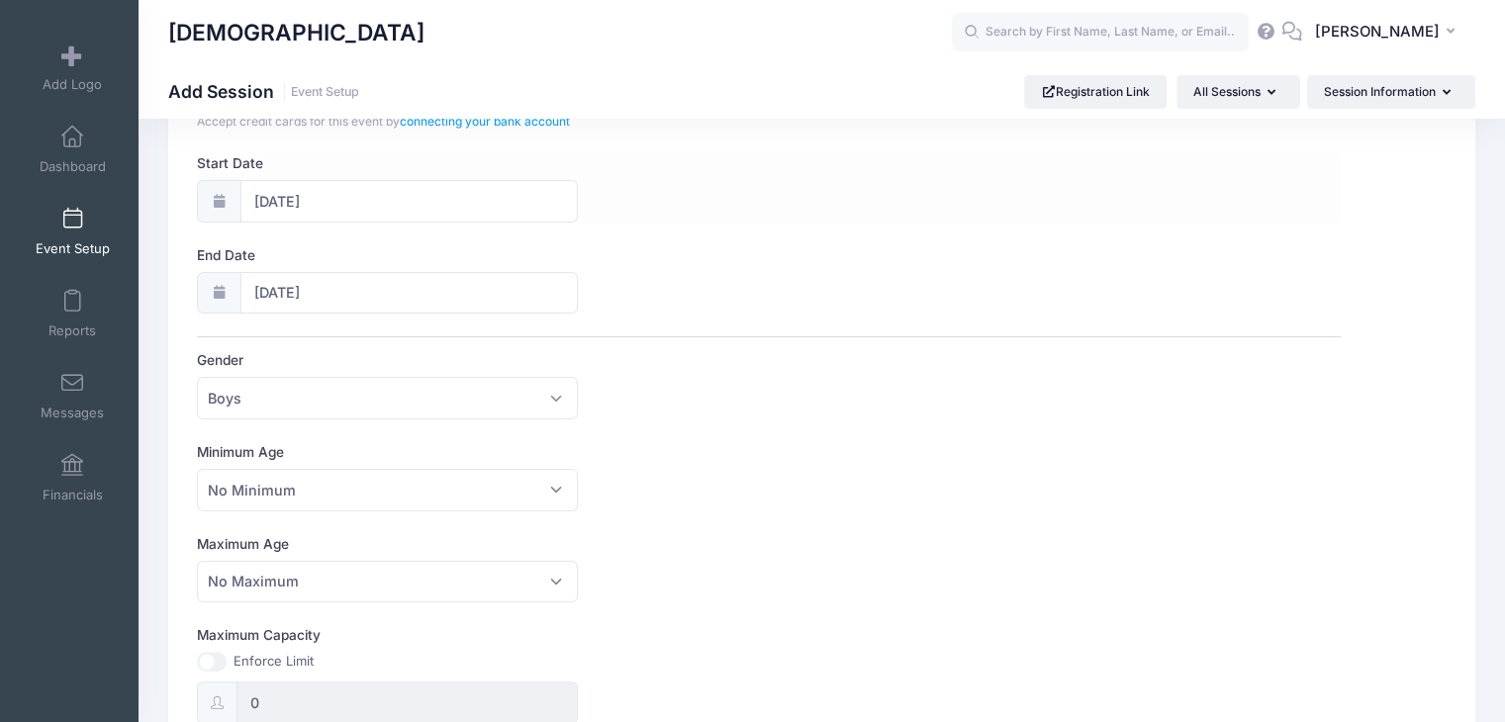
scroll to position [320, 0]
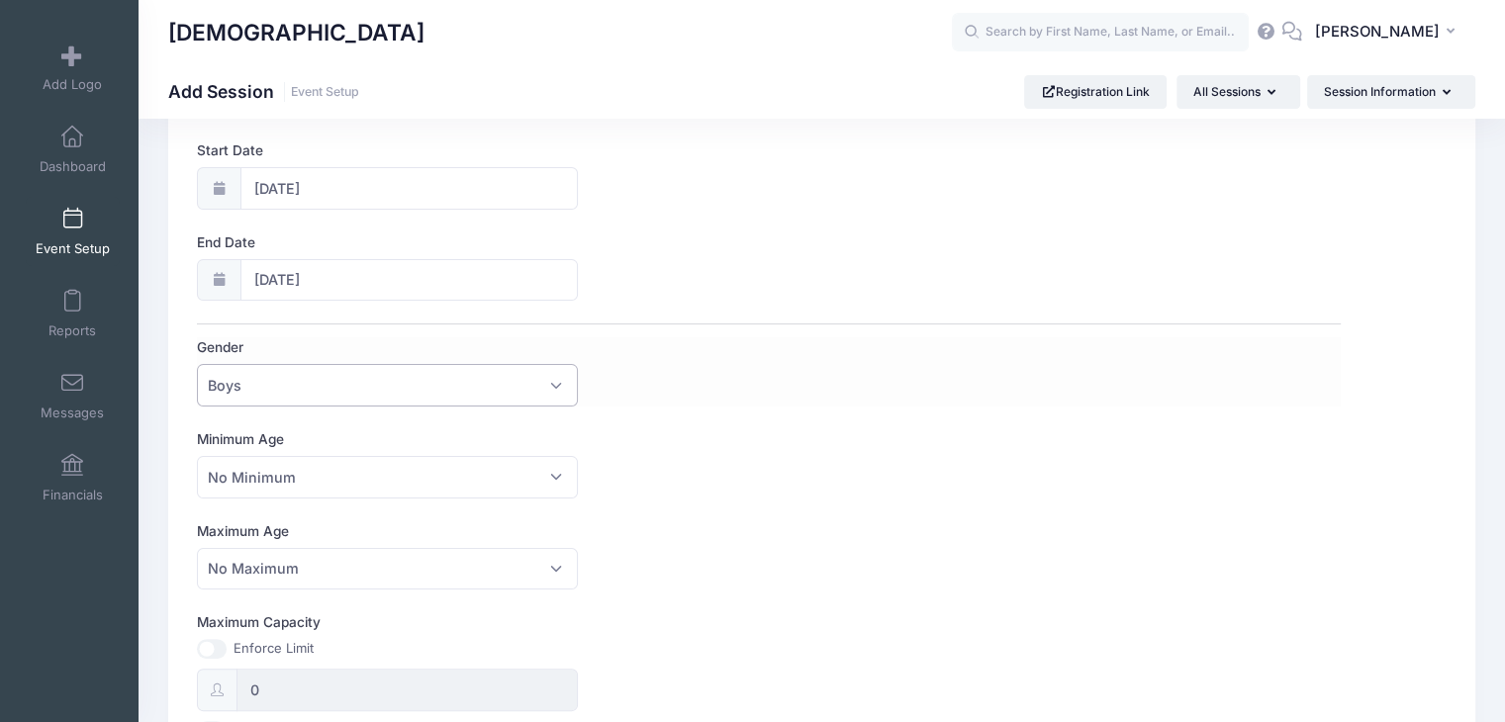
click at [281, 389] on span "Boys" at bounding box center [387, 385] width 381 height 43
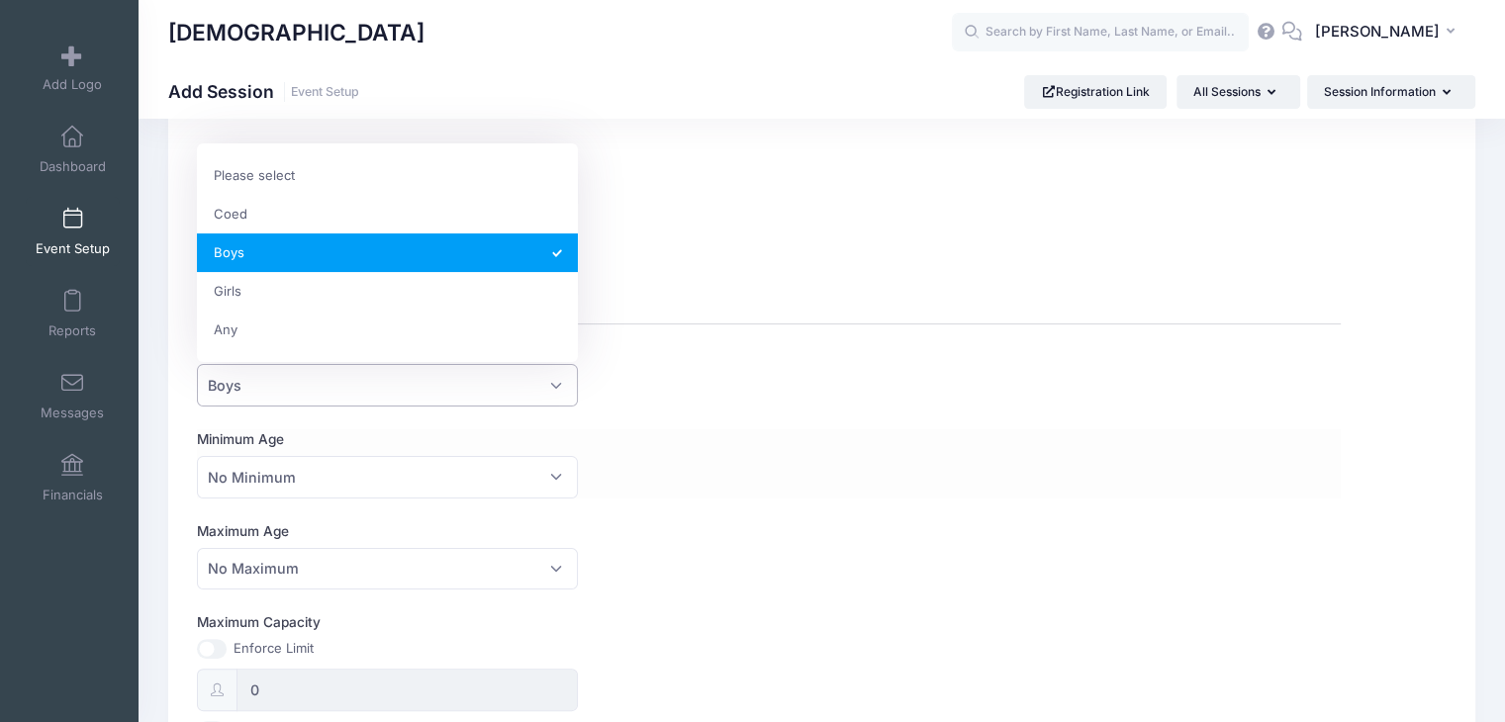
click at [678, 444] on label "Minimum Age" at bounding box center [483, 440] width 572 height 20
click at [198, 456] on select "No Minimum 1 2 3 4 5 6 7 8 9 10 11 12 13 14 15 16 17 18 19 20 21 22 23 24 25 26…" at bounding box center [197, 456] width 1 height 1
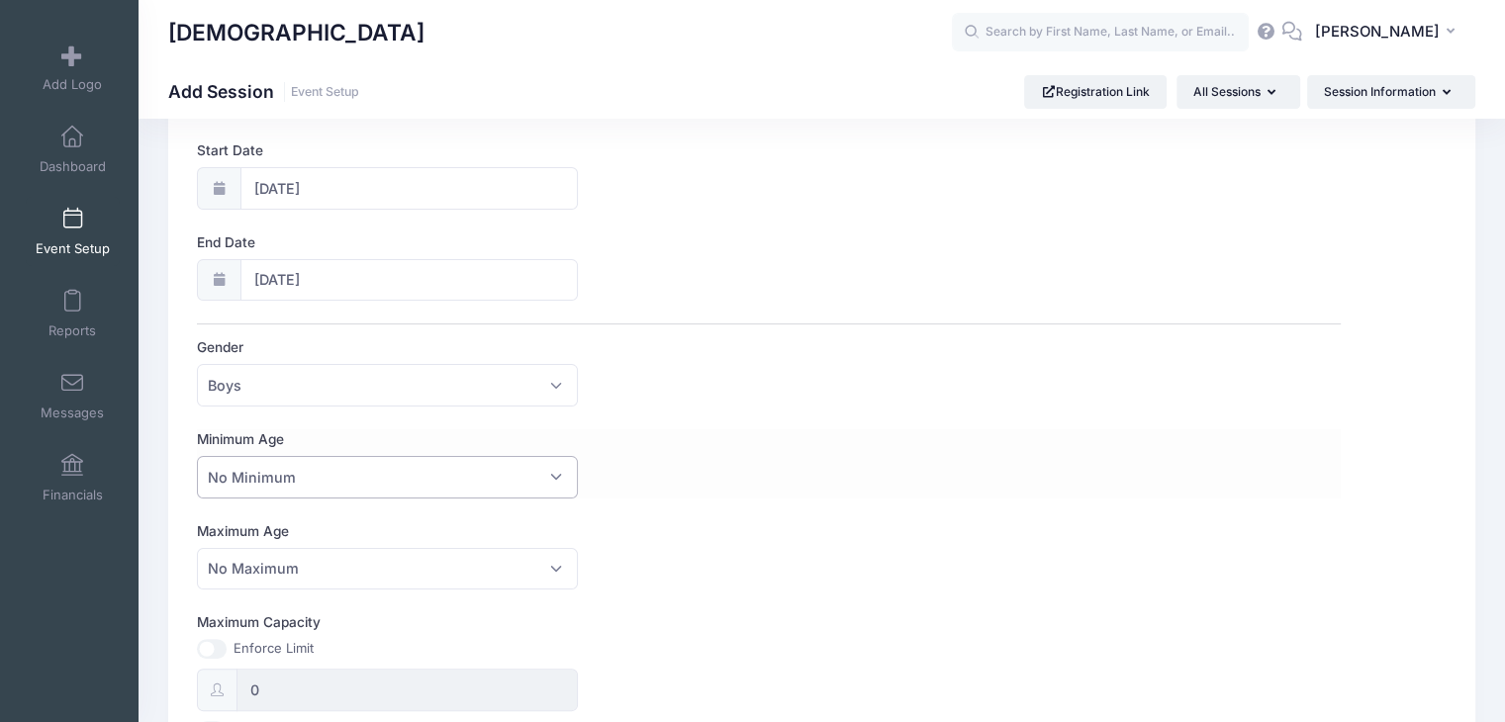
click at [489, 468] on span "No Minimum" at bounding box center [387, 477] width 381 height 43
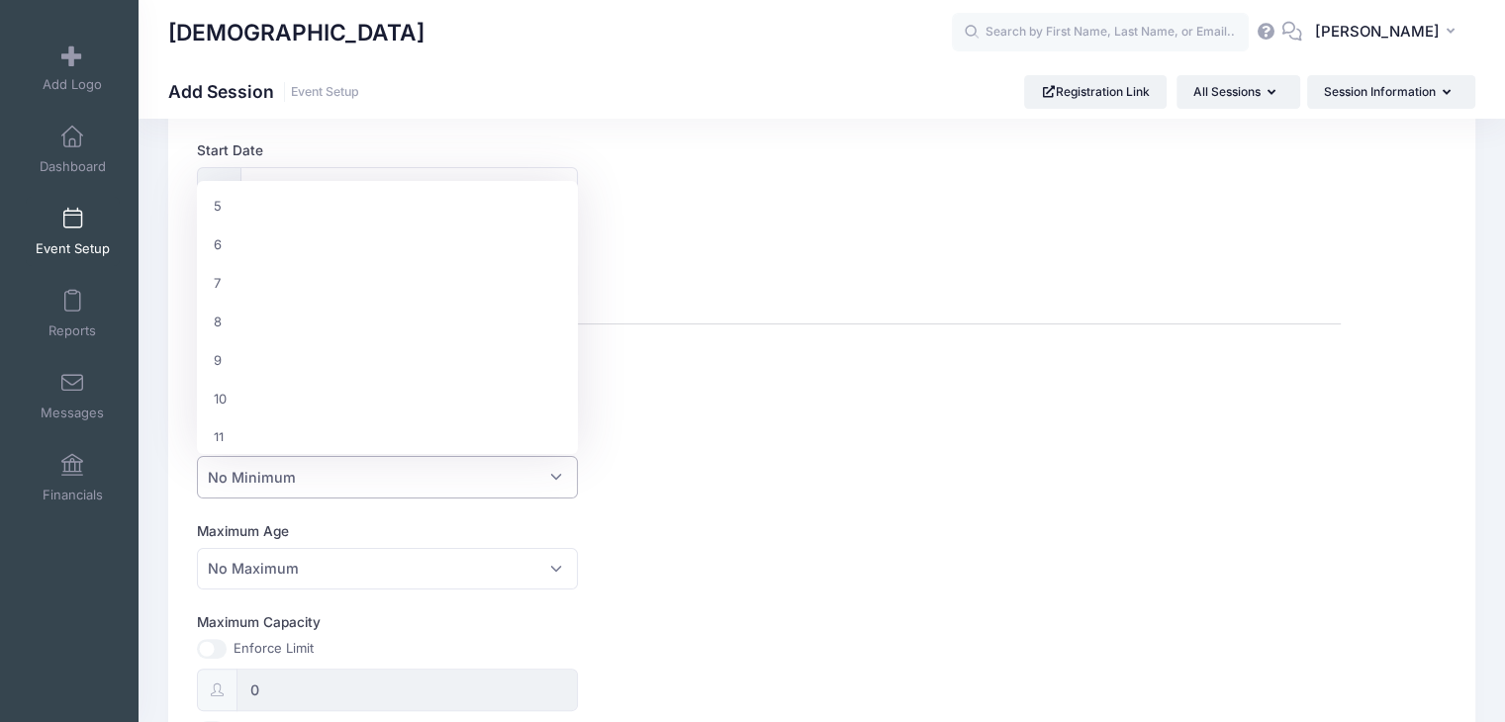
scroll to position [396, 0]
select select "10"
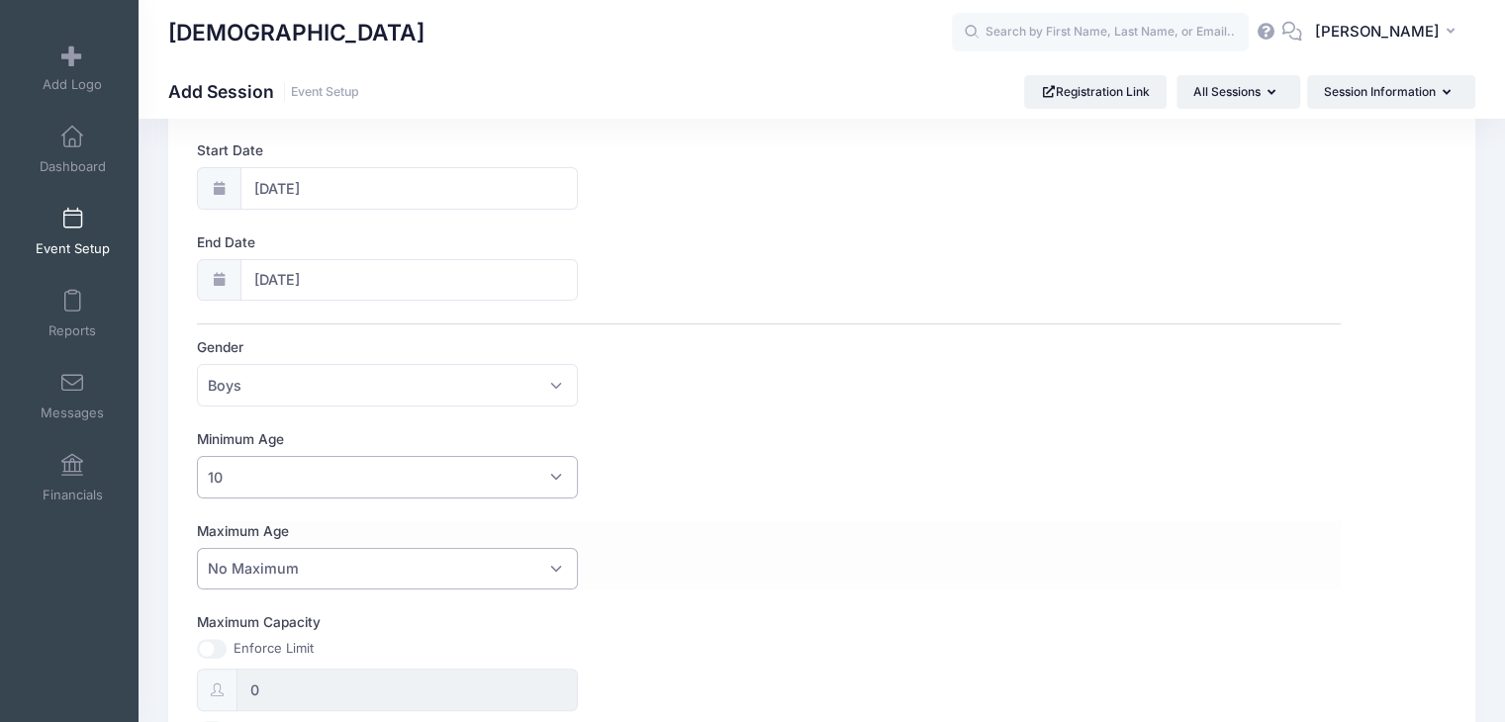
click at [325, 553] on span "No Maximum" at bounding box center [387, 569] width 381 height 43
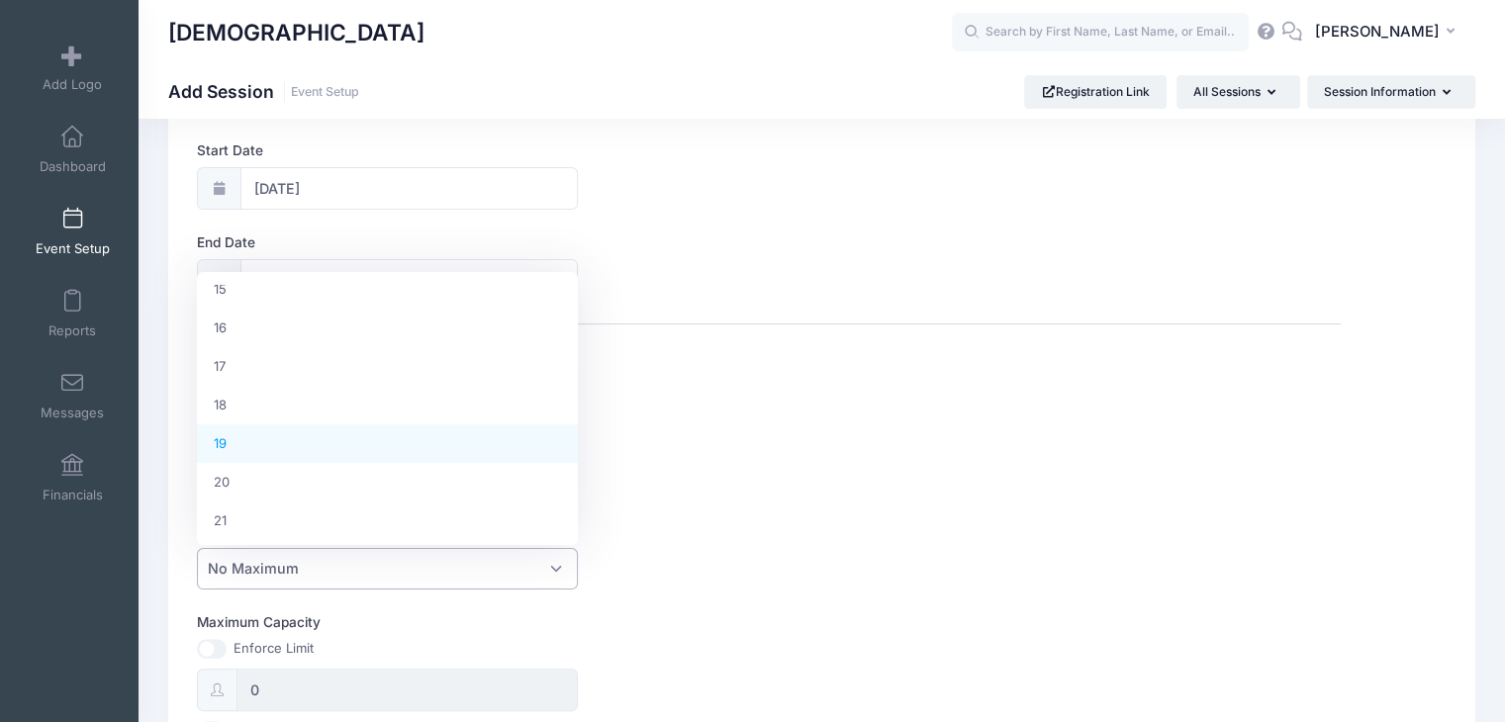
scroll to position [495, 0]
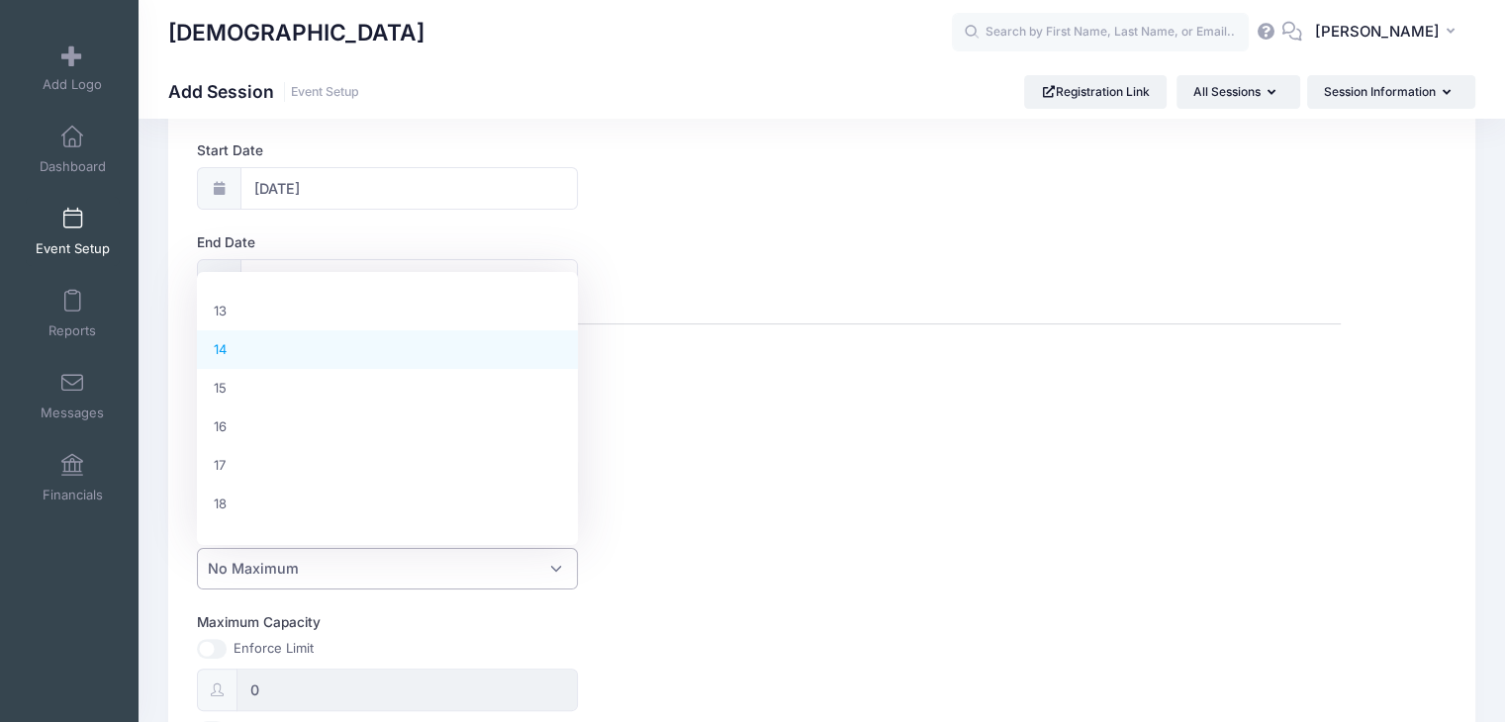
select select "14"
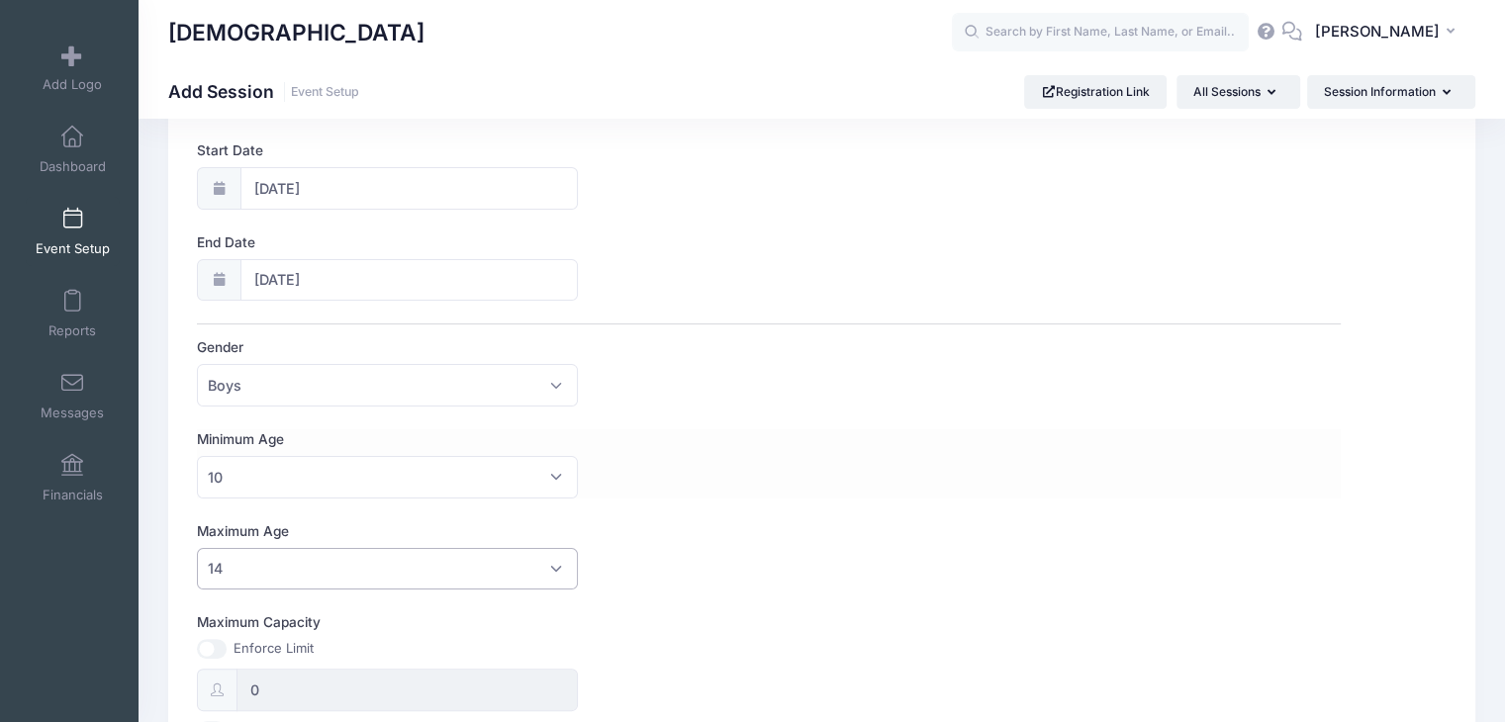
scroll to position [419, 0]
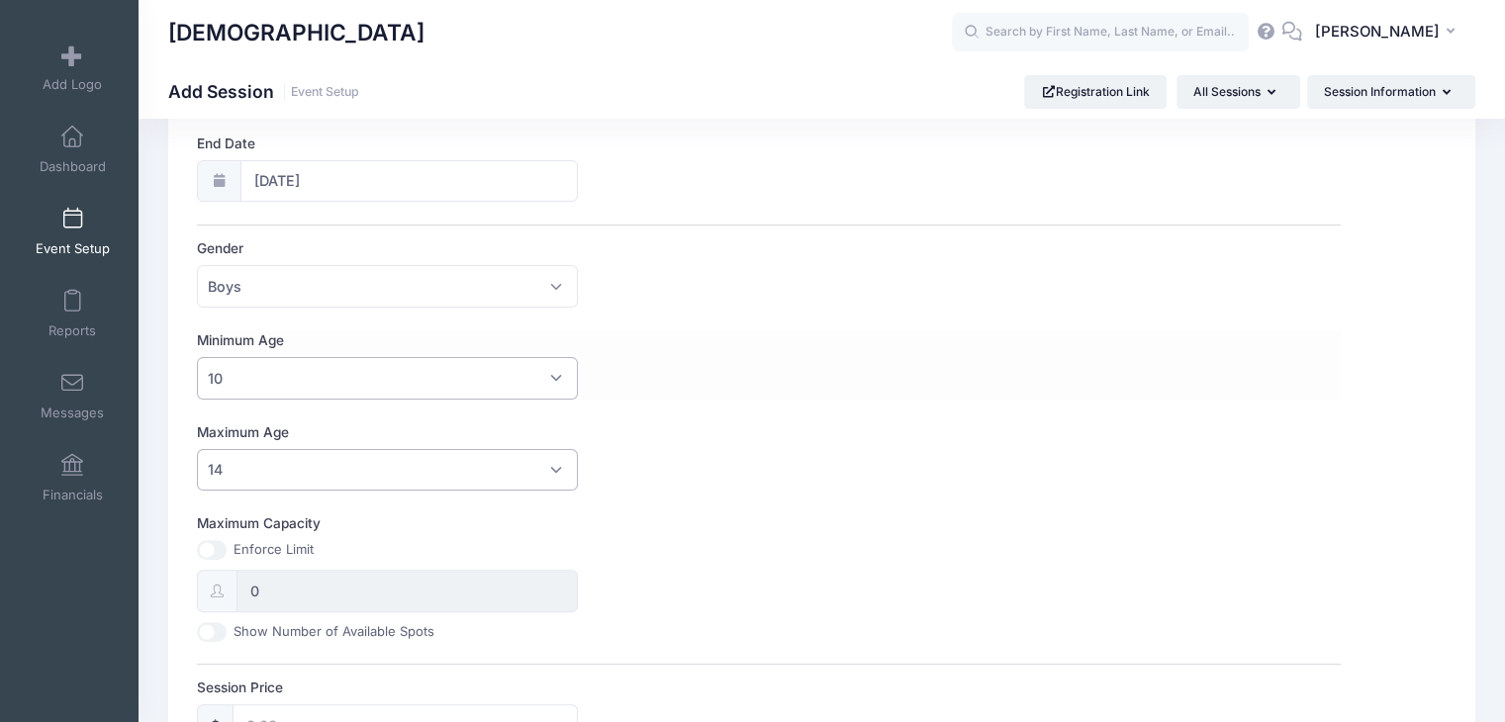
click at [340, 357] on span "10" at bounding box center [387, 378] width 381 height 43
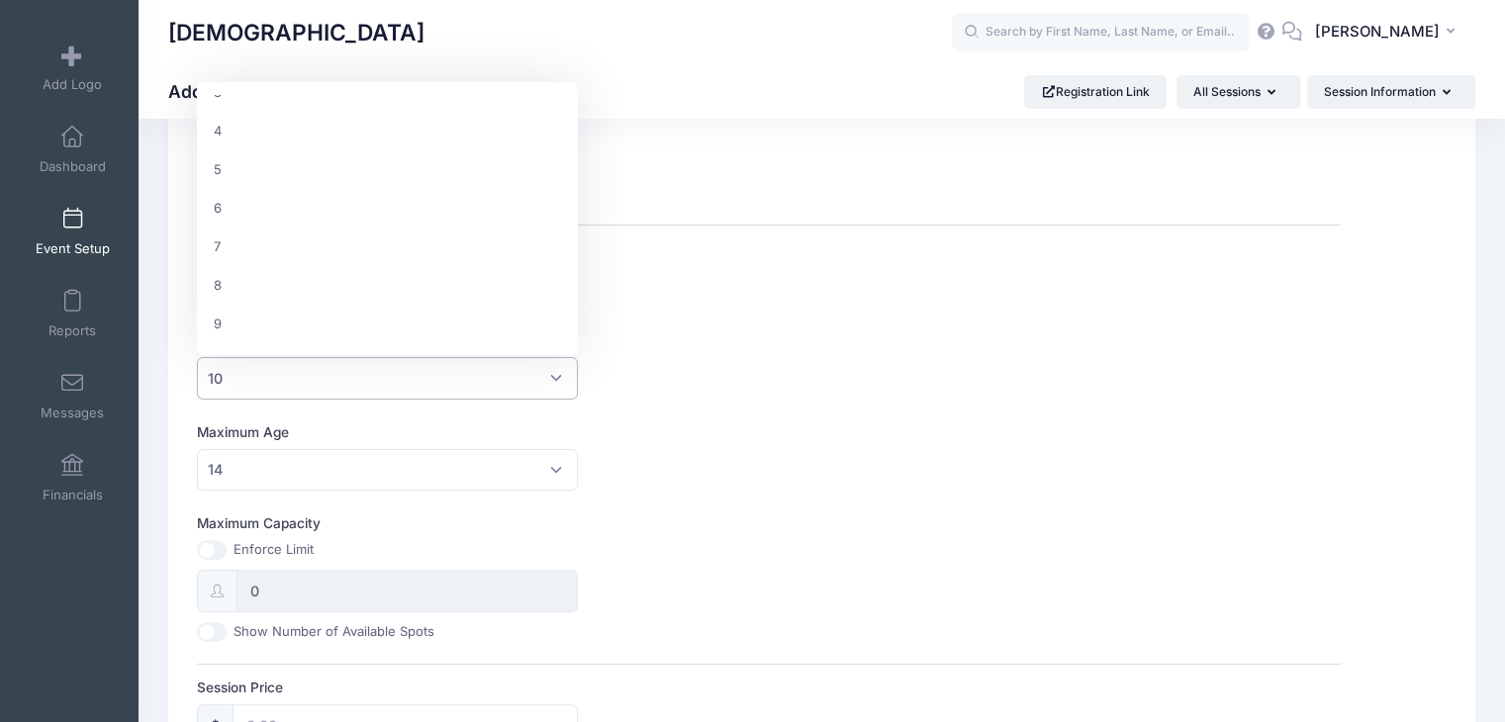
scroll to position [0, 0]
select select "0"
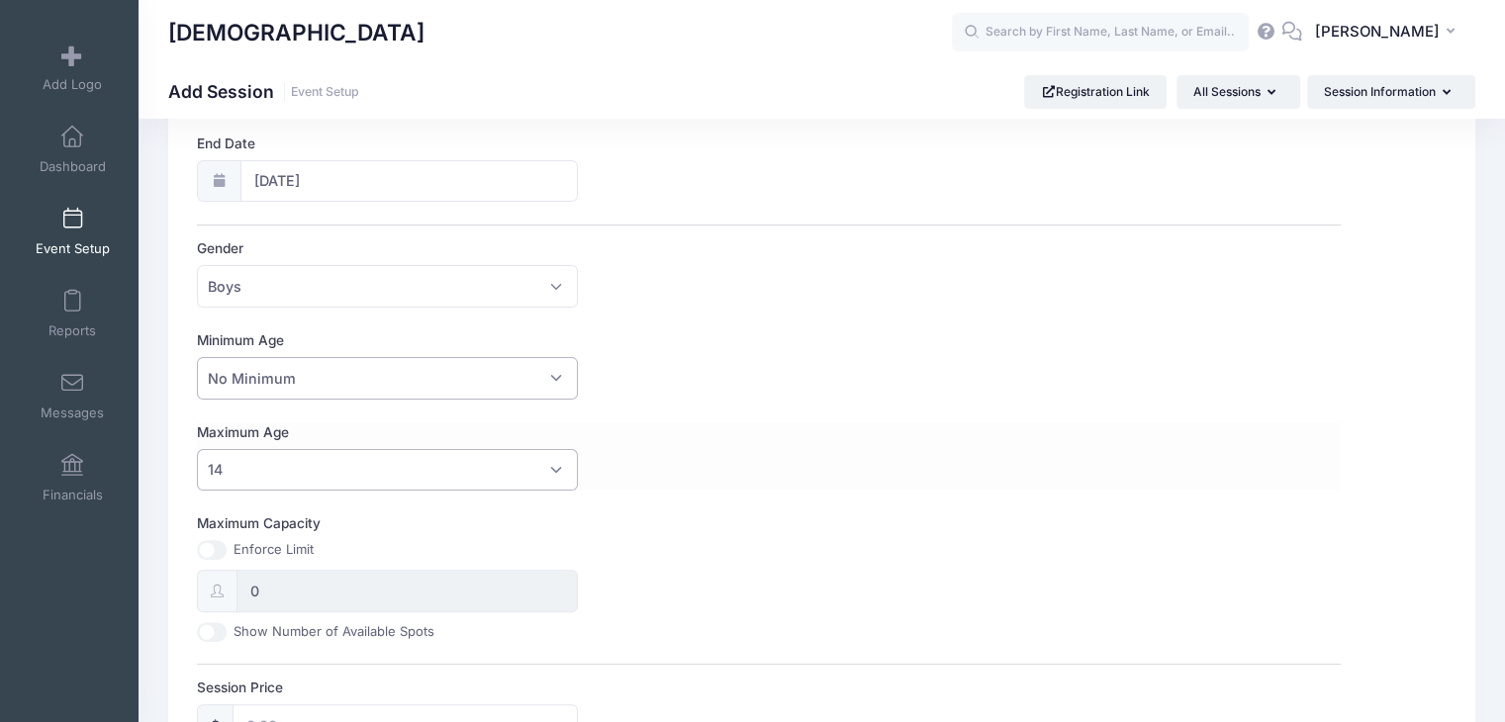
click at [325, 464] on span "14" at bounding box center [387, 470] width 381 height 43
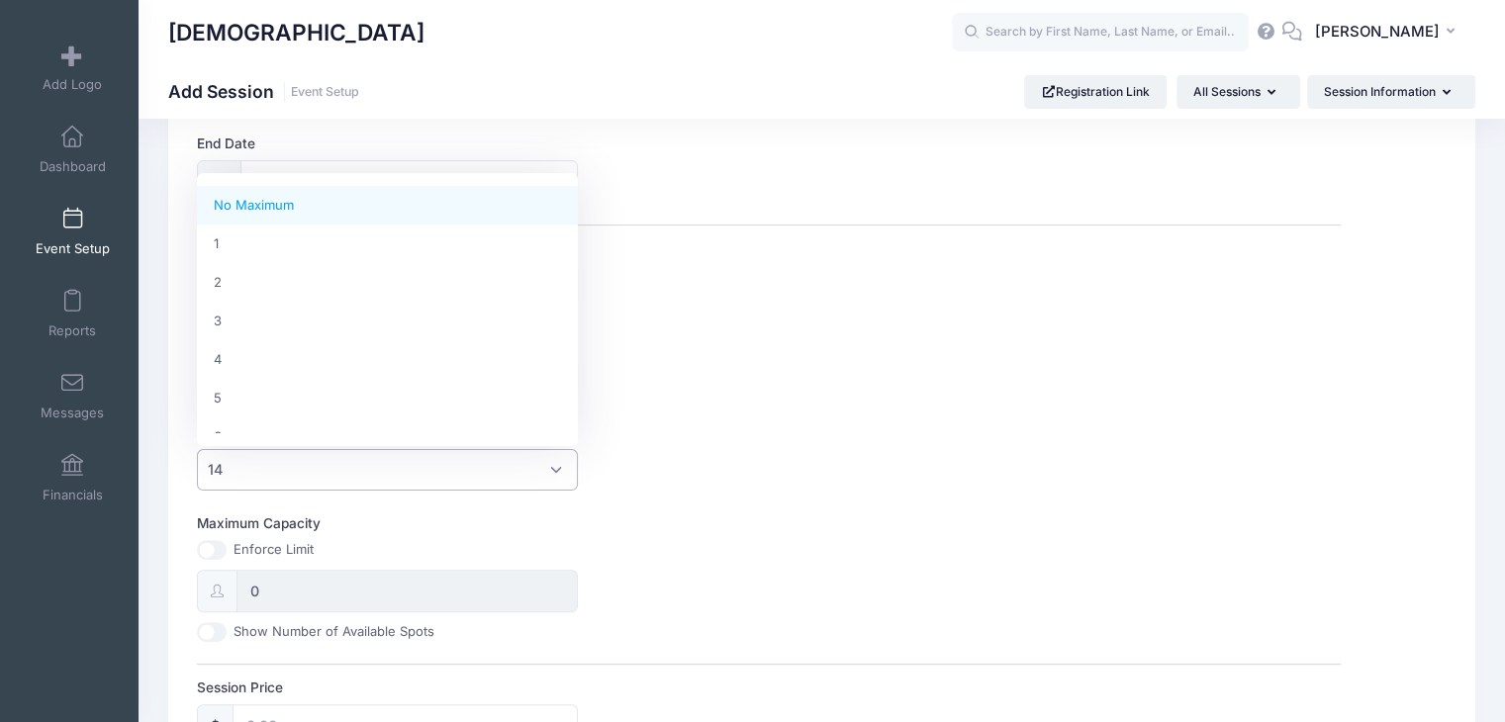
select select "100"
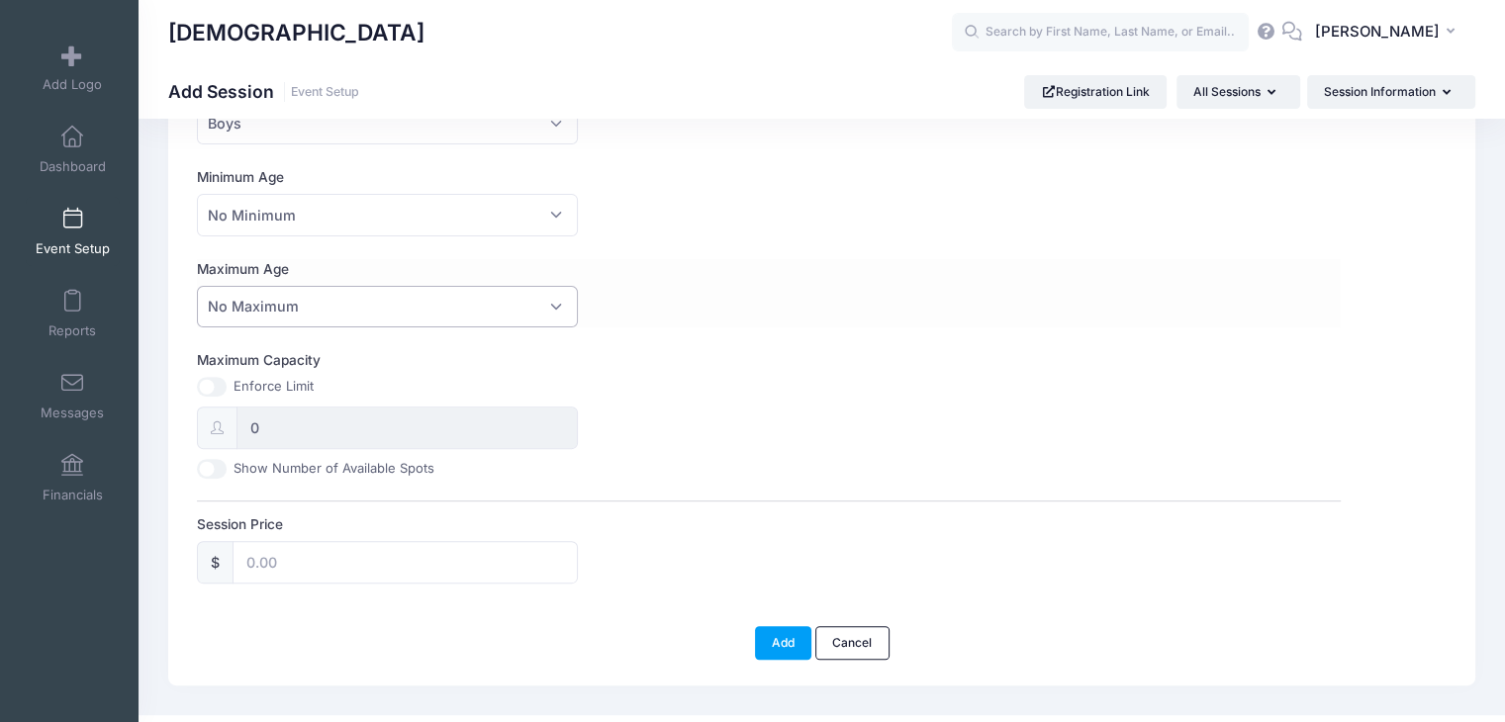
scroll to position [617, 0]
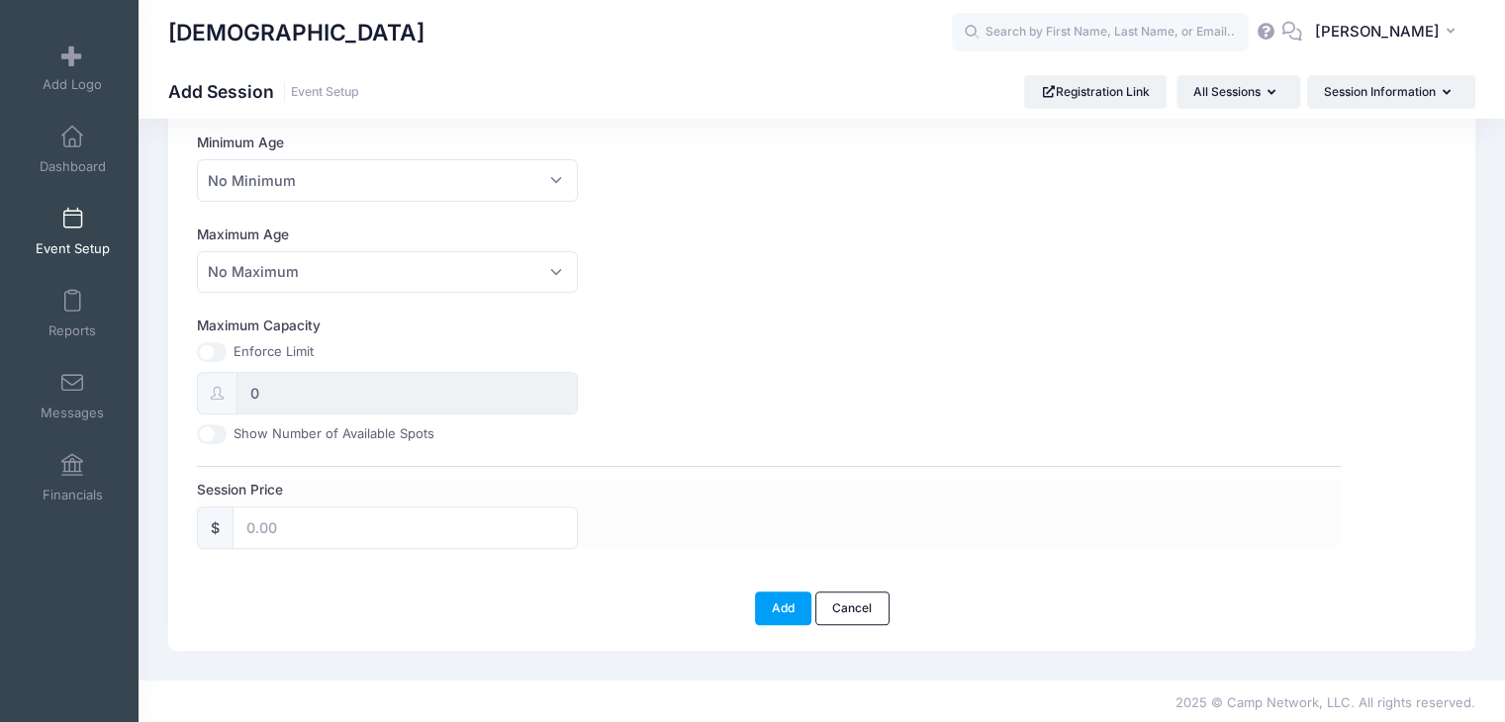
click at [307, 485] on label "Session Price" at bounding box center [483, 490] width 572 height 20
click at [307, 507] on input "Session Price" at bounding box center [405, 528] width 345 height 43
click at [300, 529] on input "Session Price" at bounding box center [405, 528] width 345 height 43
type input "120"
click at [383, 604] on div "Add Cancel" at bounding box center [822, 609] width 1229 height 34
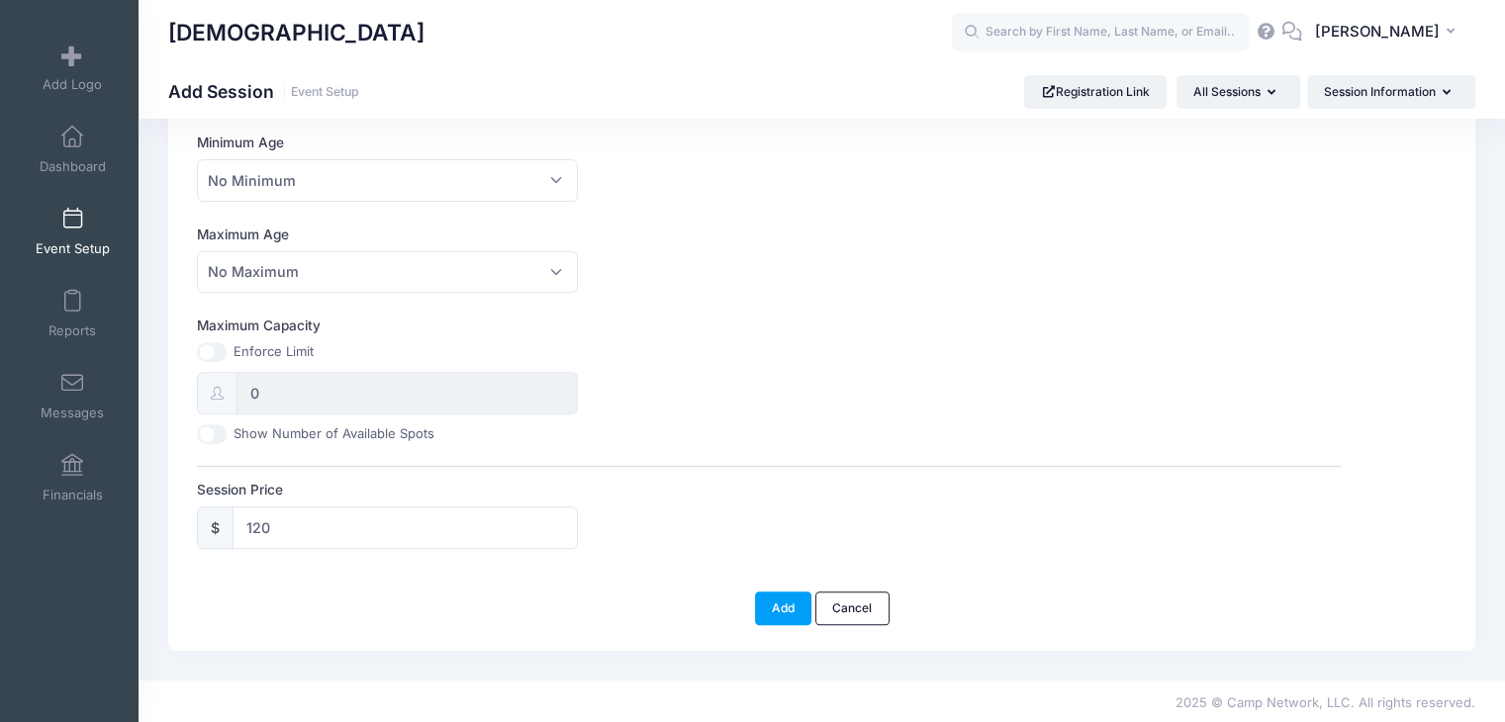
drag, startPoint x: 380, startPoint y: 601, endPoint x: 350, endPoint y: 586, distance: 33.2
click at [356, 592] on div "Add Cancel" at bounding box center [822, 609] width 1229 height 34
drag, startPoint x: 350, startPoint y: 586, endPoint x: 340, endPoint y: 584, distance: 10.1
click at [343, 584] on div "Add Cancel" at bounding box center [822, 598] width 1269 height 53
drag, startPoint x: 607, startPoint y: 586, endPoint x: 535, endPoint y: 577, distance: 71.8
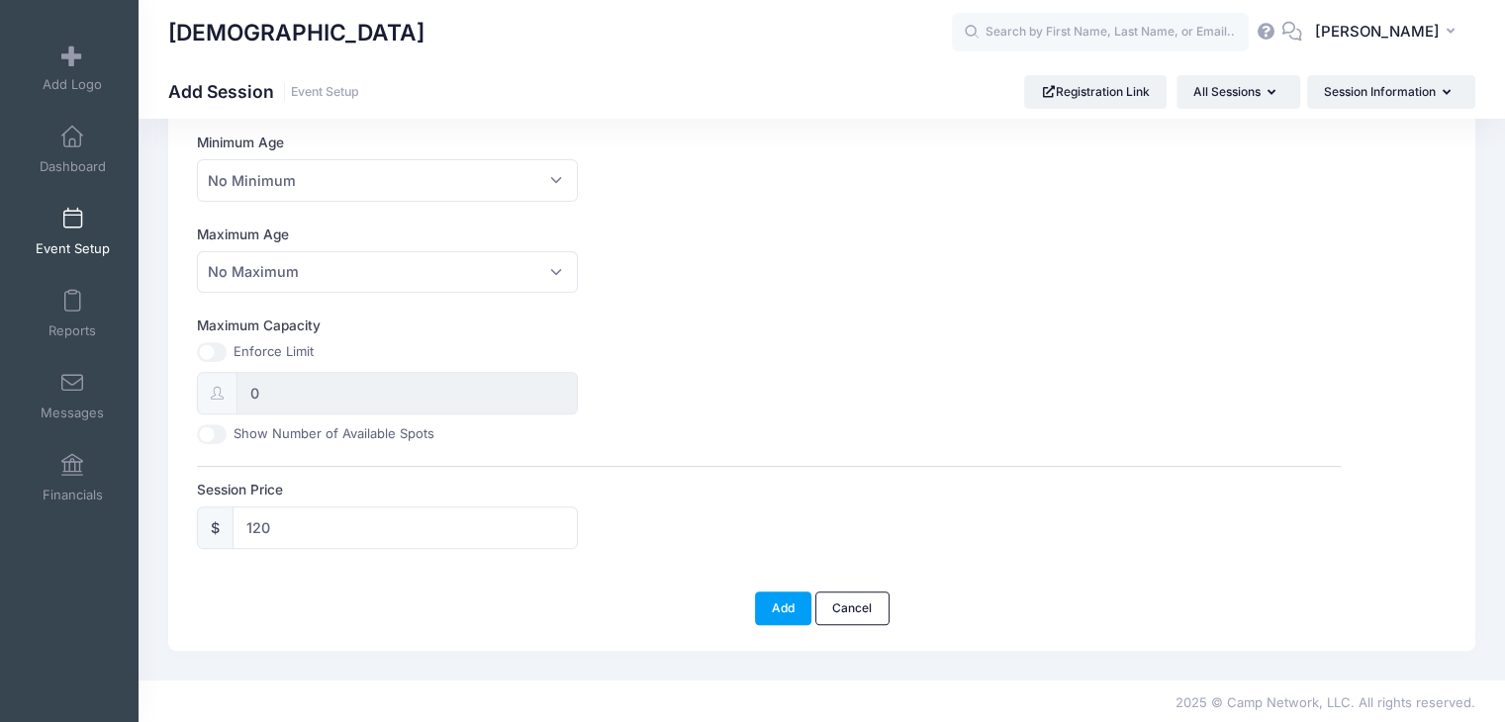
click at [591, 586] on div "Add Cancel" at bounding box center [822, 598] width 1269 height 53
drag, startPoint x: 506, startPoint y: 571, endPoint x: 458, endPoint y: 569, distance: 47.5
click at [471, 572] on div "Add Cancel" at bounding box center [822, 598] width 1269 height 53
drag, startPoint x: 458, startPoint y: 569, endPoint x: 443, endPoint y: 569, distance: 14.8
click at [443, 569] on form "Basic Information Advanced Options Waiting List Group / Team Management Session…" at bounding box center [822, 92] width 1250 height 1068
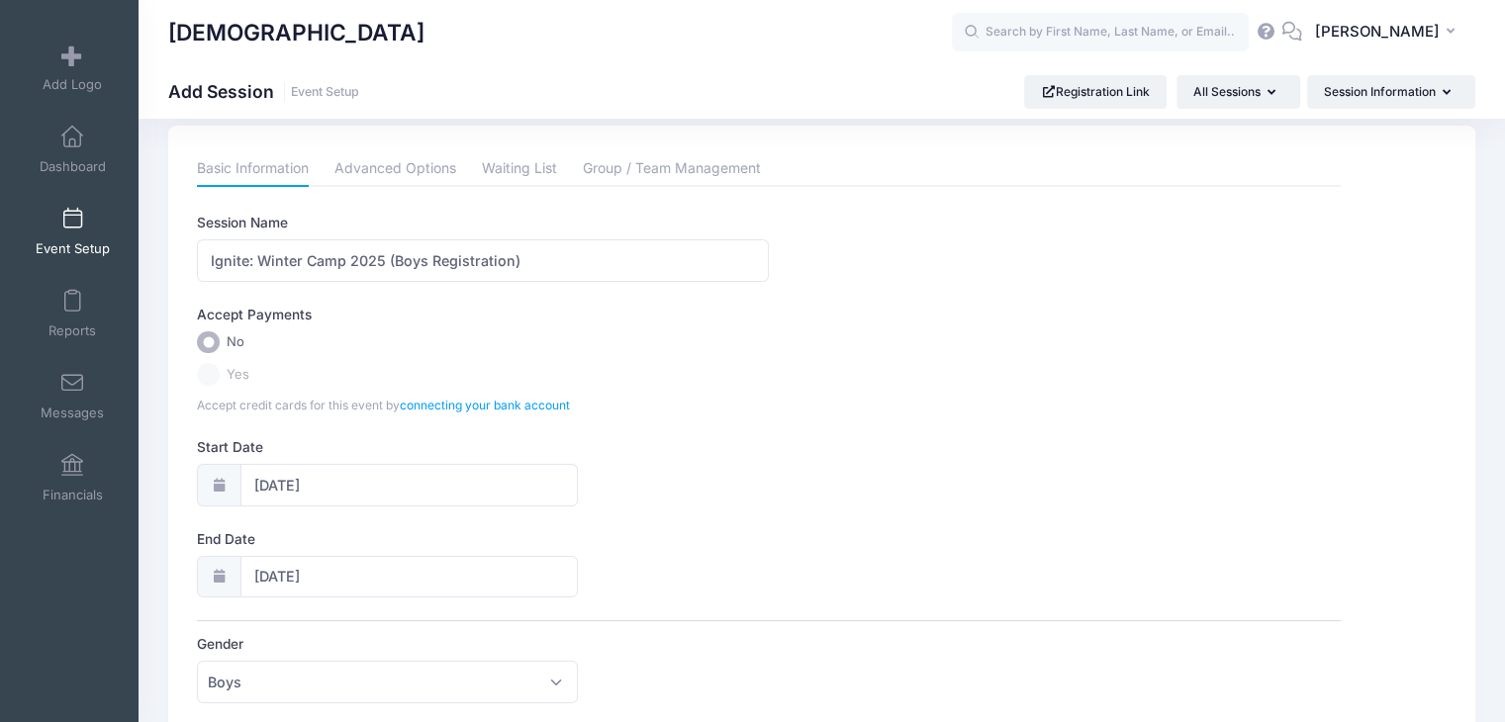
scroll to position [0, 0]
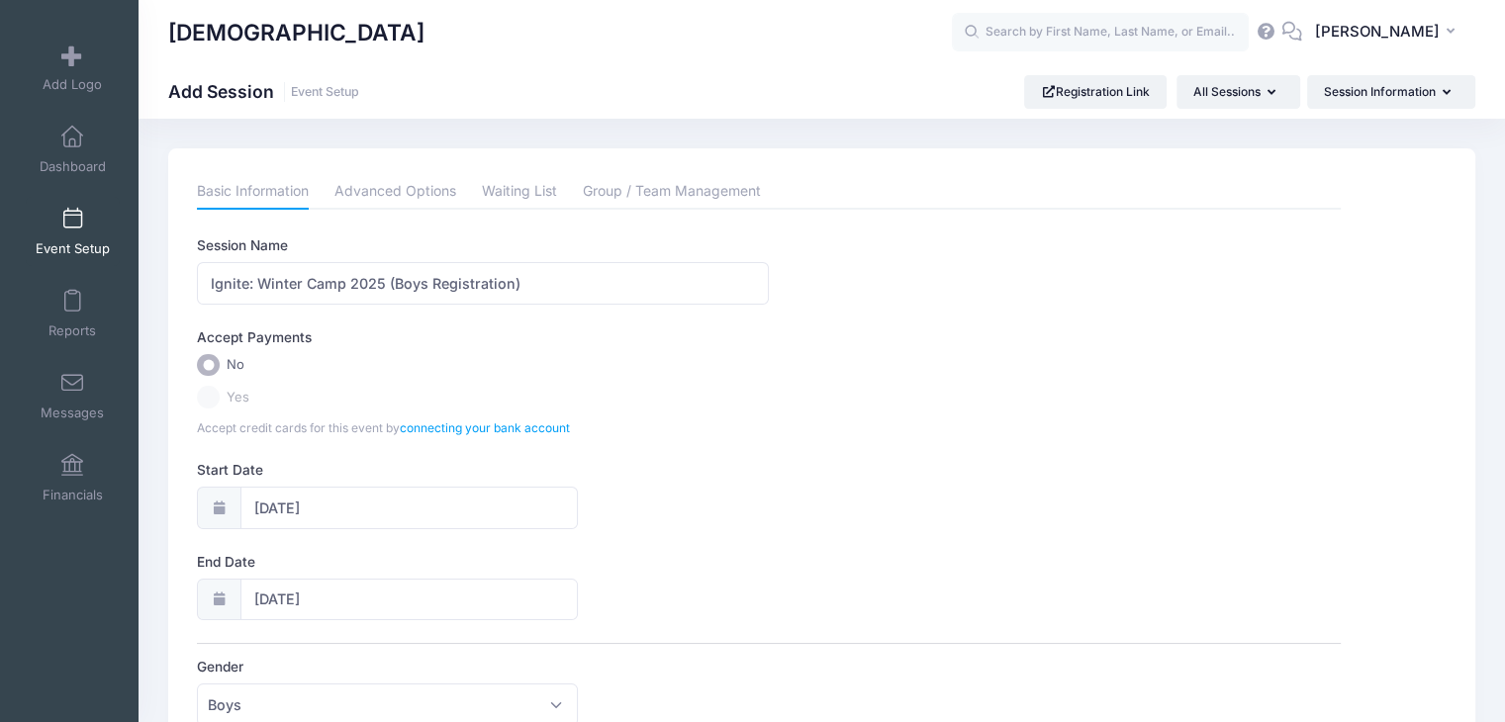
click at [389, 210] on div "Basic Information Advanced Options Waiting List Group / Team Management Session…" at bounding box center [769, 670] width 1144 height 992
click at [403, 187] on link "Advanced Options" at bounding box center [396, 192] width 122 height 36
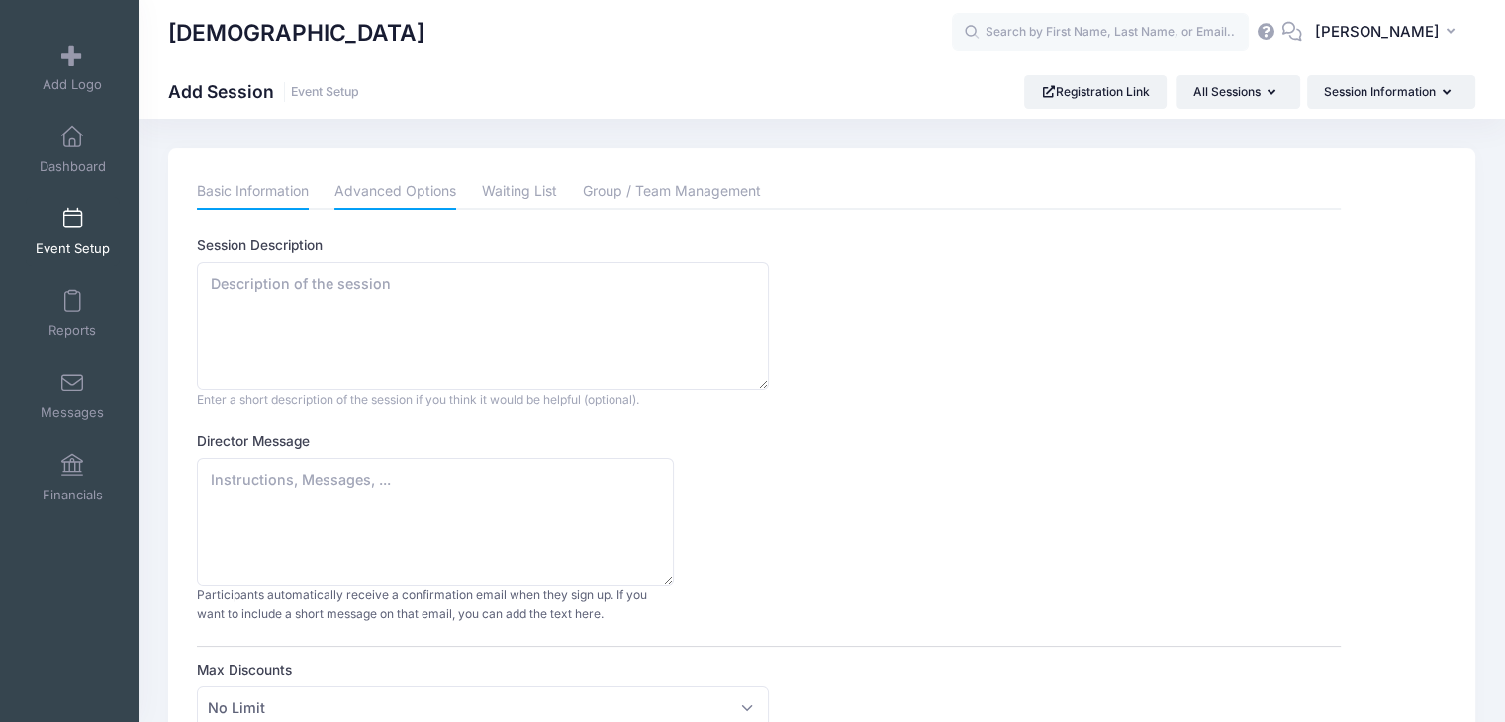
click at [256, 185] on link "Basic Information" at bounding box center [253, 192] width 112 height 36
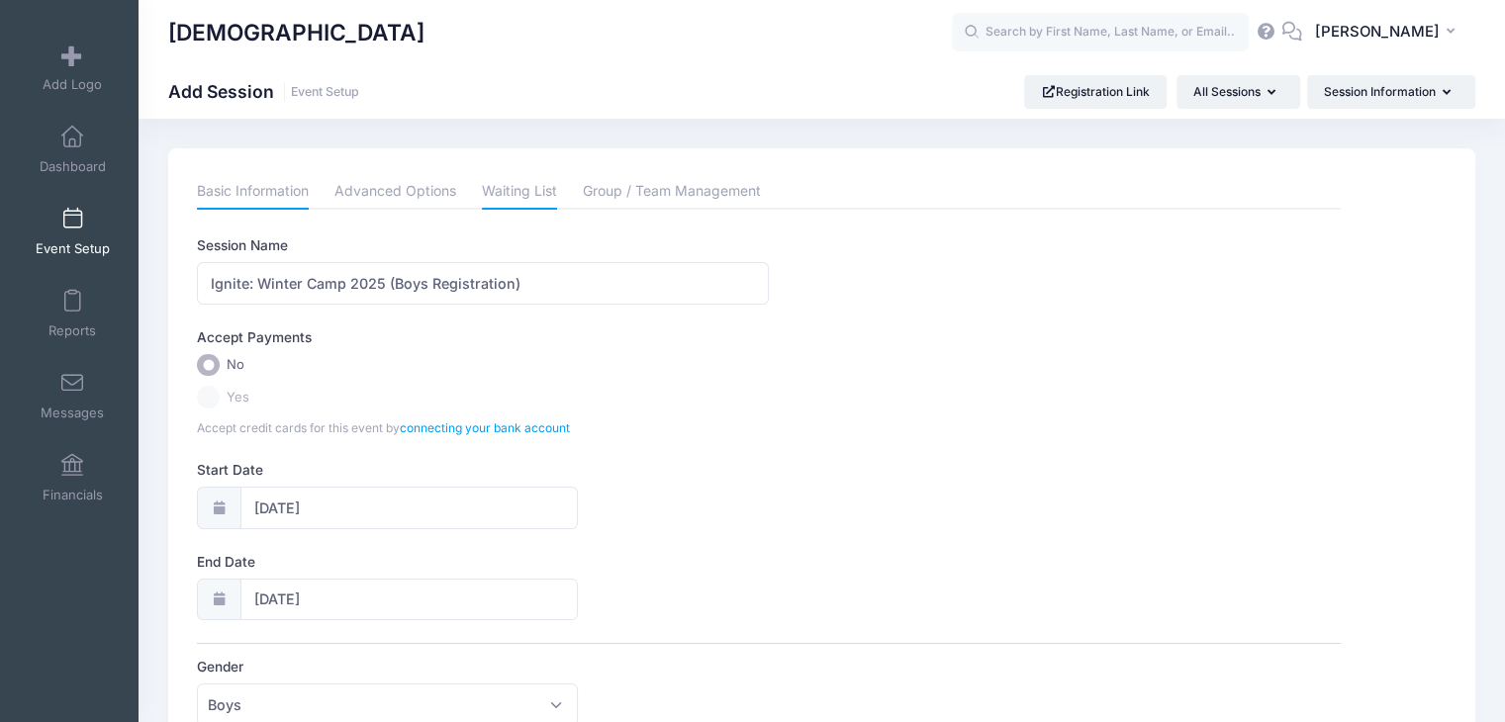
click at [520, 179] on link "Waiting List" at bounding box center [519, 192] width 75 height 36
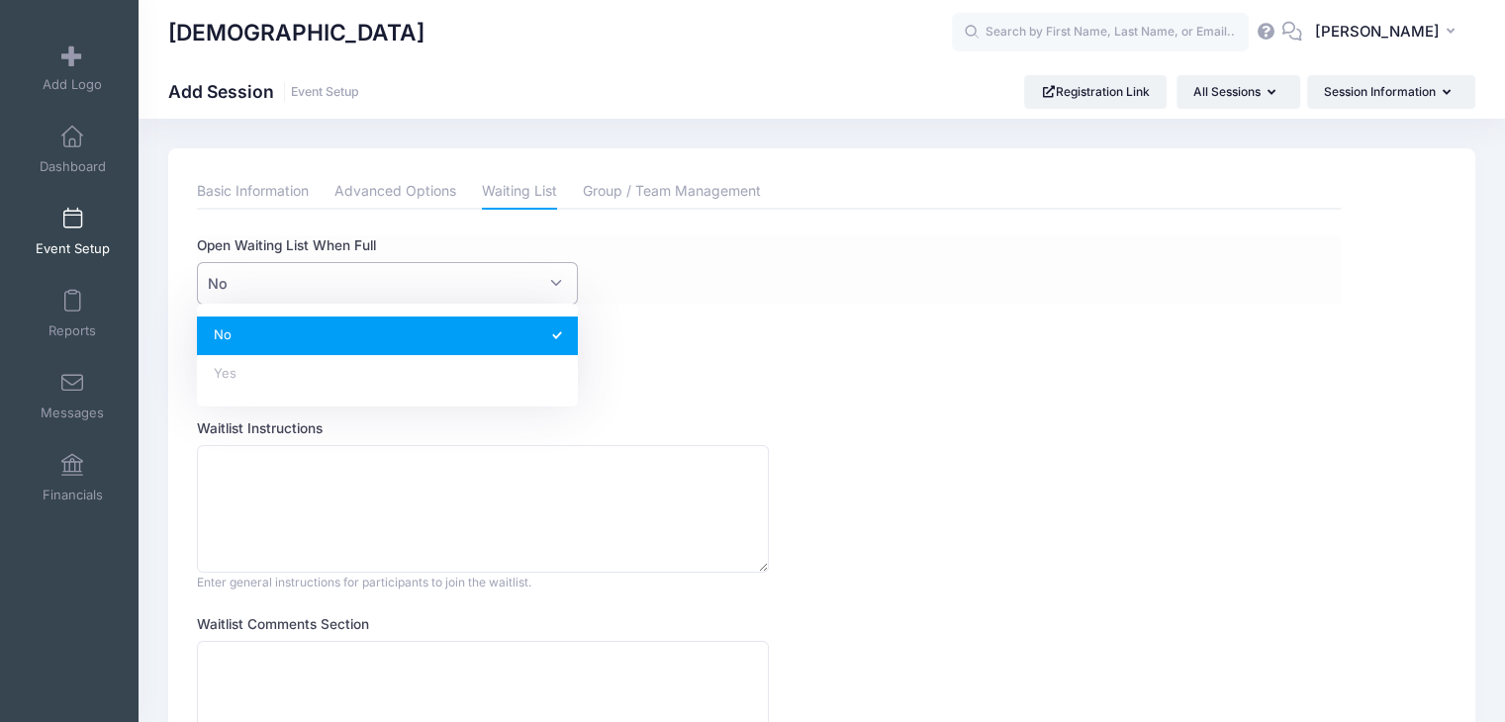
click at [361, 286] on span "No" at bounding box center [387, 283] width 381 height 43
click at [337, 371] on li "Yes" at bounding box center [387, 374] width 381 height 39
click at [243, 162] on div "Please fill in the information for this particular session. Basic Information A…" at bounding box center [821, 528] width 1307 height 761
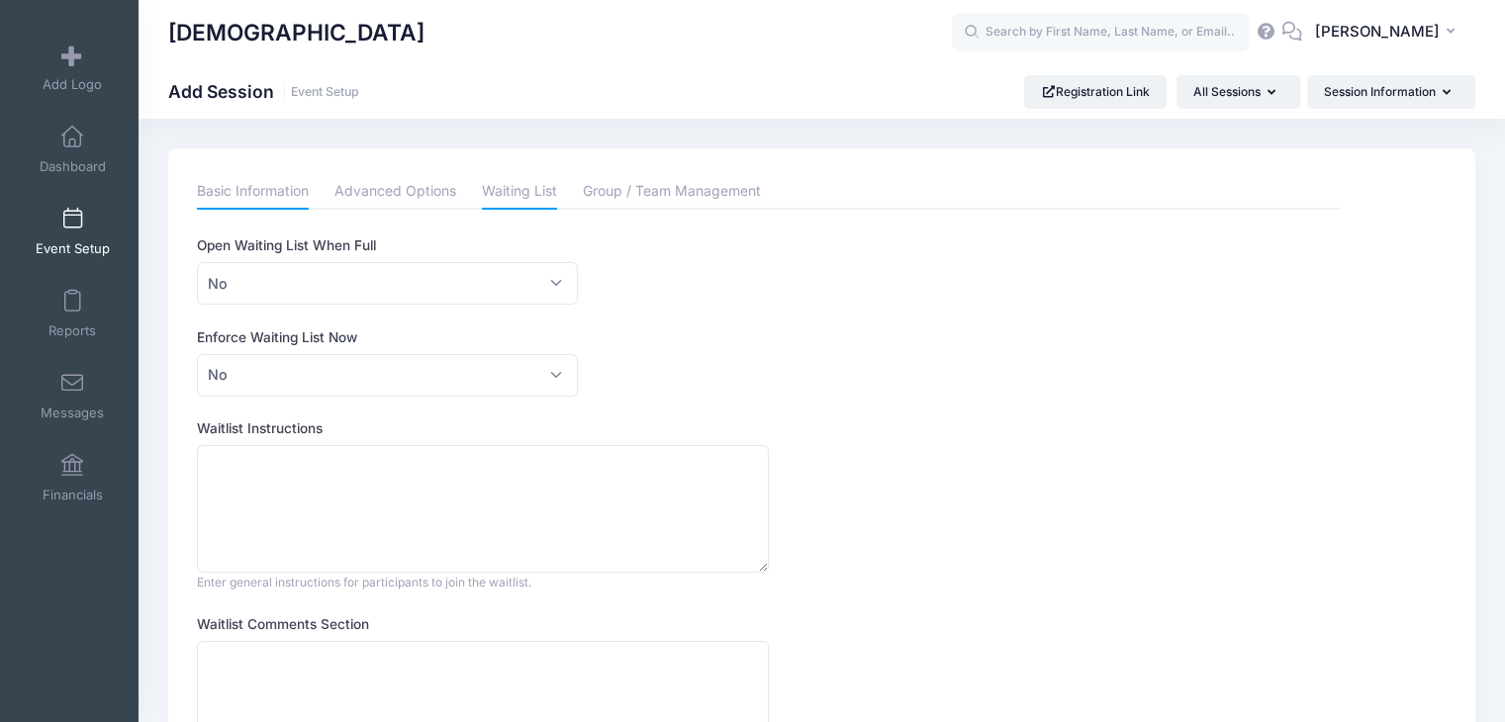
click at [248, 185] on link "Basic Information" at bounding box center [253, 192] width 112 height 36
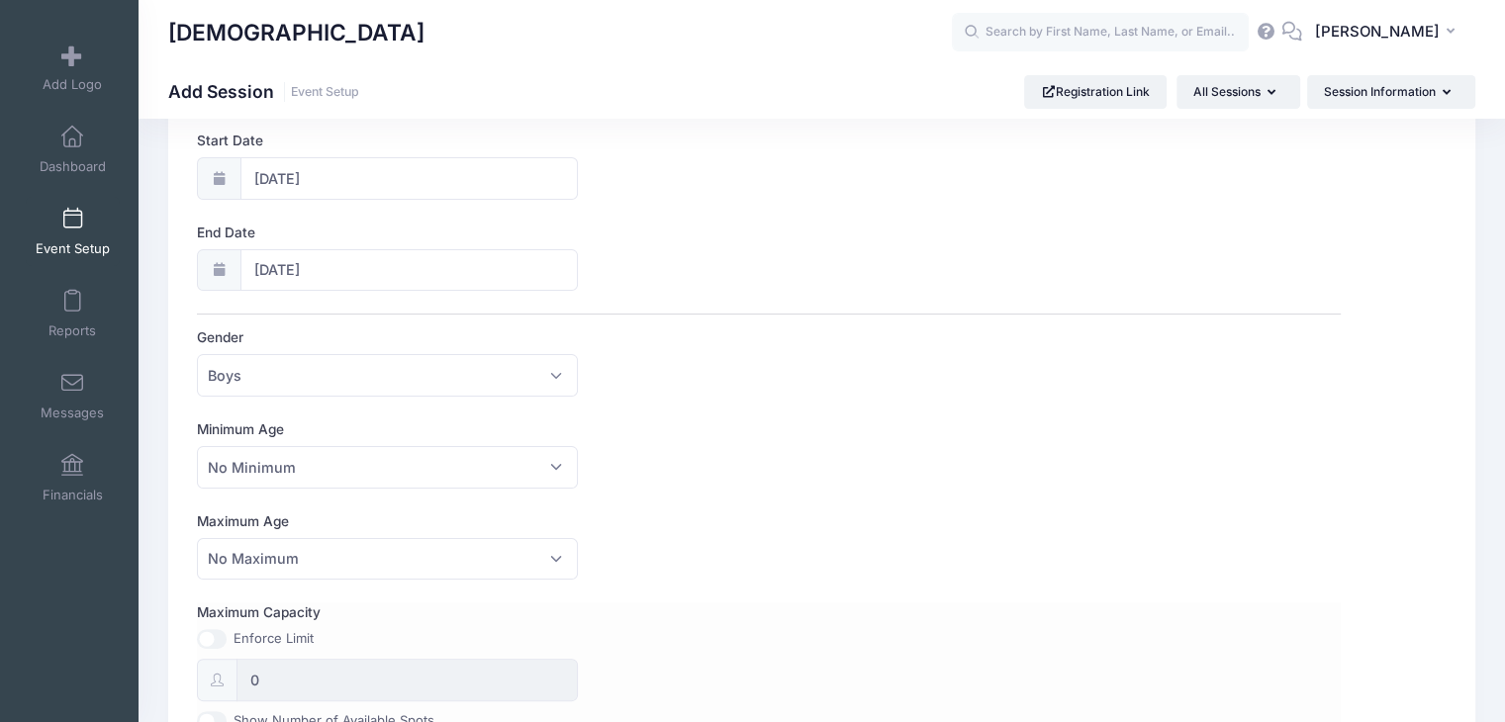
scroll to position [594, 0]
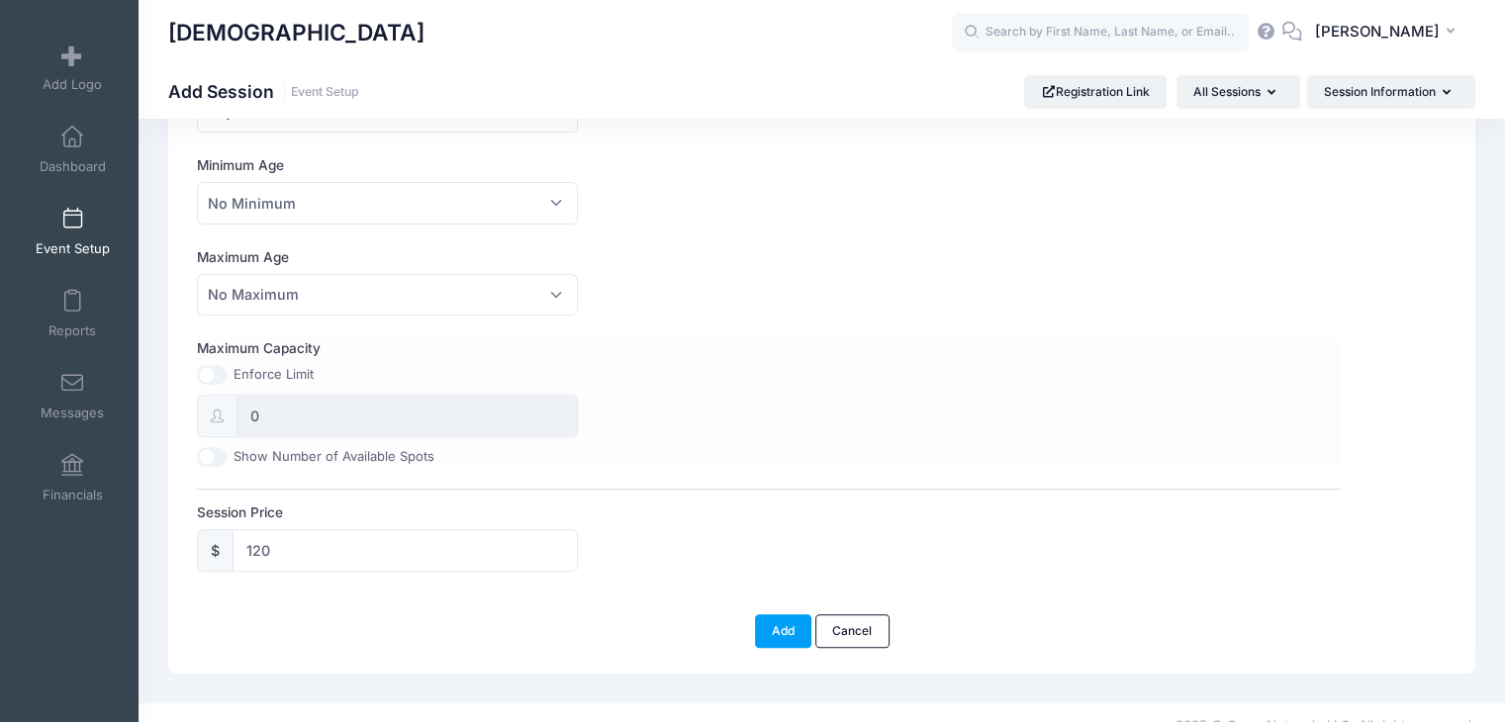
click at [222, 373] on input "Maximum Capacity" at bounding box center [212, 375] width 30 height 20
checkbox input "true"
drag, startPoint x: 288, startPoint y: 416, endPoint x: 245, endPoint y: 421, distance: 42.8
click at [245, 421] on input "0" at bounding box center [407, 416] width 341 height 43
type input "24"
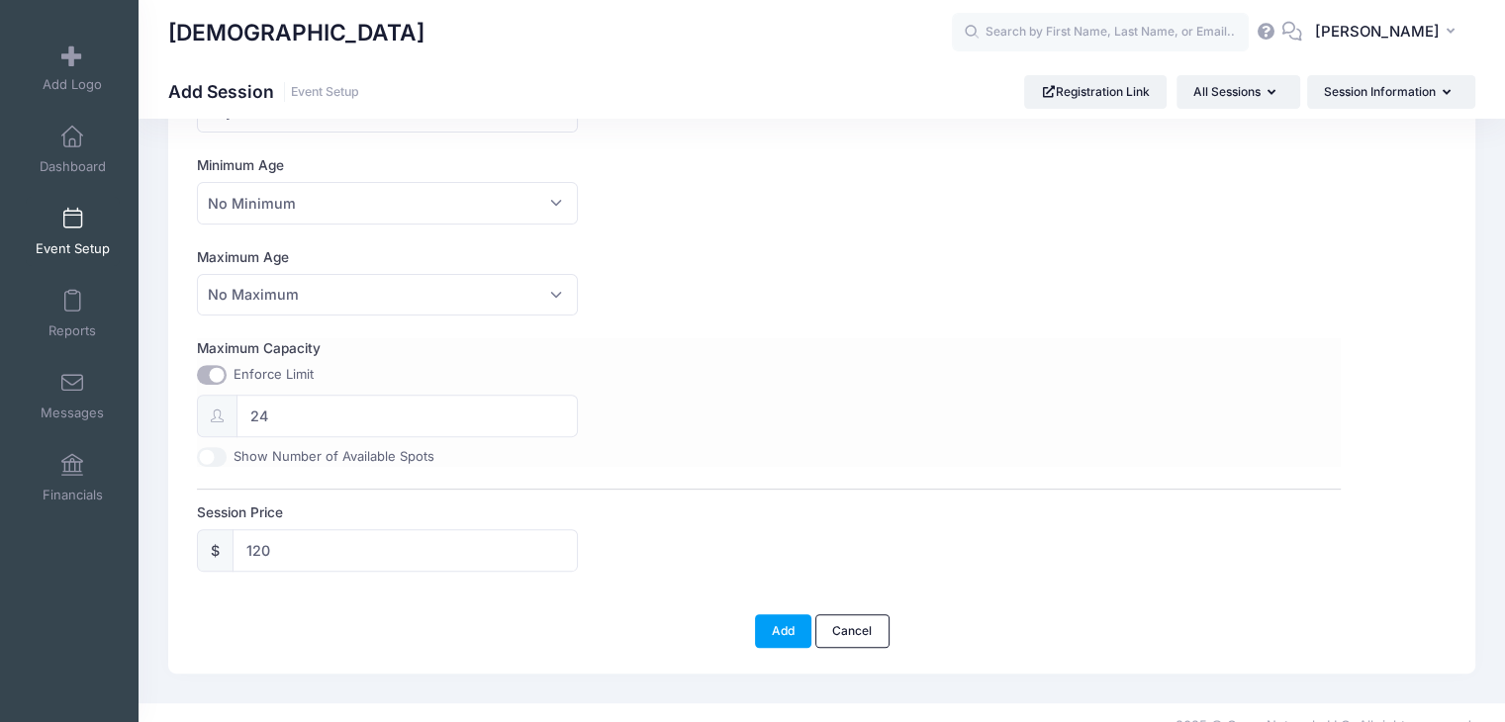
drag, startPoint x: 719, startPoint y: 363, endPoint x: 663, endPoint y: 374, distance: 56.5
click at [699, 365] on div "Maximum Capacity Enforce Limit 24 Show Number of Available Spots" at bounding box center [769, 402] width 1144 height 128
click at [663, 374] on div "Maximum Capacity Enforce Limit 24 Show Number of Available Spots" at bounding box center [769, 402] width 1144 height 128
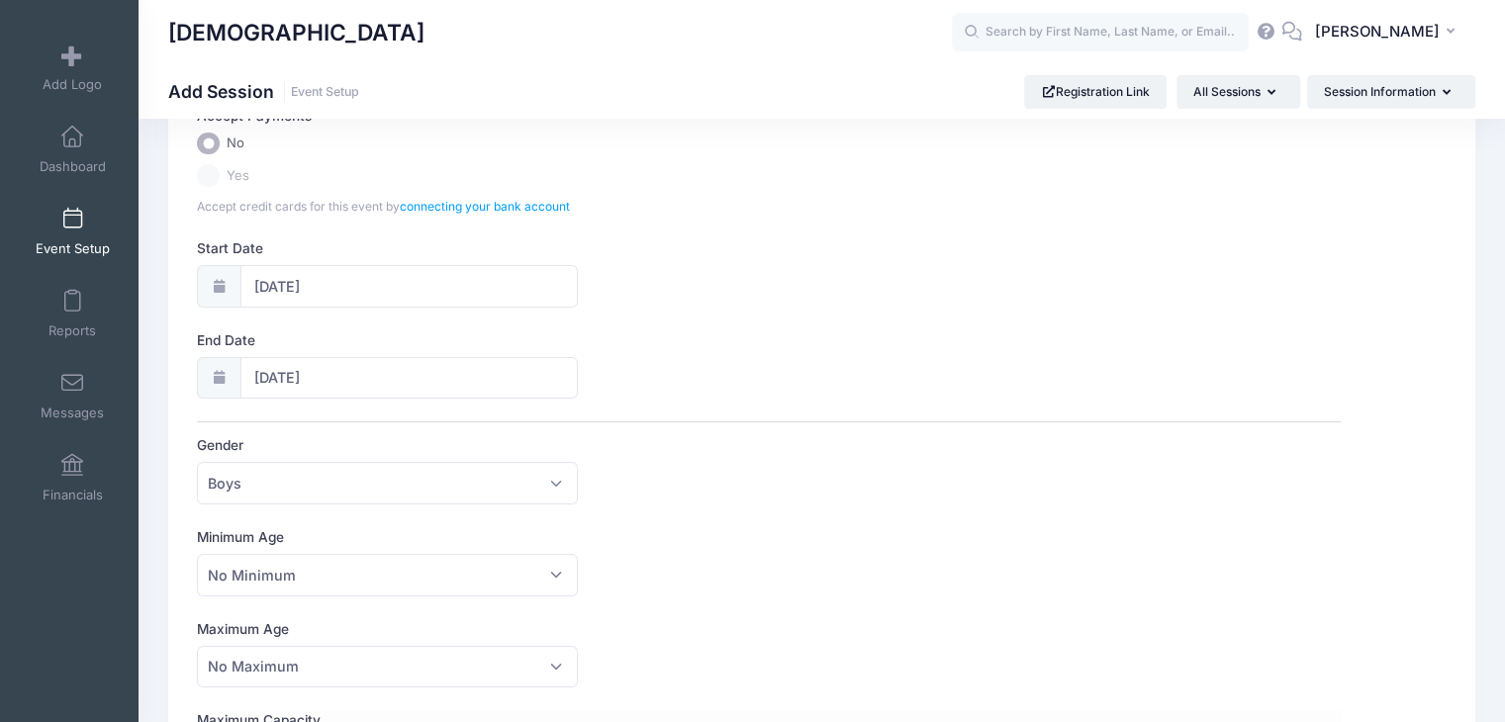
scroll to position [0, 0]
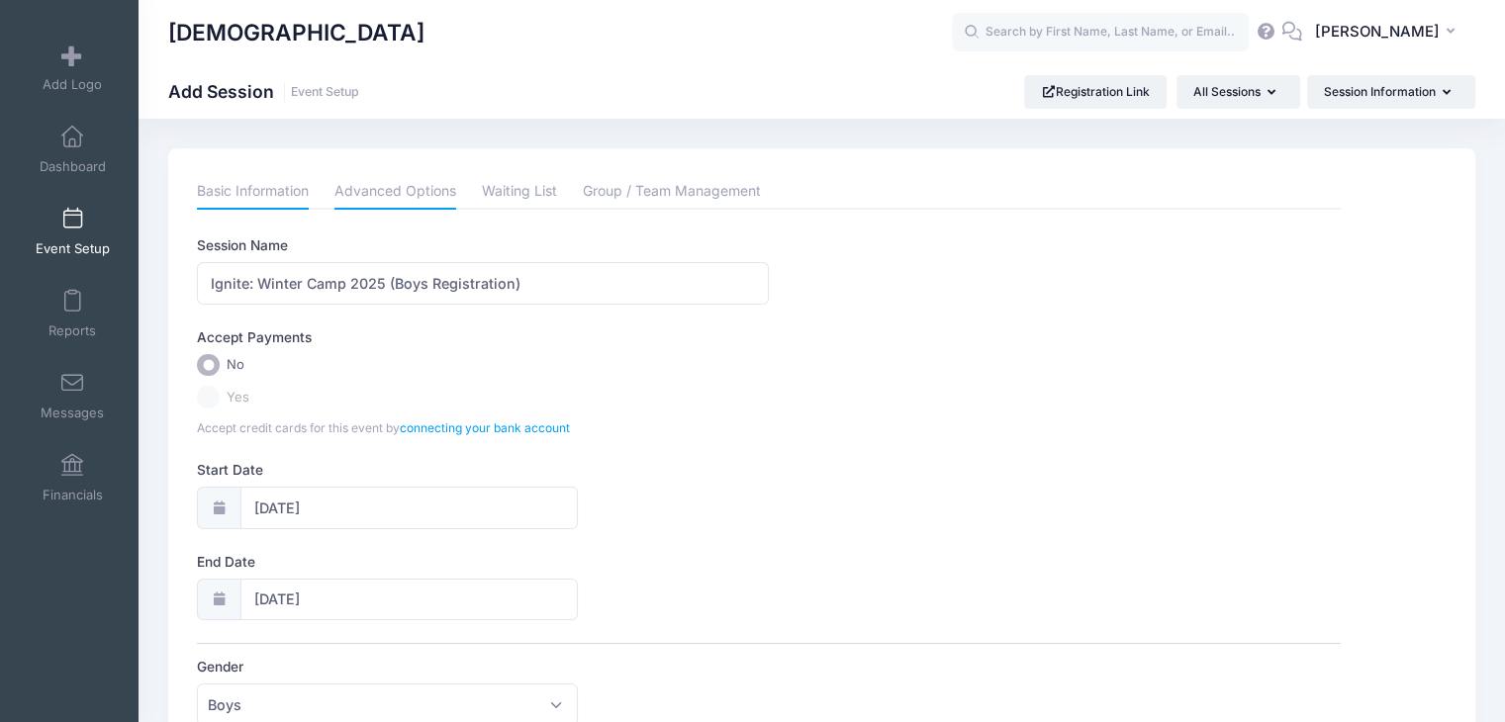
click at [393, 202] on link "Advanced Options" at bounding box center [396, 192] width 122 height 36
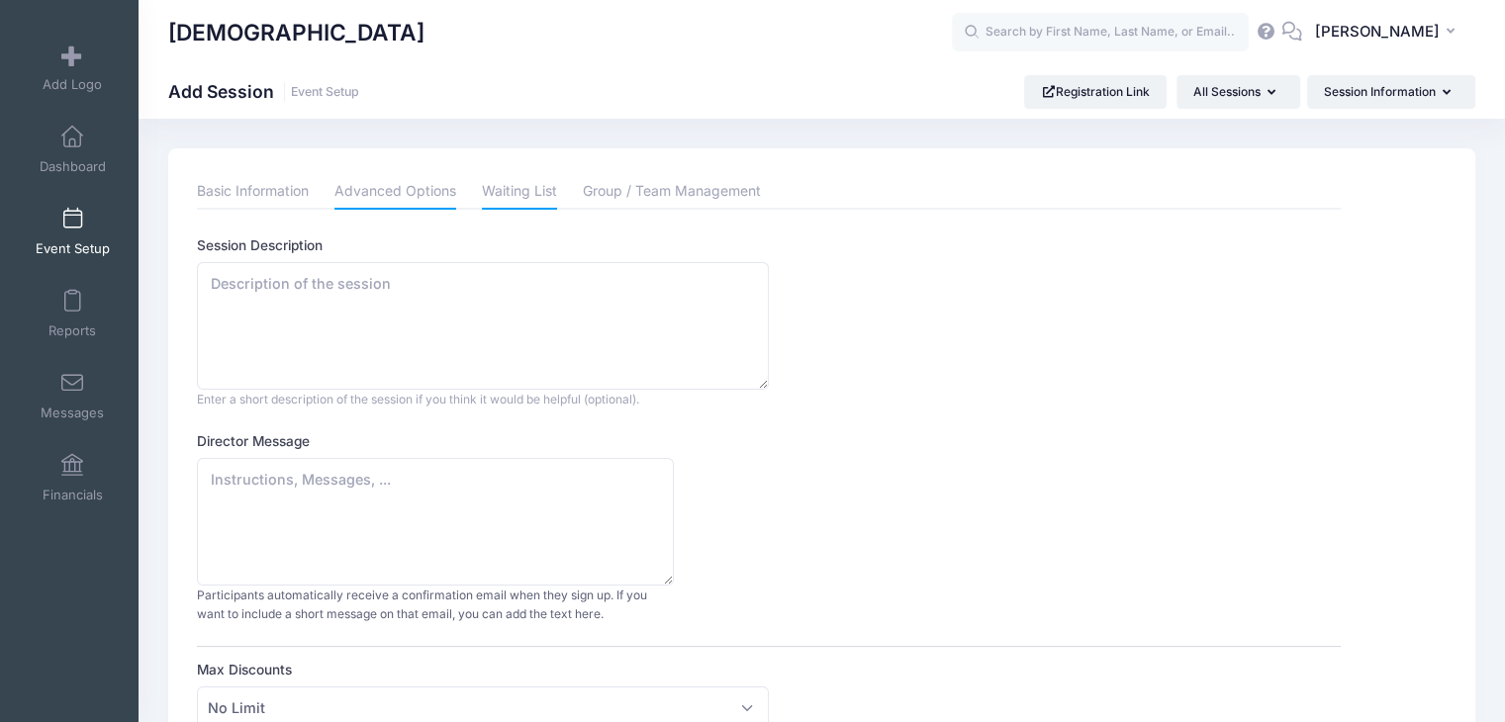
click at [519, 199] on link "Waiting List" at bounding box center [519, 192] width 75 height 36
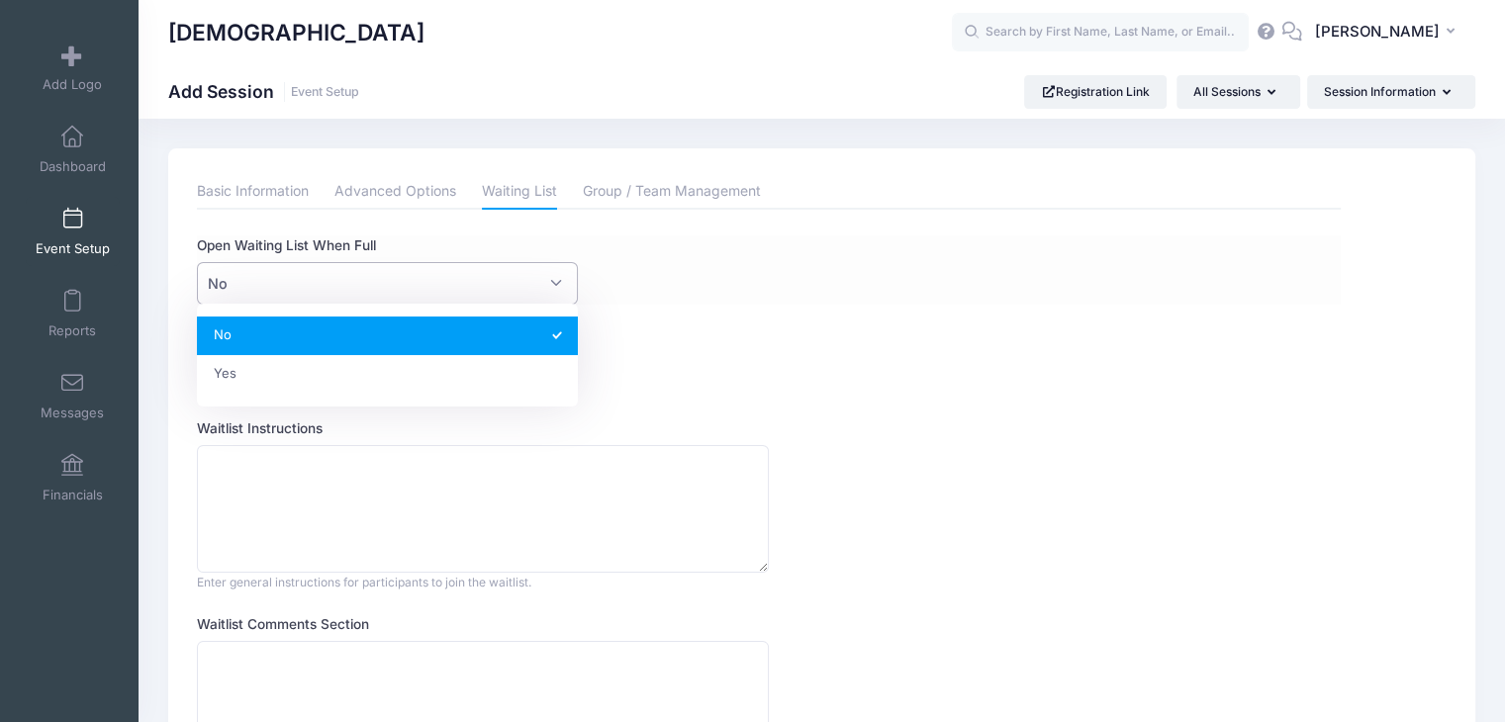
click at [291, 282] on span "No" at bounding box center [387, 283] width 381 height 43
select select "1"
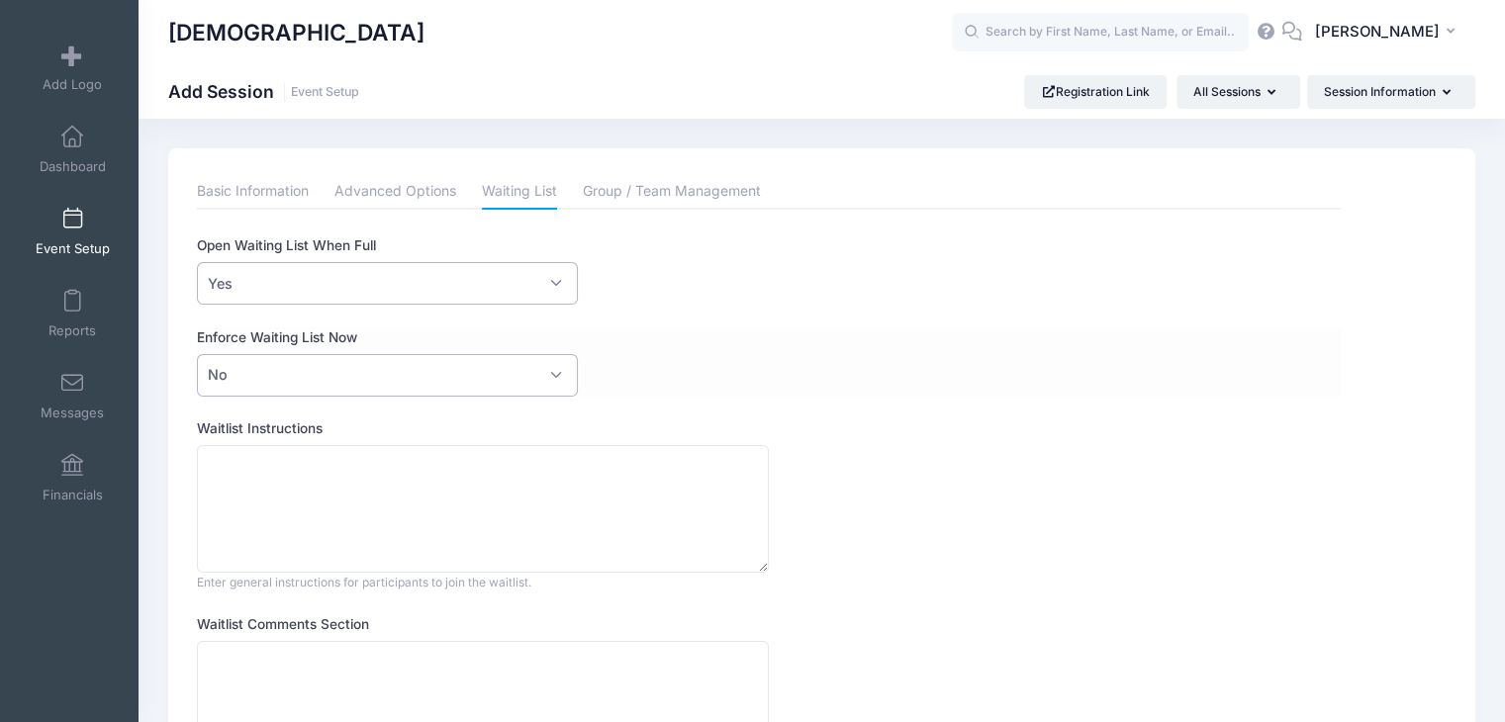
click at [373, 379] on span "No" at bounding box center [387, 375] width 381 height 43
click at [479, 325] on div "This feature allows directors to customize the waitlist texts and behaviour. Op…" at bounding box center [769, 522] width 1144 height 572
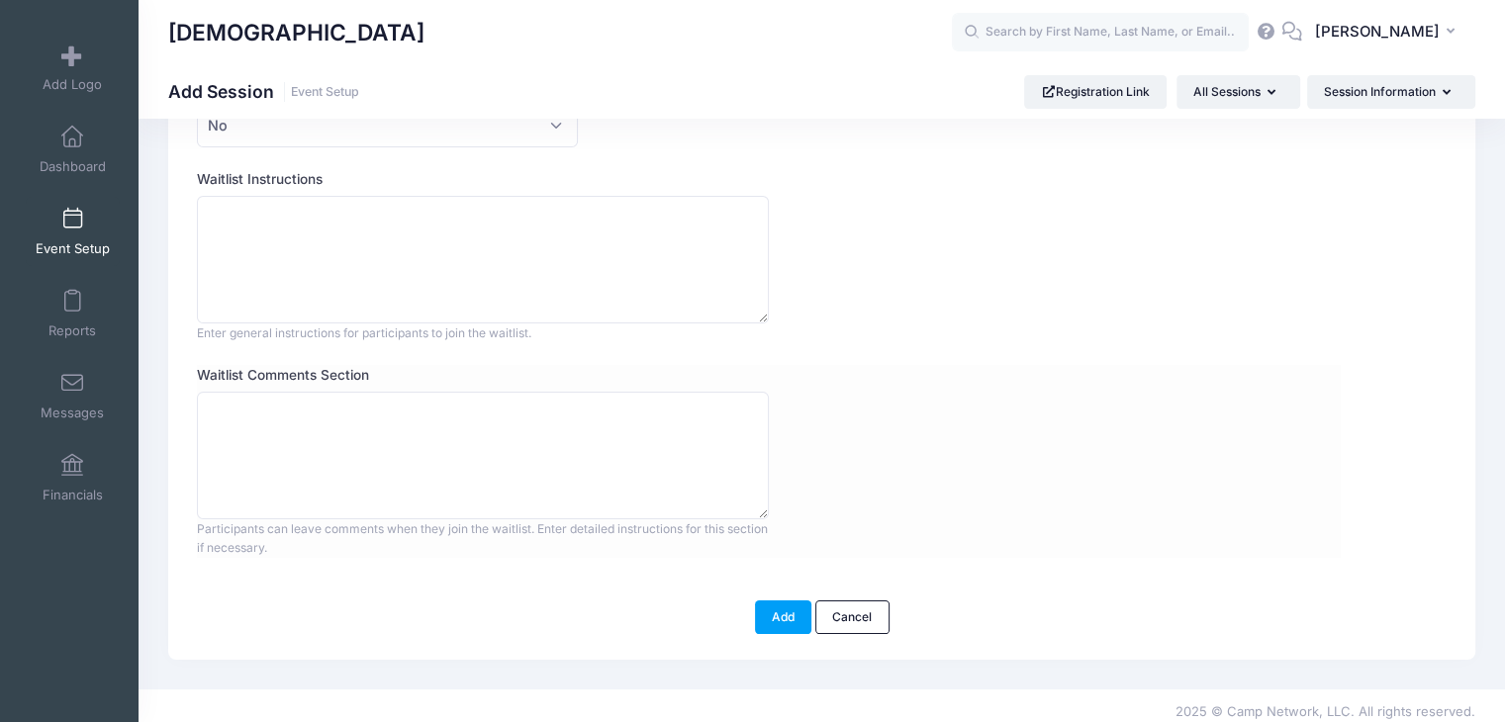
scroll to position [260, 0]
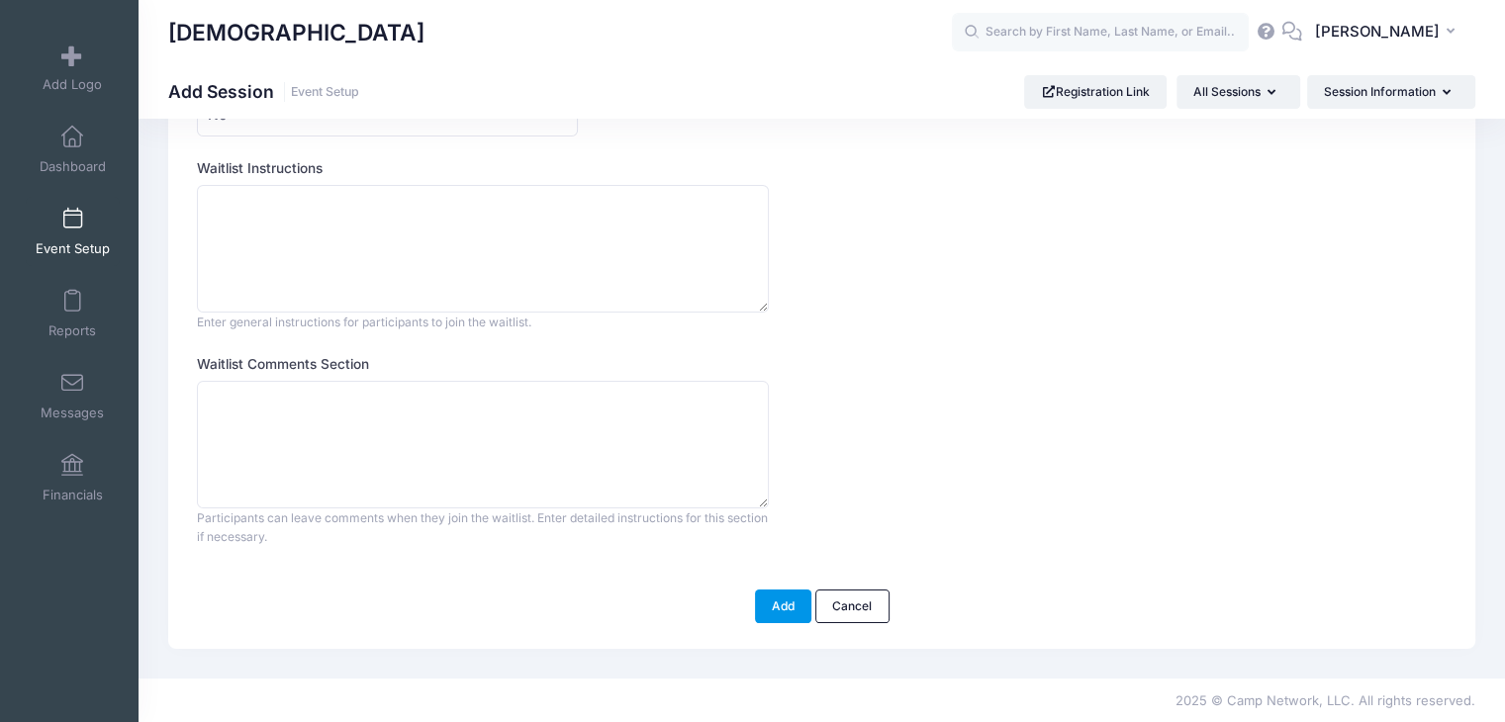
click at [799, 603] on button "Add" at bounding box center [783, 607] width 57 height 34
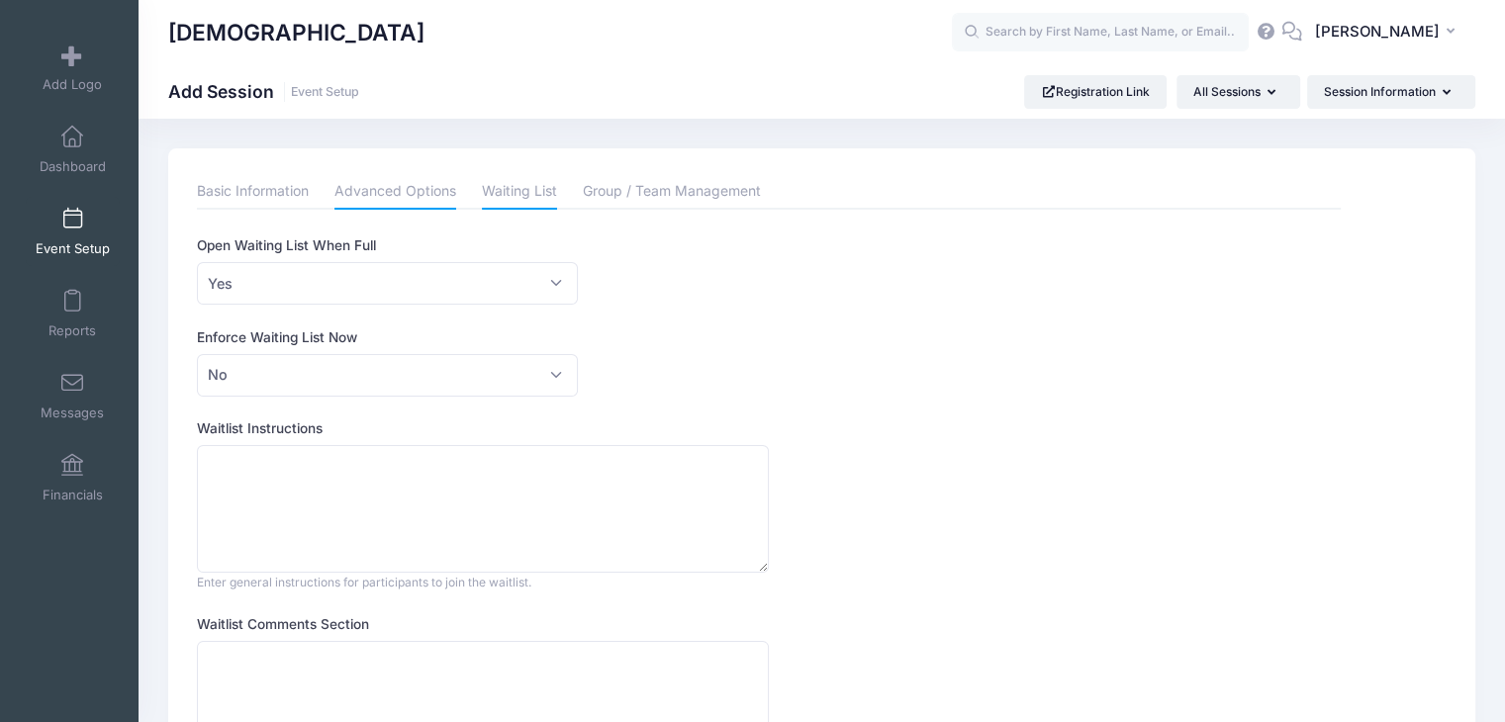
scroll to position [0, 0]
click at [271, 182] on link "Basic Information" at bounding box center [253, 192] width 112 height 36
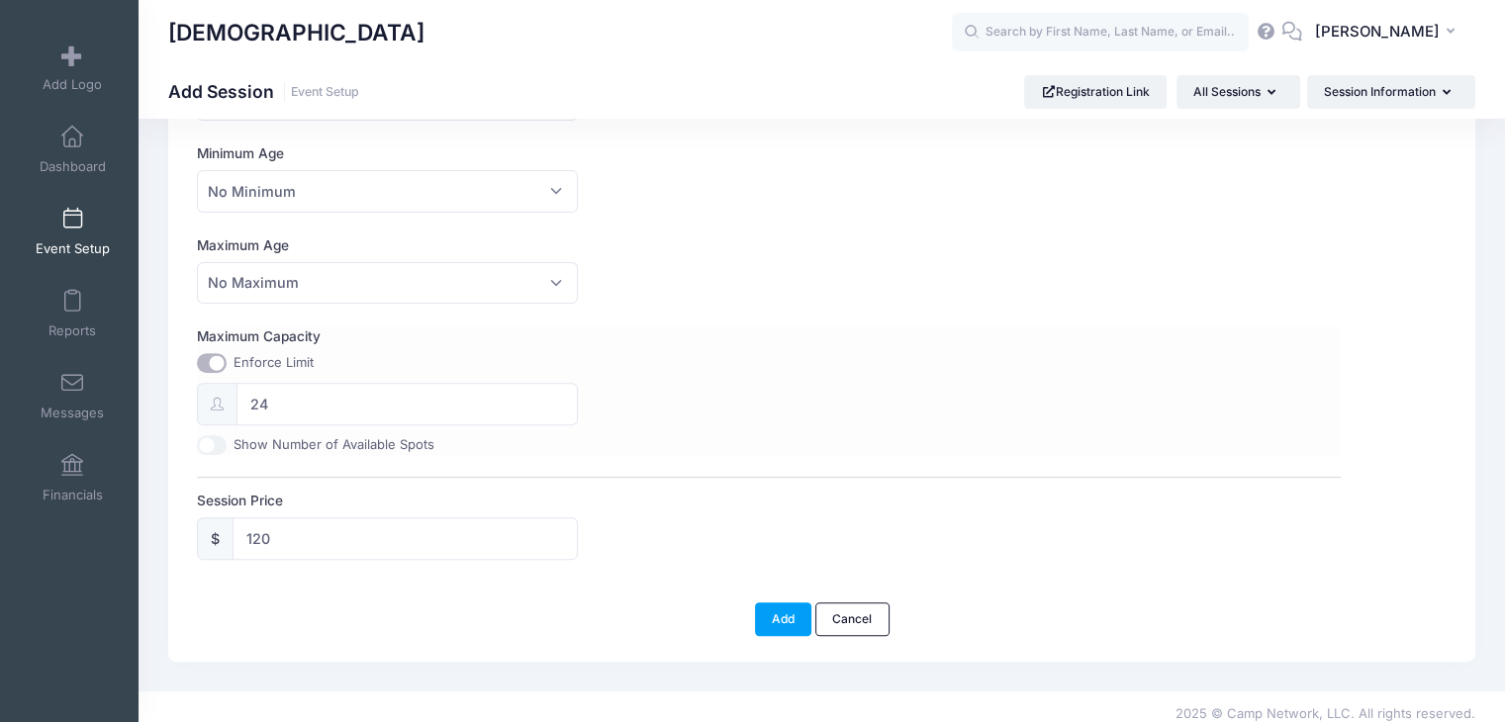
scroll to position [617, 0]
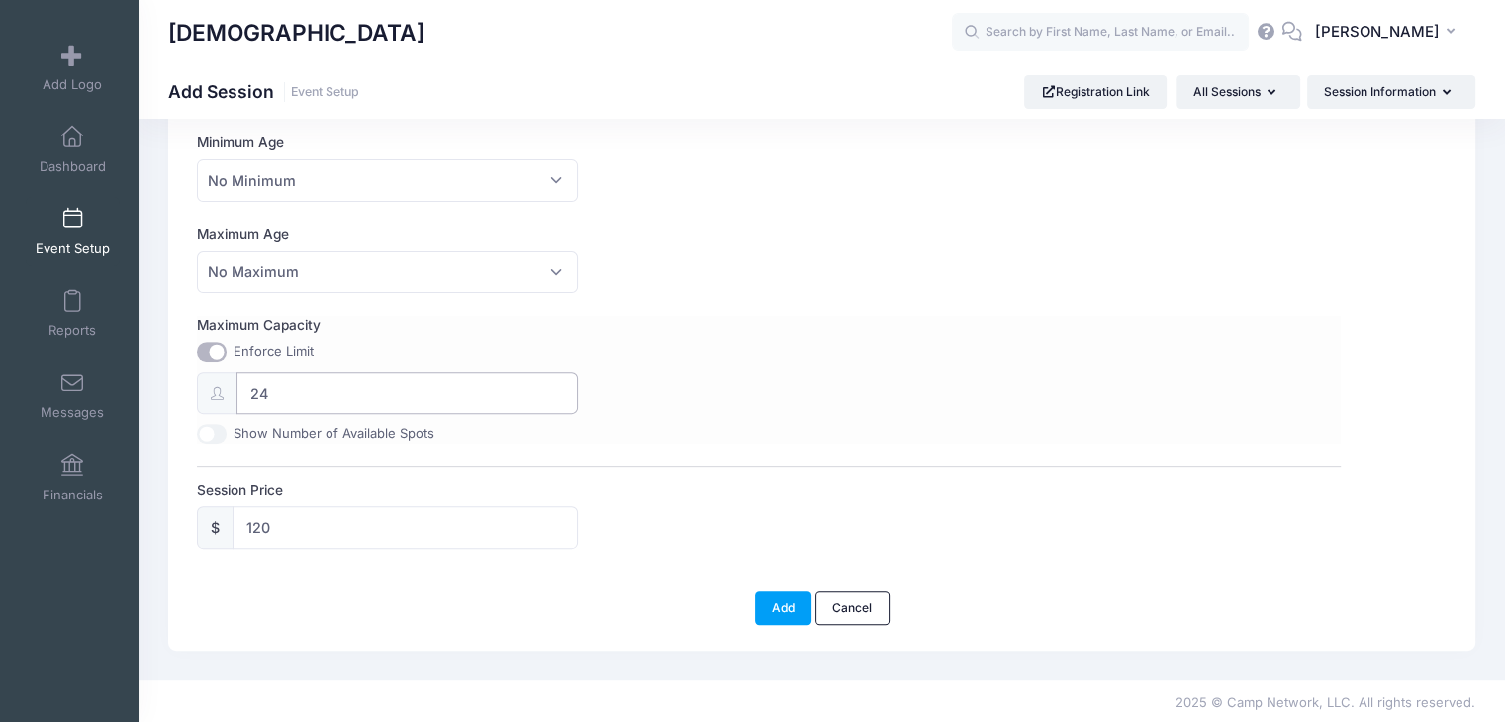
click at [317, 377] on input "24" at bounding box center [407, 393] width 341 height 43
type input "20"
click at [835, 401] on div "Maximum Capacity Enforce Limit 20 Show Number of Available Spots" at bounding box center [769, 380] width 1144 height 128
click at [772, 603] on button "Add" at bounding box center [783, 609] width 57 height 34
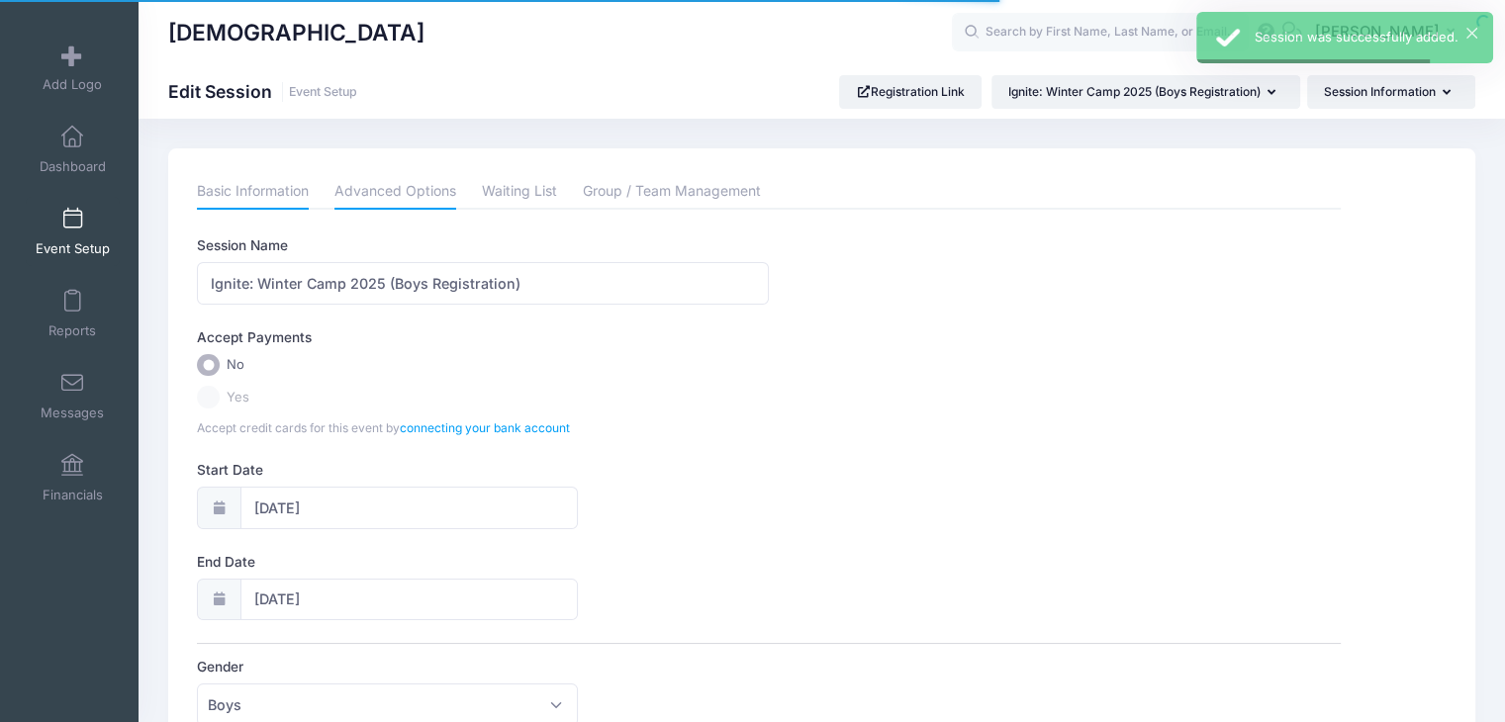
click at [372, 180] on link "Advanced Options" at bounding box center [396, 192] width 122 height 36
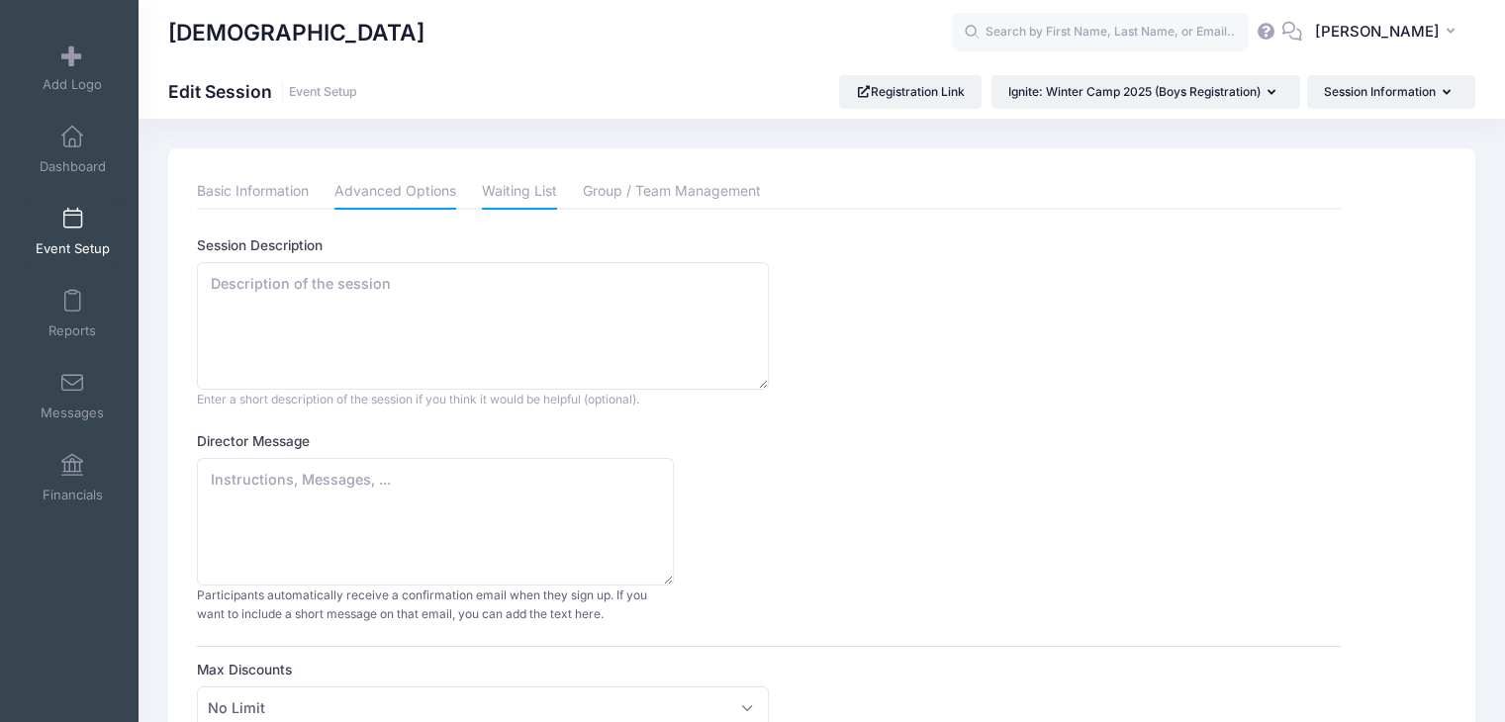
click at [519, 196] on link "Waiting List" at bounding box center [519, 192] width 75 height 36
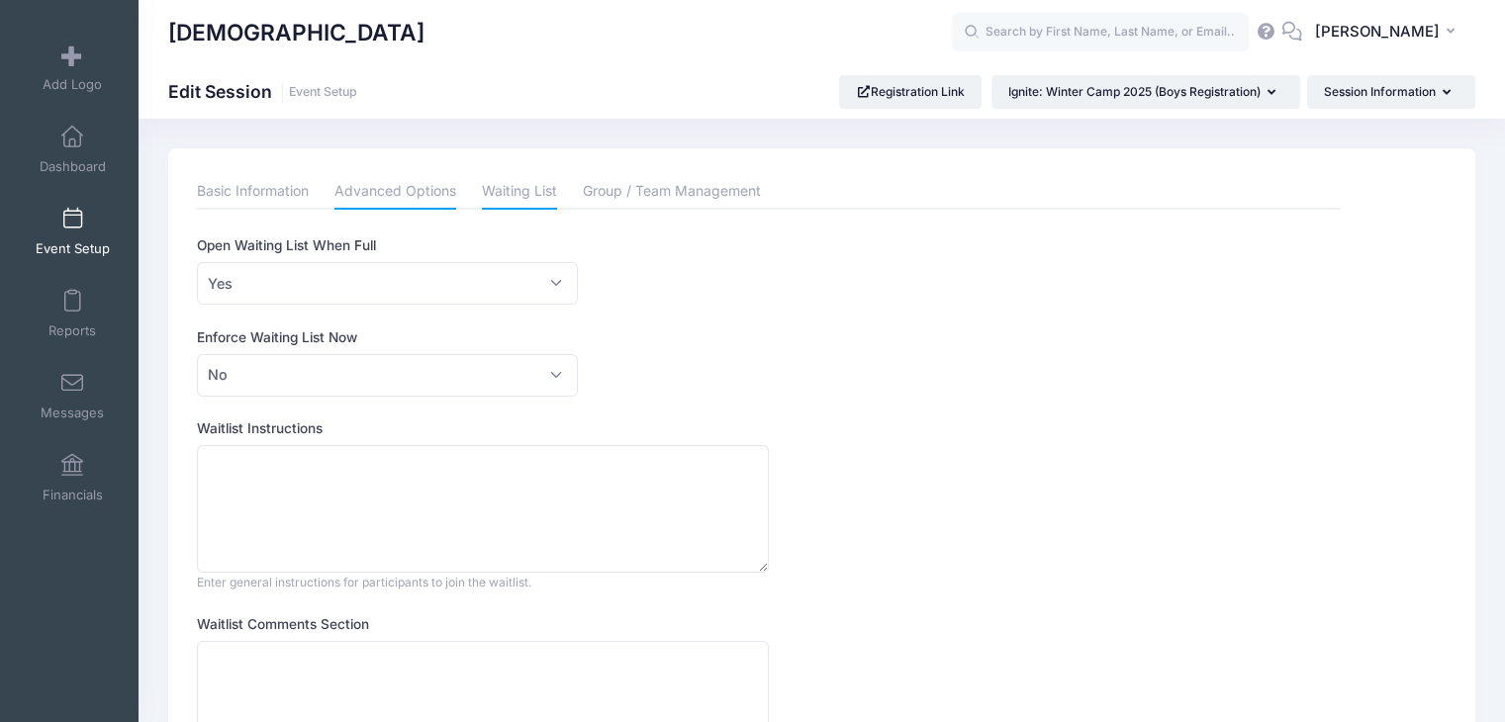
click at [437, 182] on link "Advanced Options" at bounding box center [396, 192] width 122 height 36
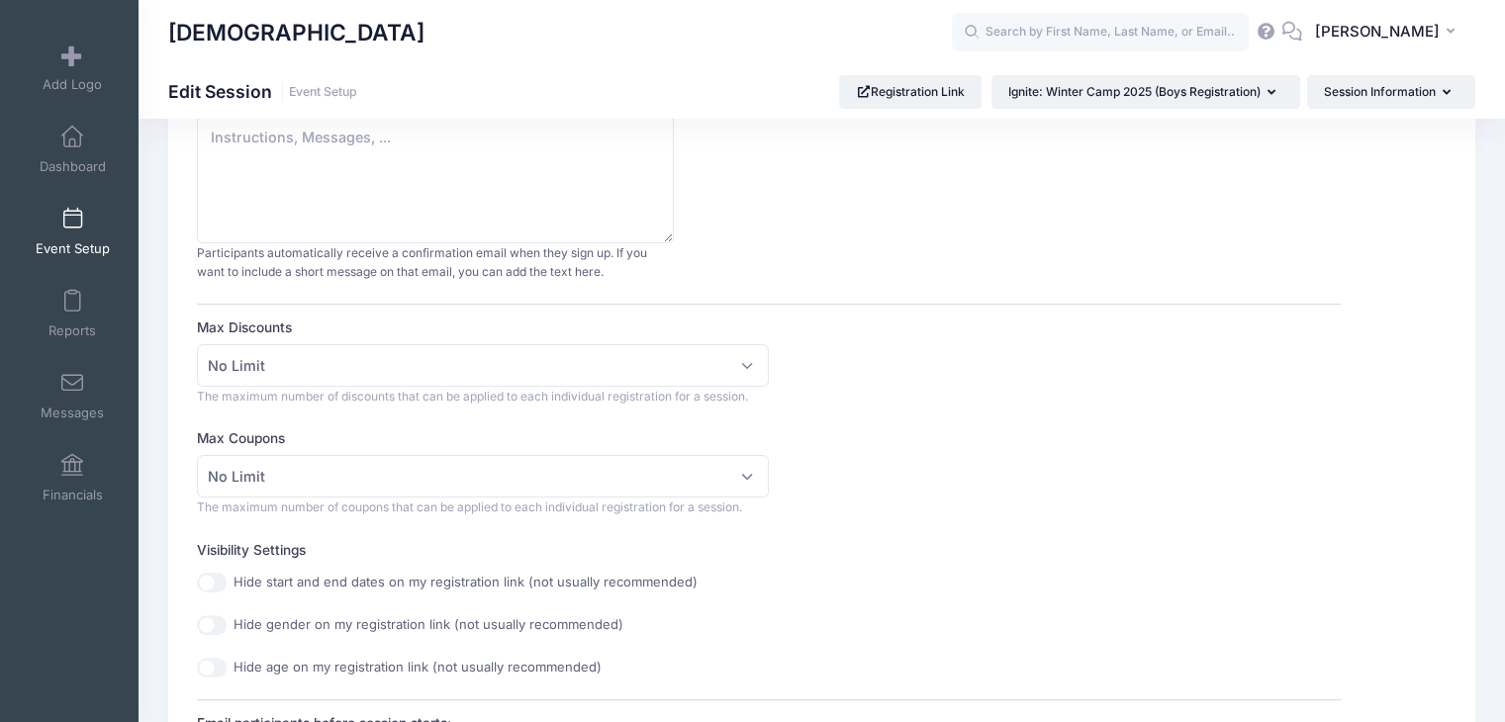
scroll to position [396, 0]
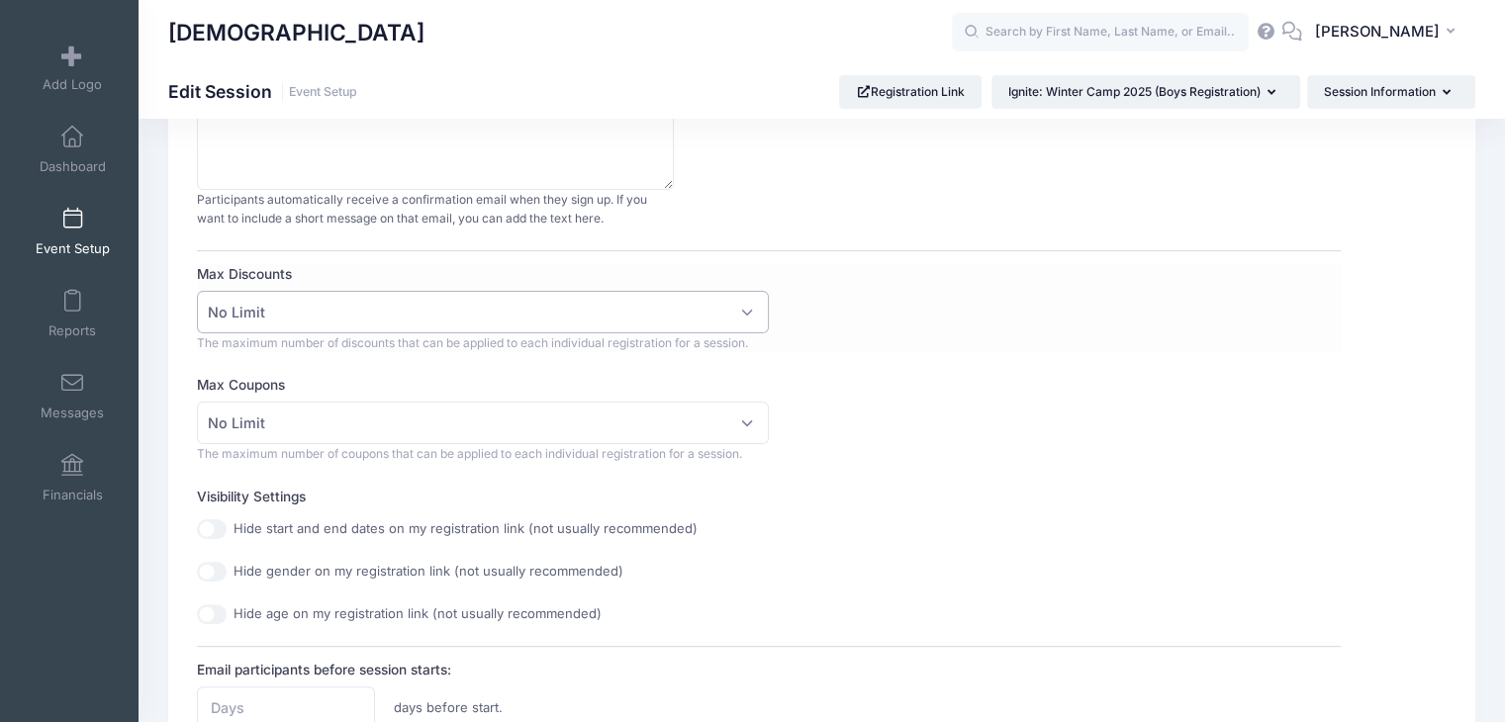
click at [381, 324] on span "No Limit" at bounding box center [483, 312] width 572 height 43
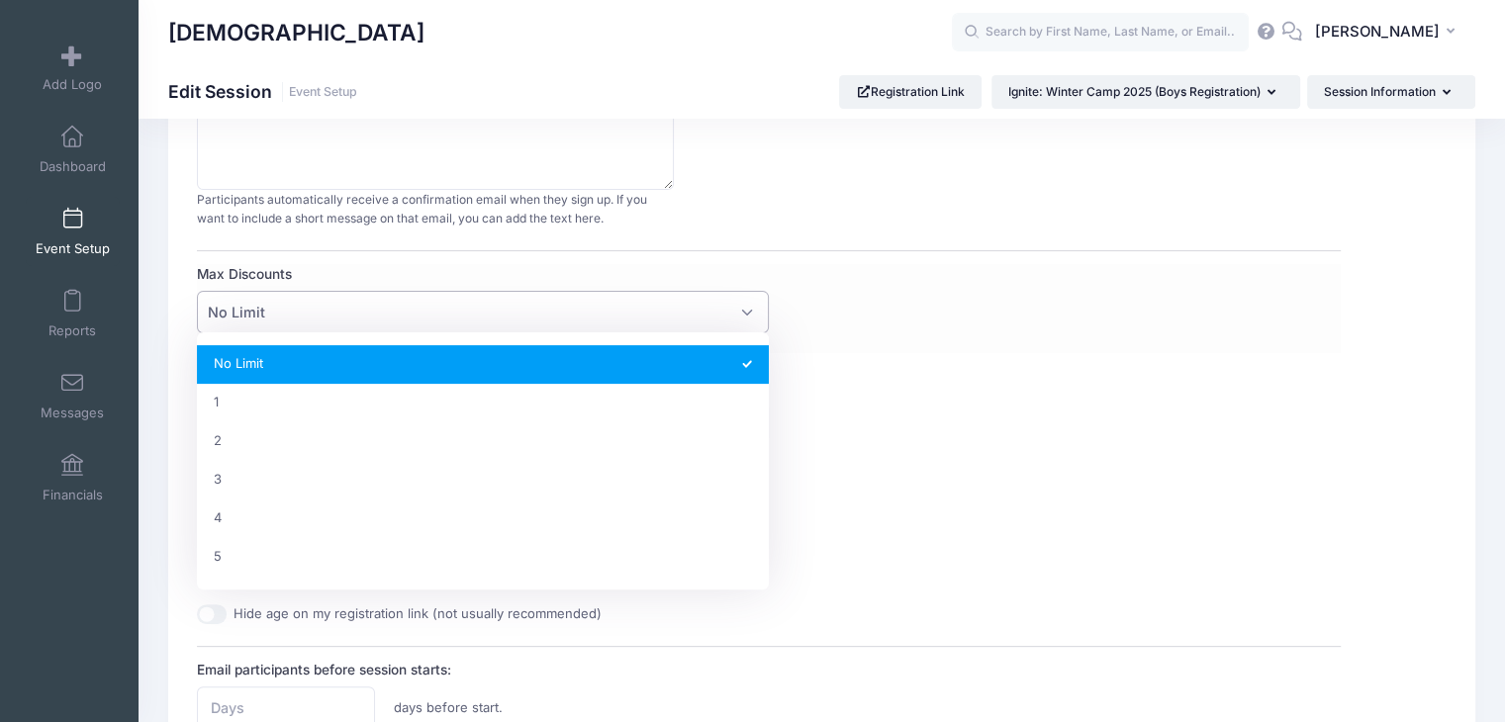
click at [380, 323] on span "No Limit" at bounding box center [483, 312] width 572 height 43
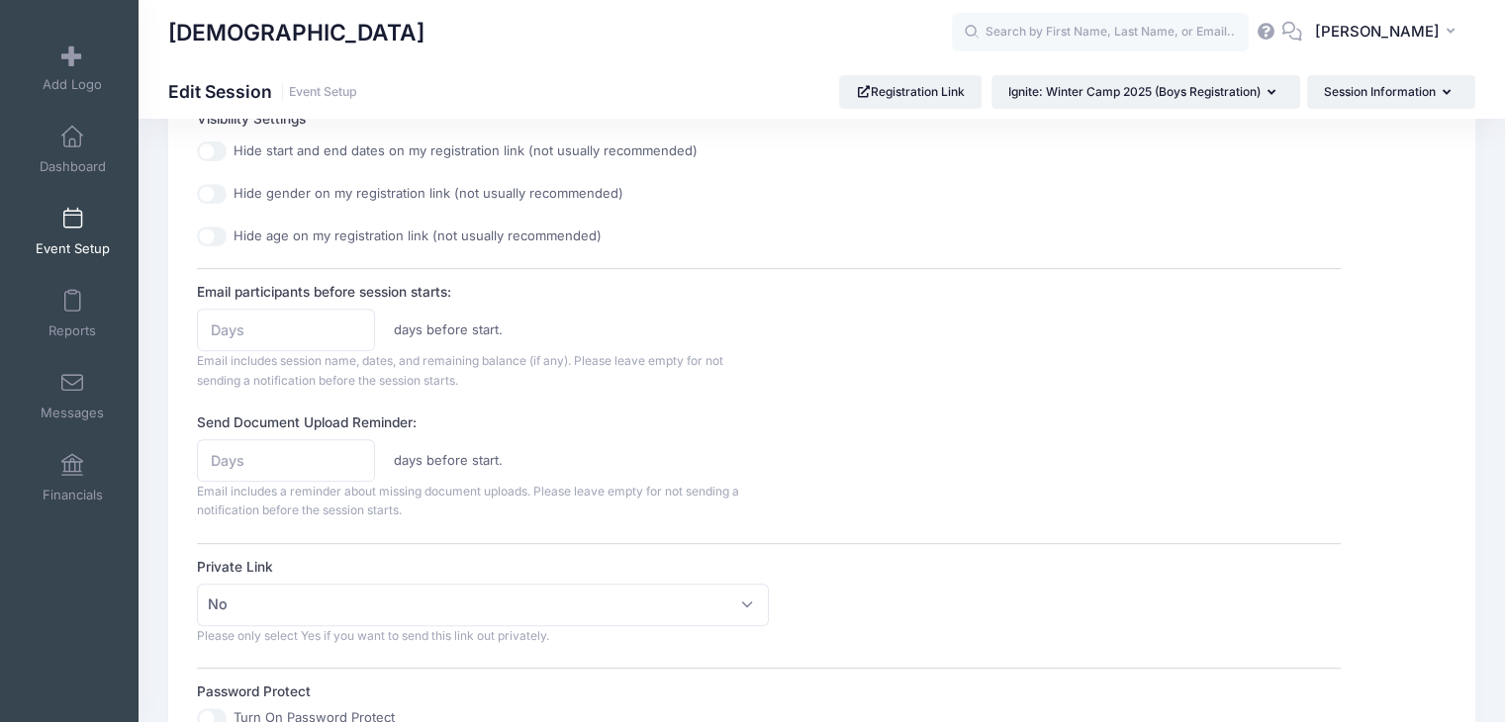
scroll to position [792, 0]
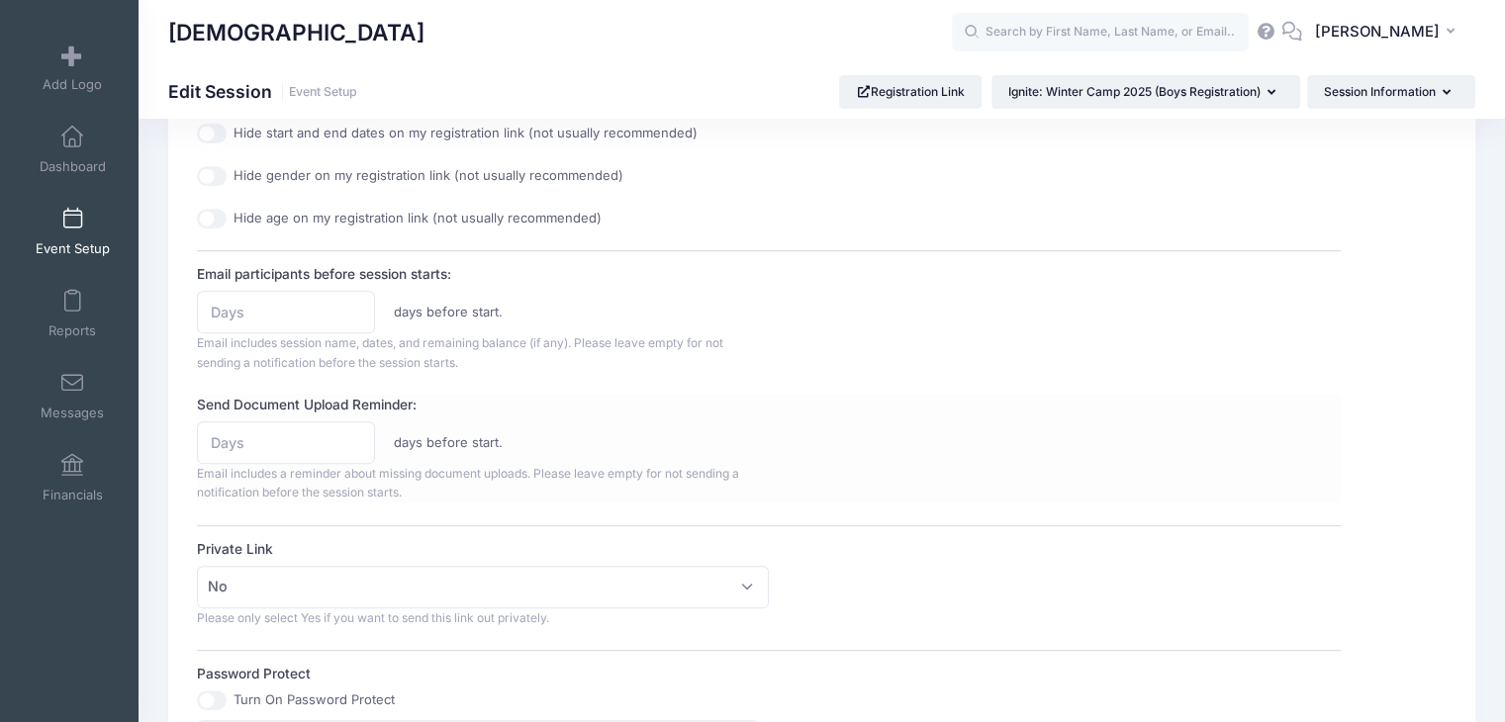
click at [297, 417] on div "Send Document Upload Reminder: days before start. Email includes a reminder abo…" at bounding box center [769, 449] width 1144 height 108
click at [297, 429] on input "Send Document Upload Reminder:" at bounding box center [286, 443] width 178 height 43
type input "7"
click at [521, 438] on div "7 days before start." at bounding box center [483, 443] width 591 height 43
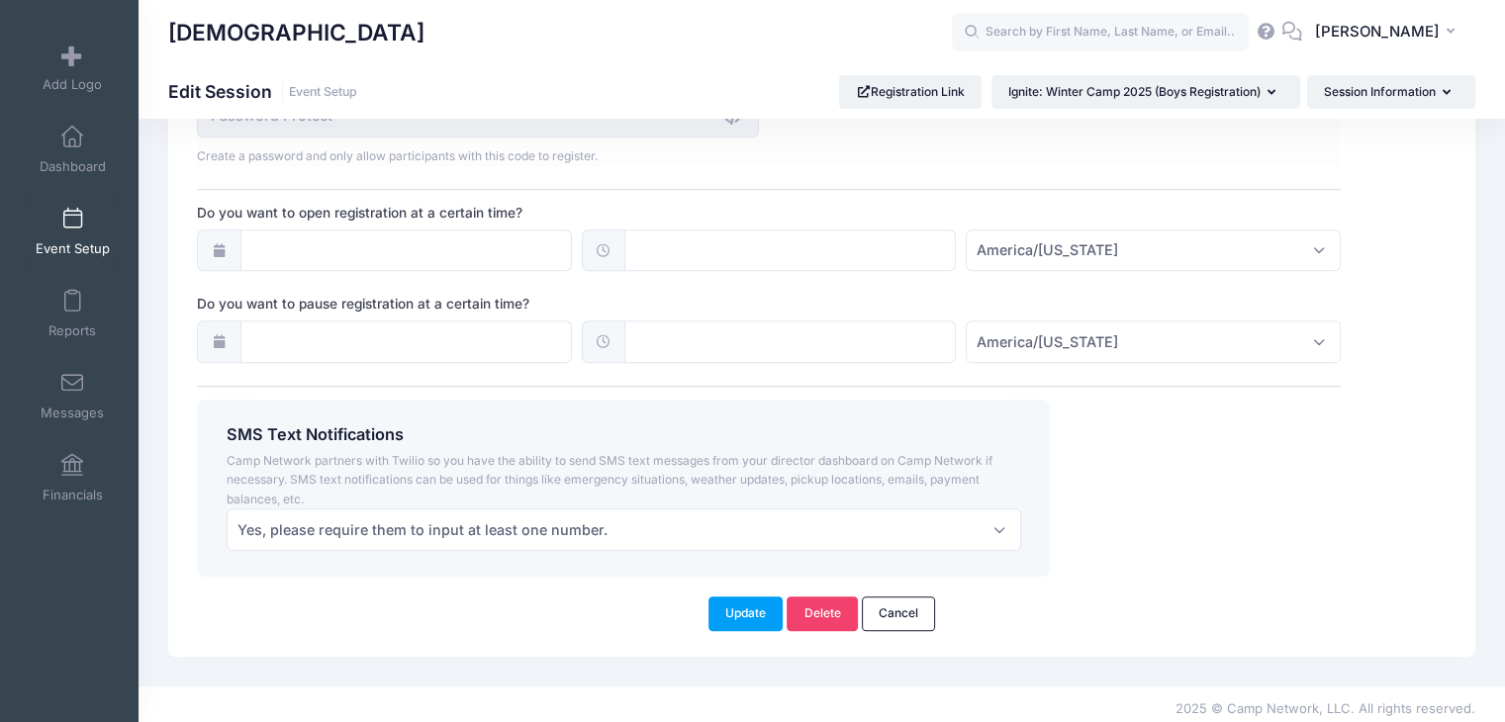
scroll to position [1423, 0]
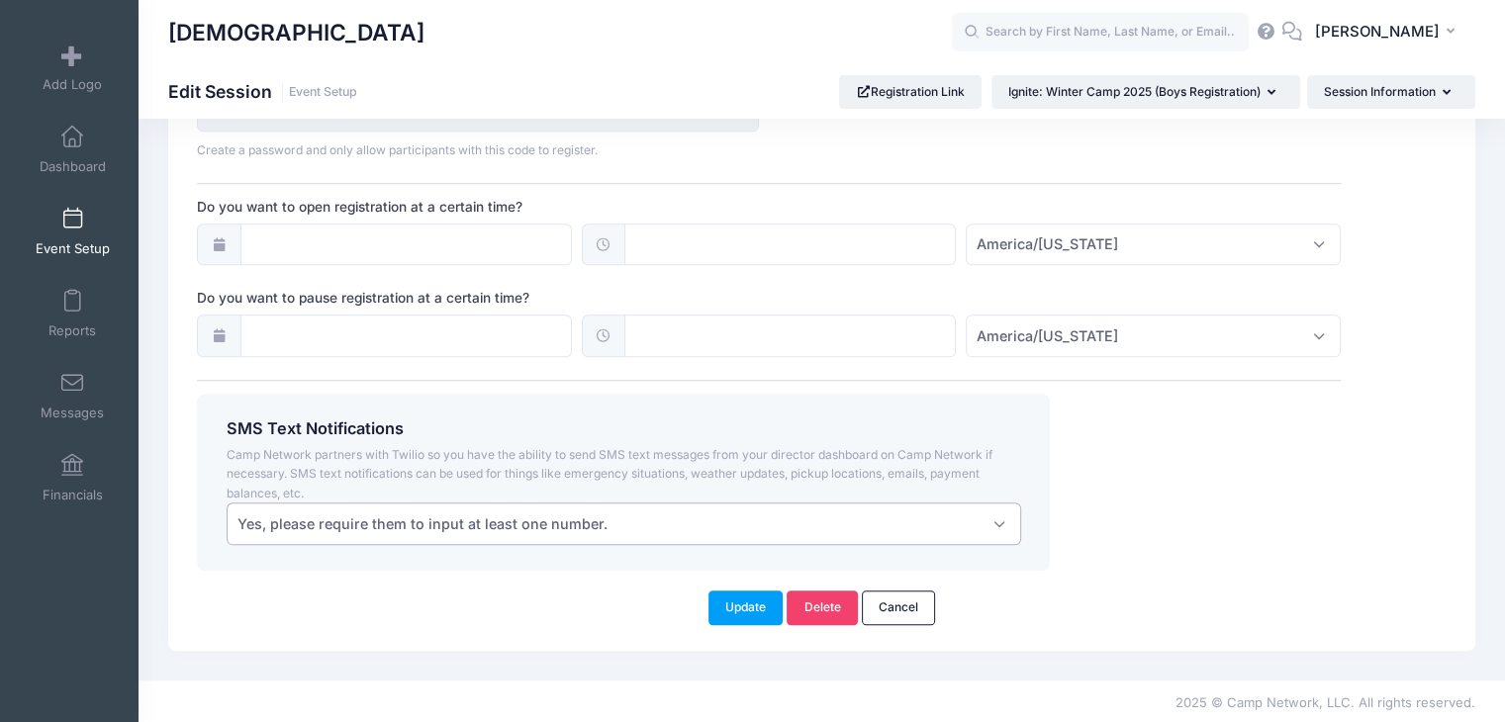
click at [362, 514] on span "Yes, please require them to input at least one number." at bounding box center [423, 524] width 370 height 21
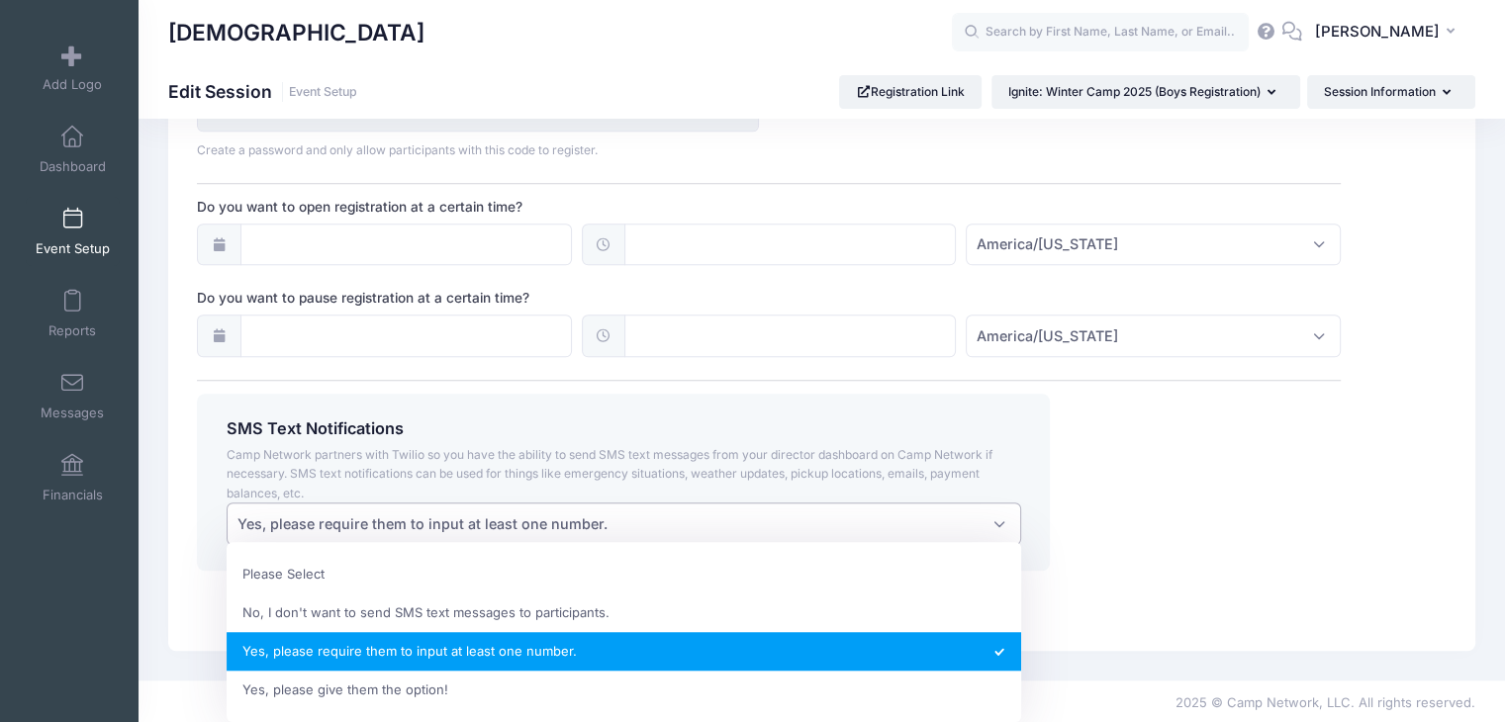
click at [352, 514] on span "Yes, please require them to input at least one number." at bounding box center [423, 524] width 370 height 21
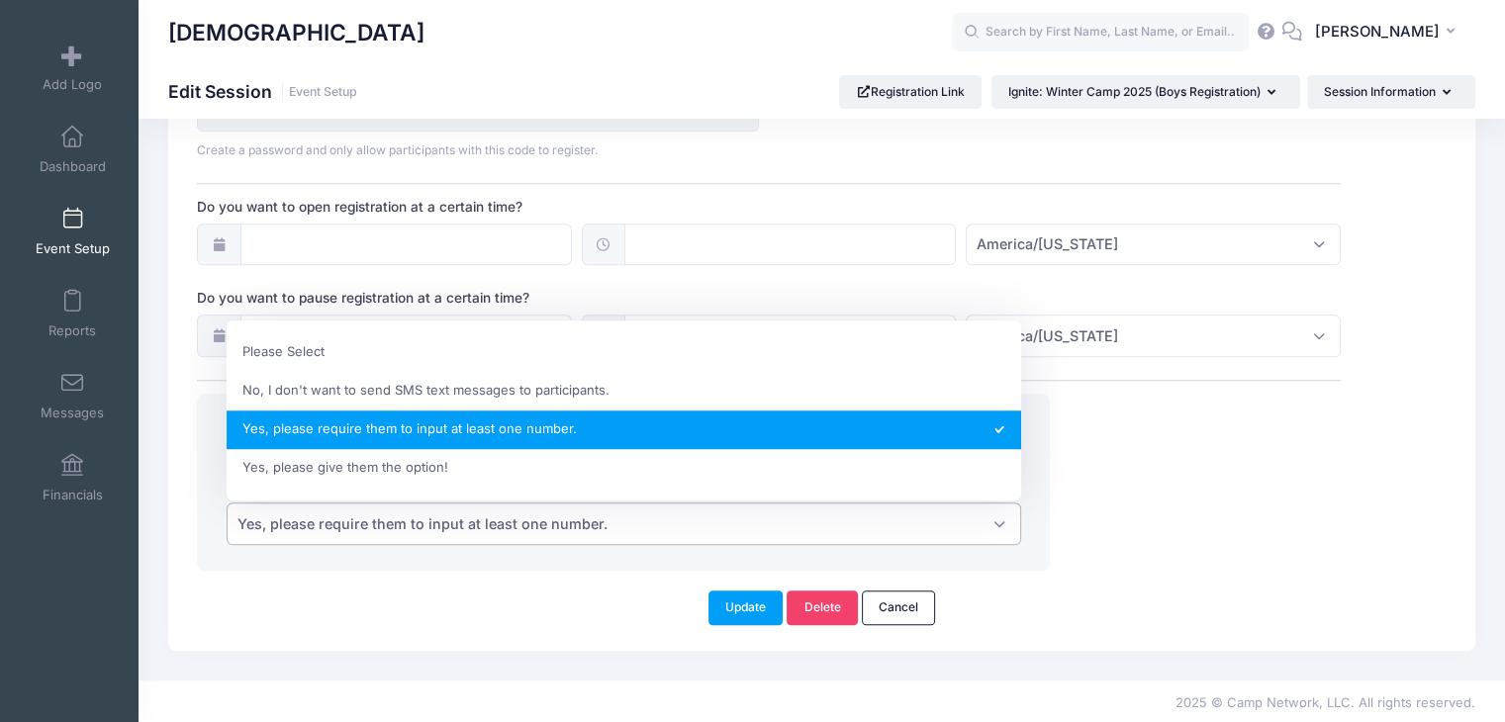
click at [341, 538] on span "Yes, please require them to input at least one number." at bounding box center [624, 524] width 795 height 43
click at [341, 524] on span "Yes, please require them to input at least one number." at bounding box center [423, 524] width 370 height 21
click at [333, 508] on span "Yes, please require them to input at least one number." at bounding box center [624, 524] width 795 height 43
click at [331, 514] on span "Yes, please require them to input at least one number." at bounding box center [423, 524] width 370 height 21
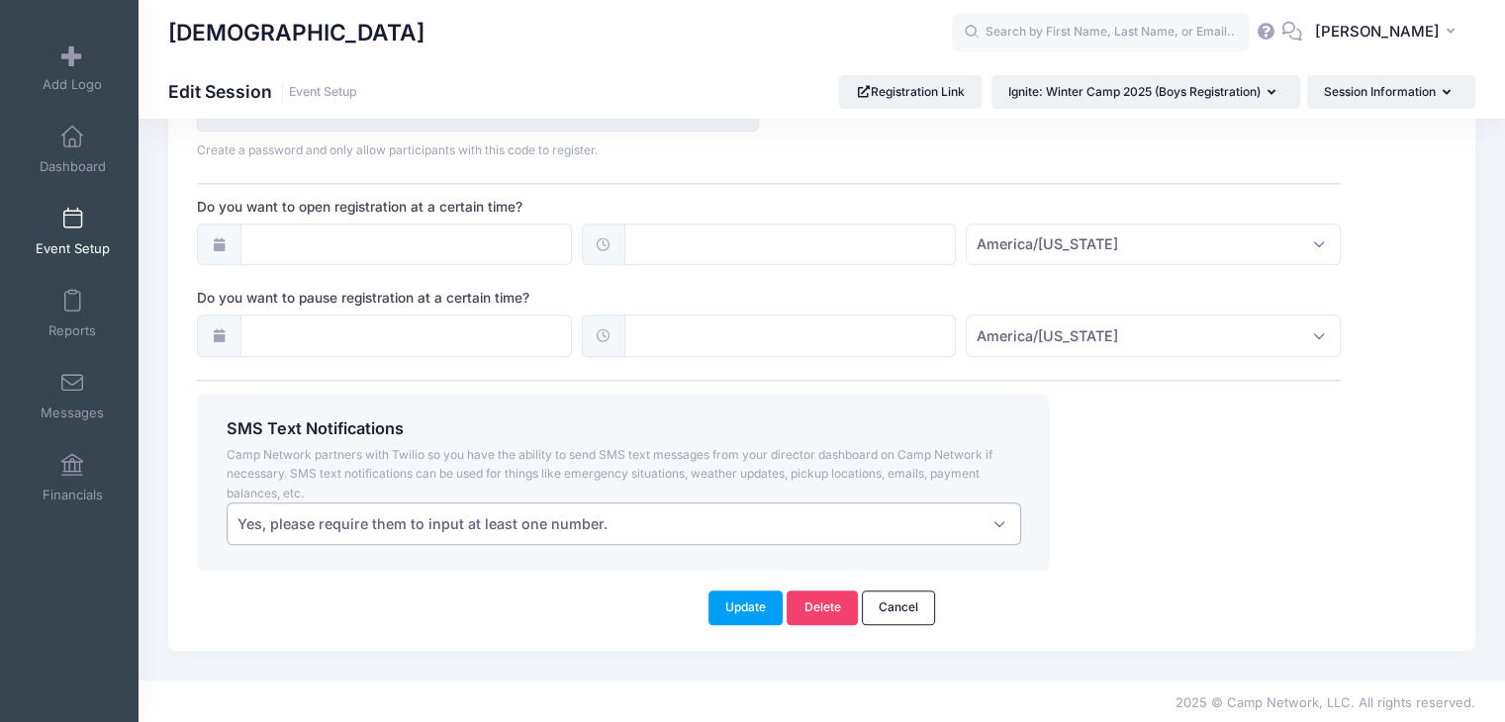
click at [311, 561] on div "SMS Text Notifications Camp Network partners with Twilio so you have the abilit…" at bounding box center [623, 482] width 853 height 177
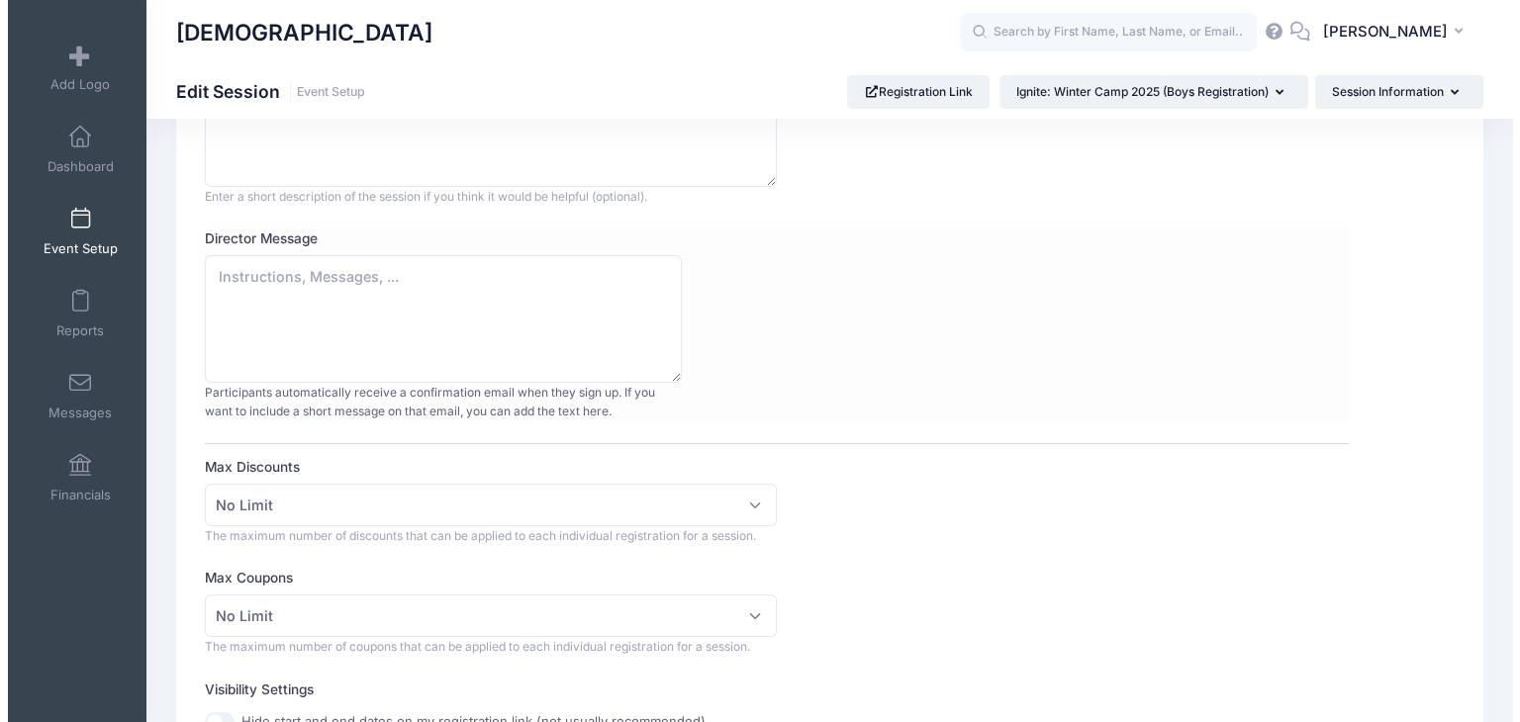
scroll to position [0, 0]
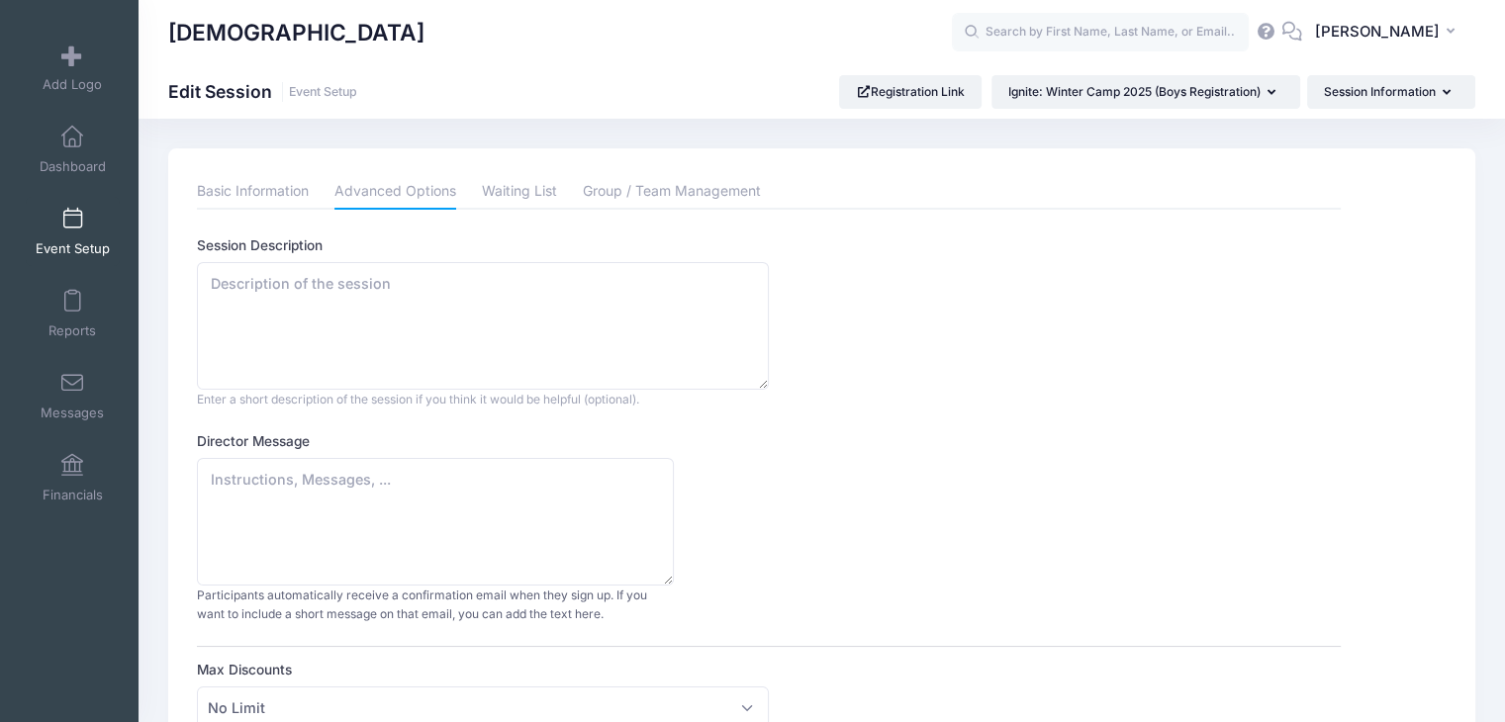
drag, startPoint x: 489, startPoint y: 148, endPoint x: 530, endPoint y: 147, distance: 41.6
click at [610, 207] on link "Group / Team Management" at bounding box center [672, 192] width 178 height 36
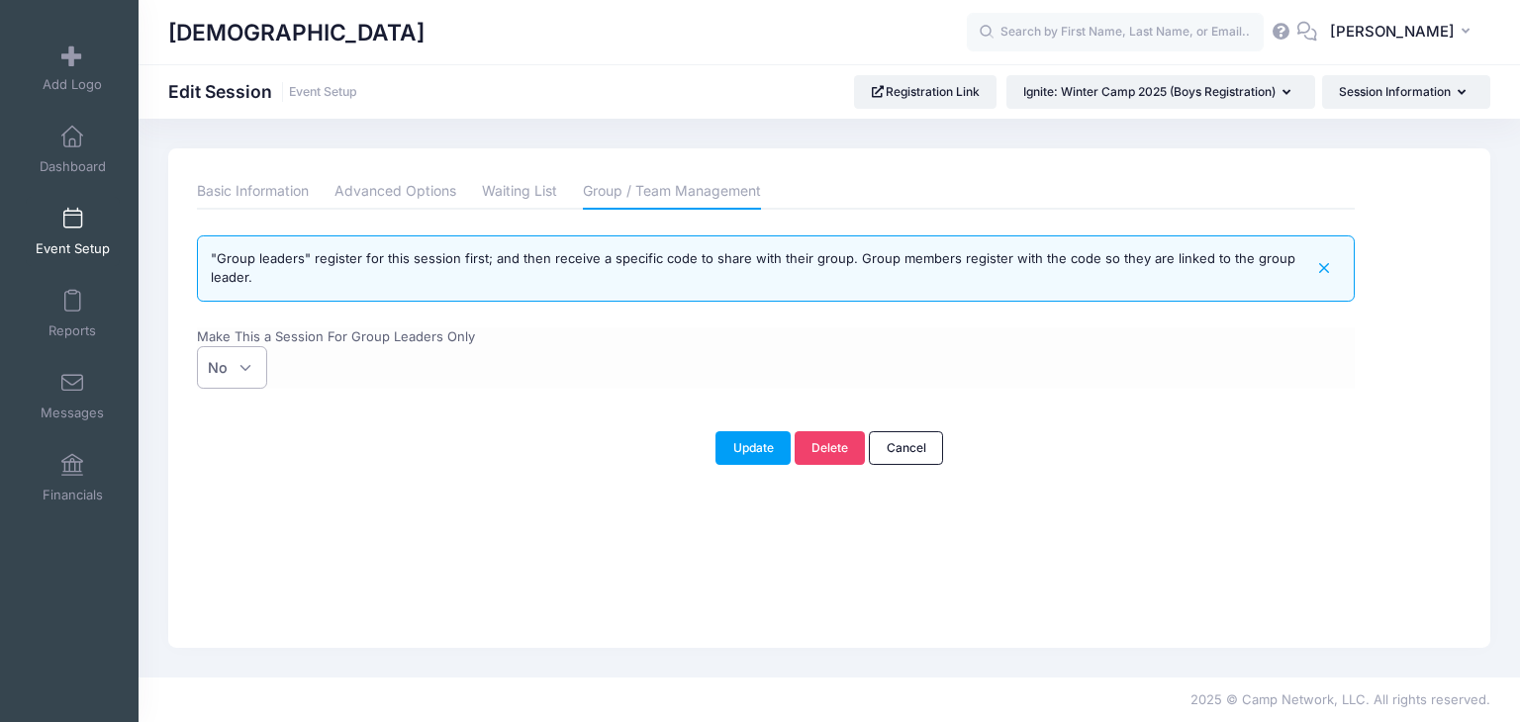
click at [263, 369] on span "No" at bounding box center [232, 367] width 70 height 43
click at [198, 347] on select "No Yes" at bounding box center [197, 346] width 1 height 1
click at [213, 378] on span "No" at bounding box center [232, 367] width 70 height 43
click at [198, 347] on select "No Yes" at bounding box center [197, 346] width 1 height 1
drag, startPoint x: 467, startPoint y: 408, endPoint x: 443, endPoint y: 399, distance: 25.4
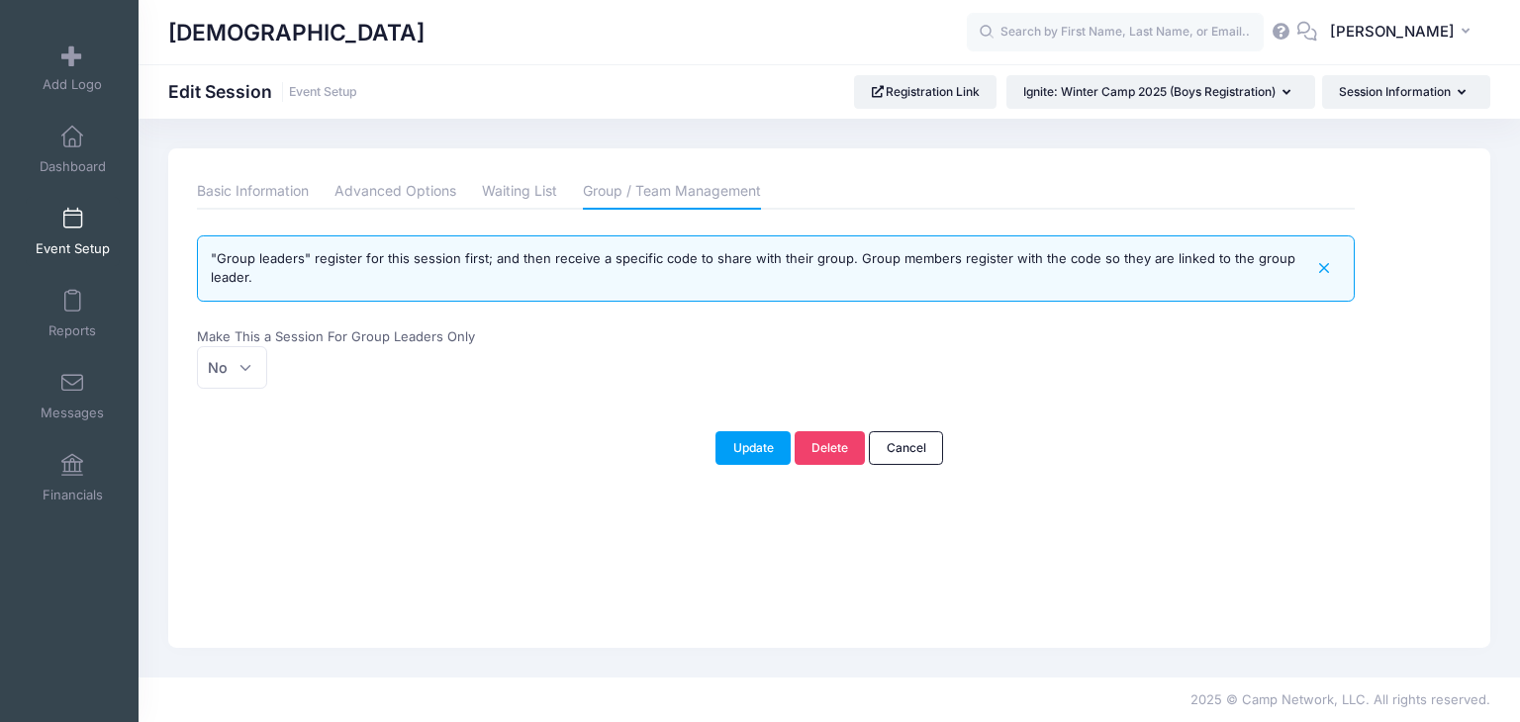
click at [461, 405] on div "Basic Information Advanced Options Waiting List Group / Team Management Session…" at bounding box center [776, 293] width 1177 height 238
drag, startPoint x: 443, startPoint y: 399, endPoint x: 416, endPoint y: 389, distance: 29.4
click at [416, 389] on div "Basic Information Advanced Options Waiting List Group / Team Management Session…" at bounding box center [776, 293] width 1177 height 238
